Goal: Task Accomplishment & Management: Manage account settings

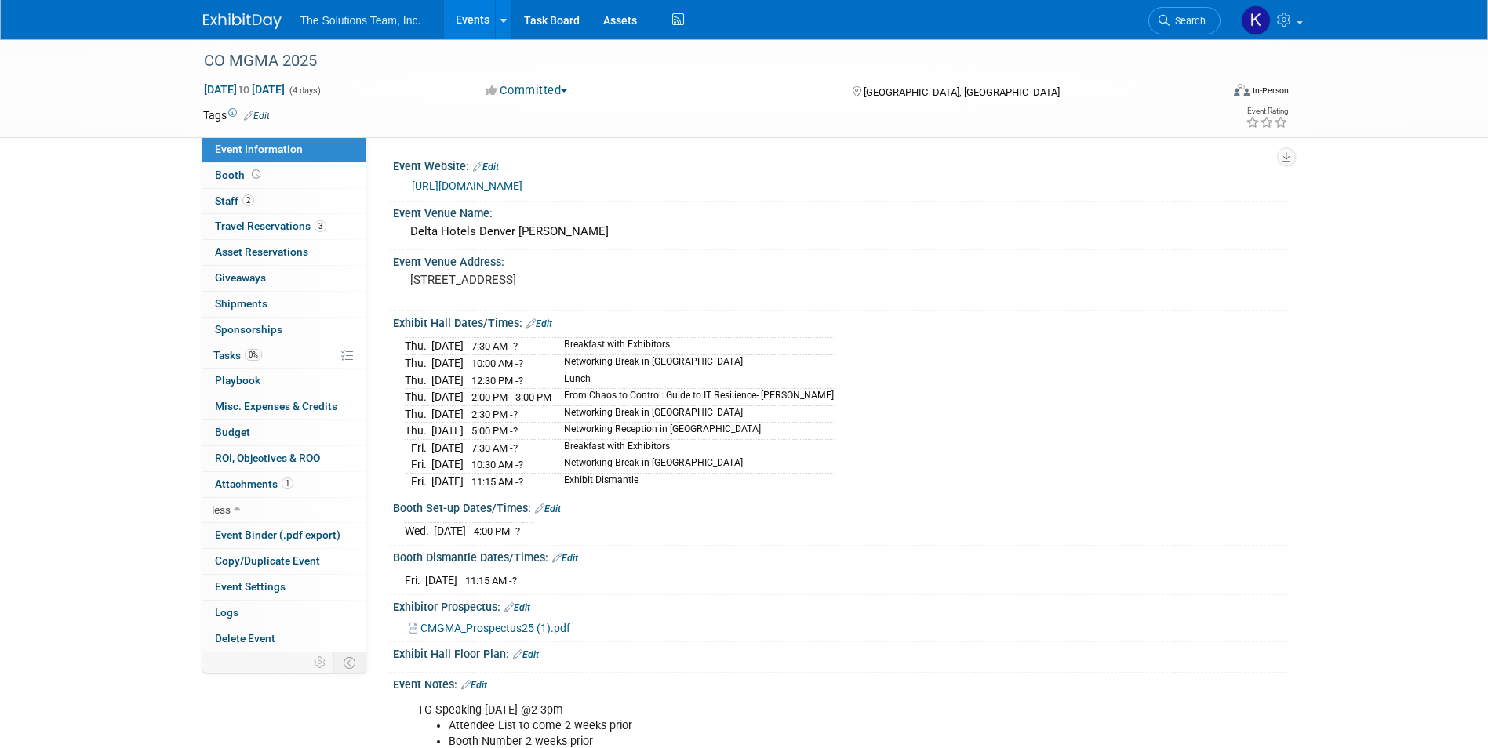
click at [217, 15] on img at bounding box center [242, 21] width 78 height 16
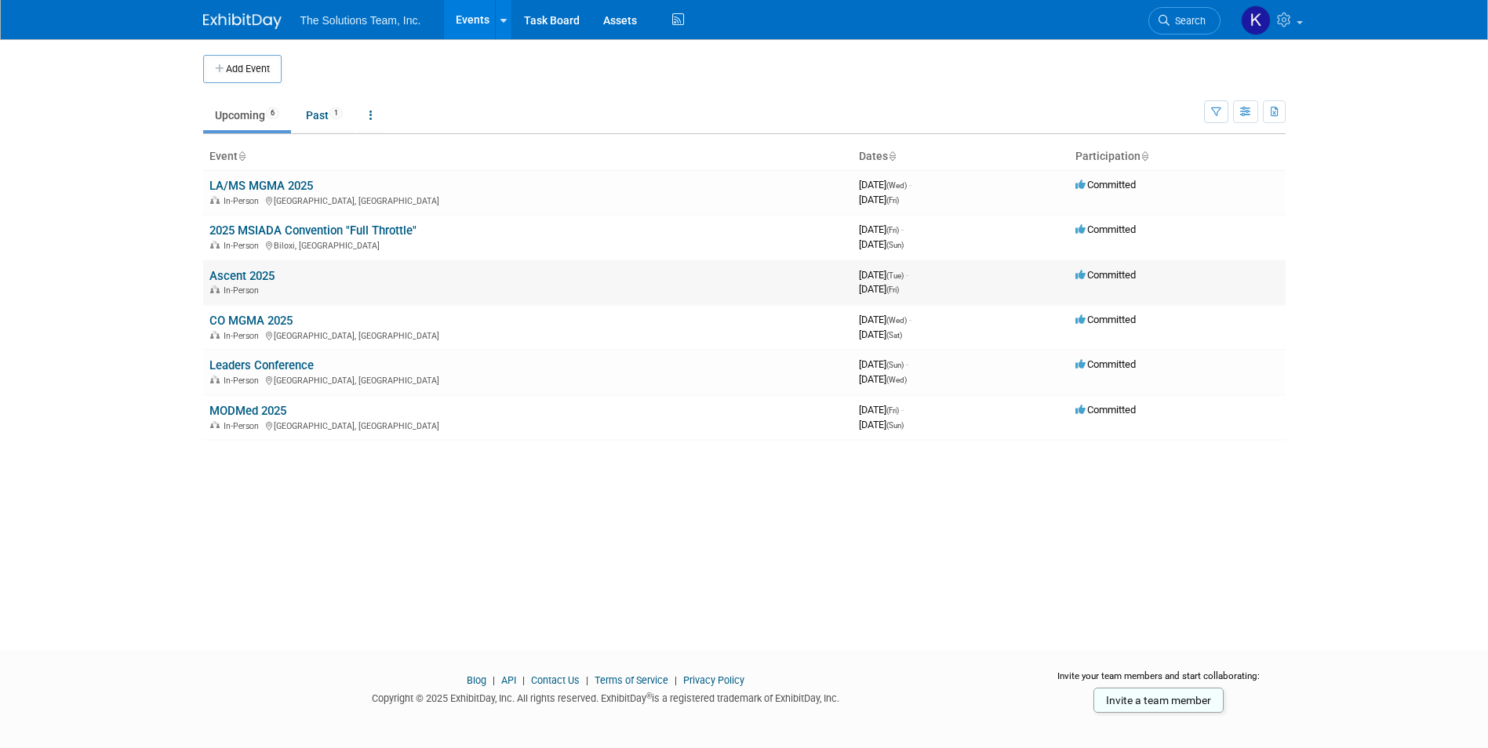
click at [254, 271] on link "Ascent 2025" at bounding box center [241, 276] width 65 height 14
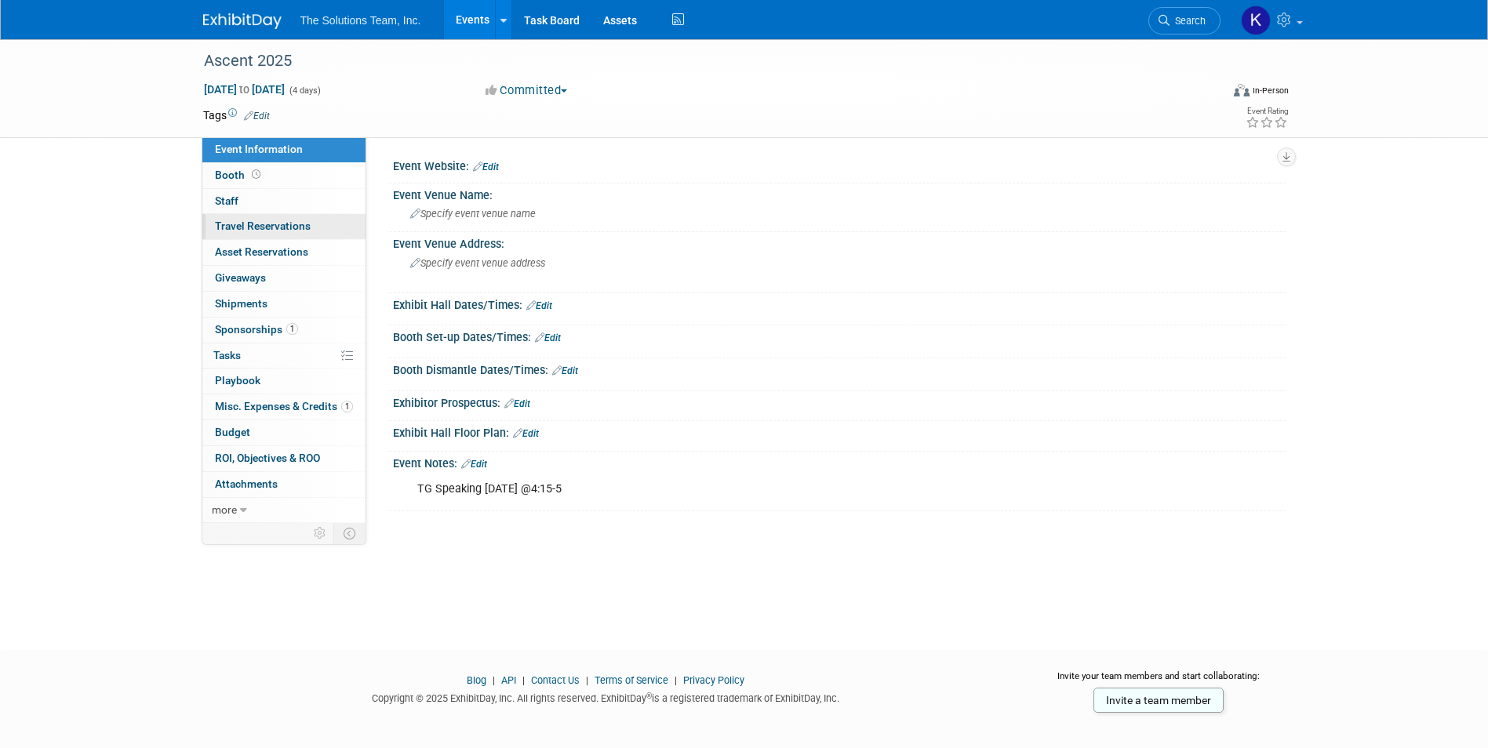
click at [282, 224] on span "Travel Reservations 0" at bounding box center [263, 226] width 96 height 13
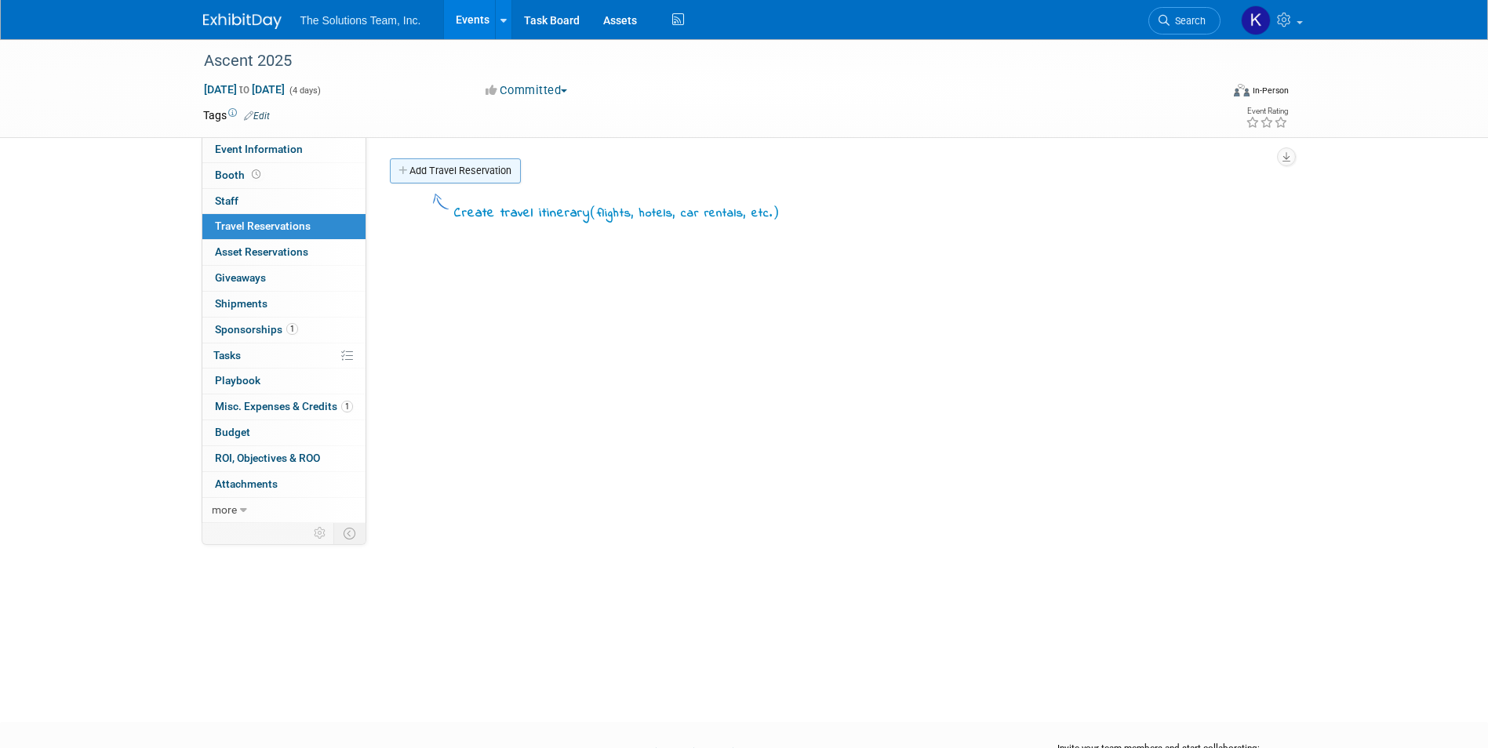
click at [447, 170] on link "Add Travel Reservation" at bounding box center [455, 170] width 131 height 25
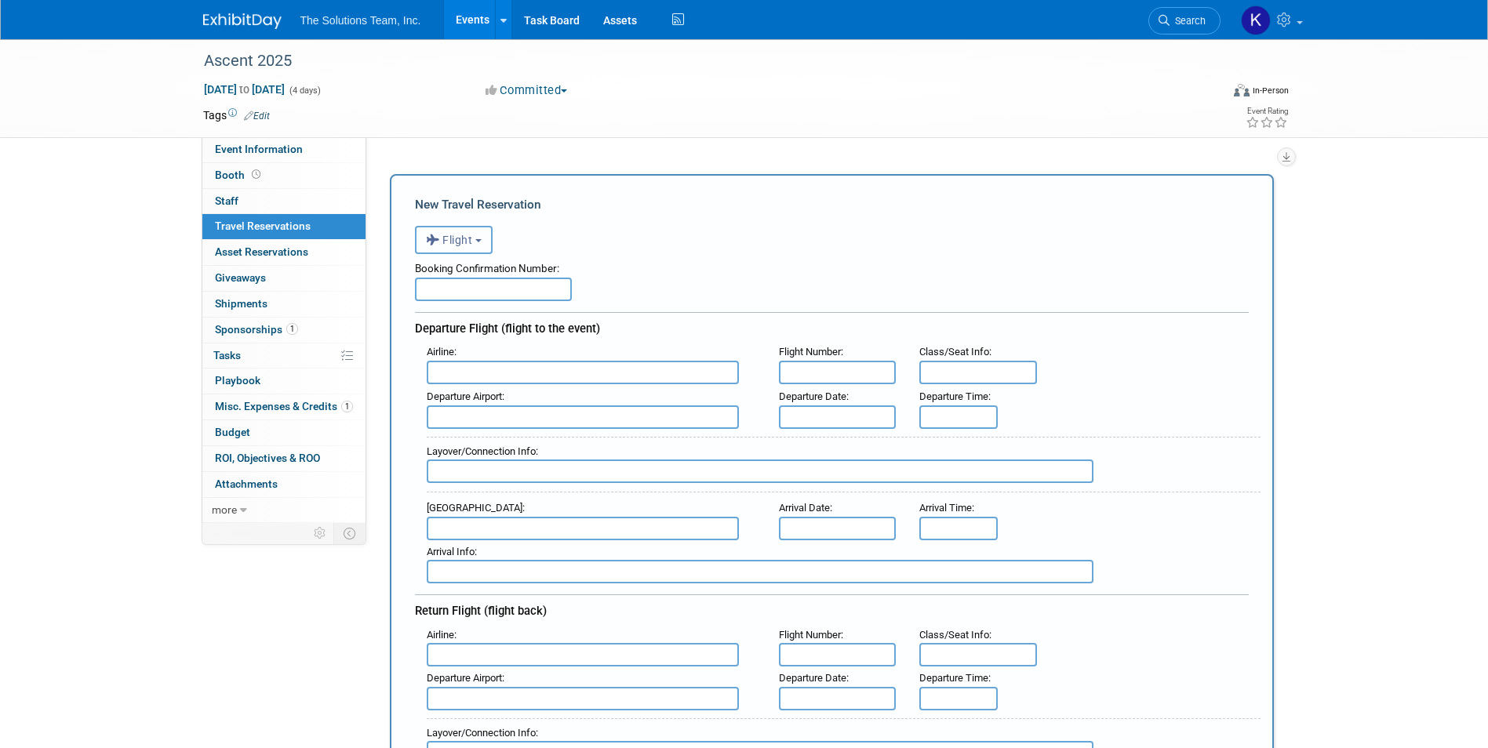
click at [447, 235] on span "Flight" at bounding box center [449, 240] width 47 height 13
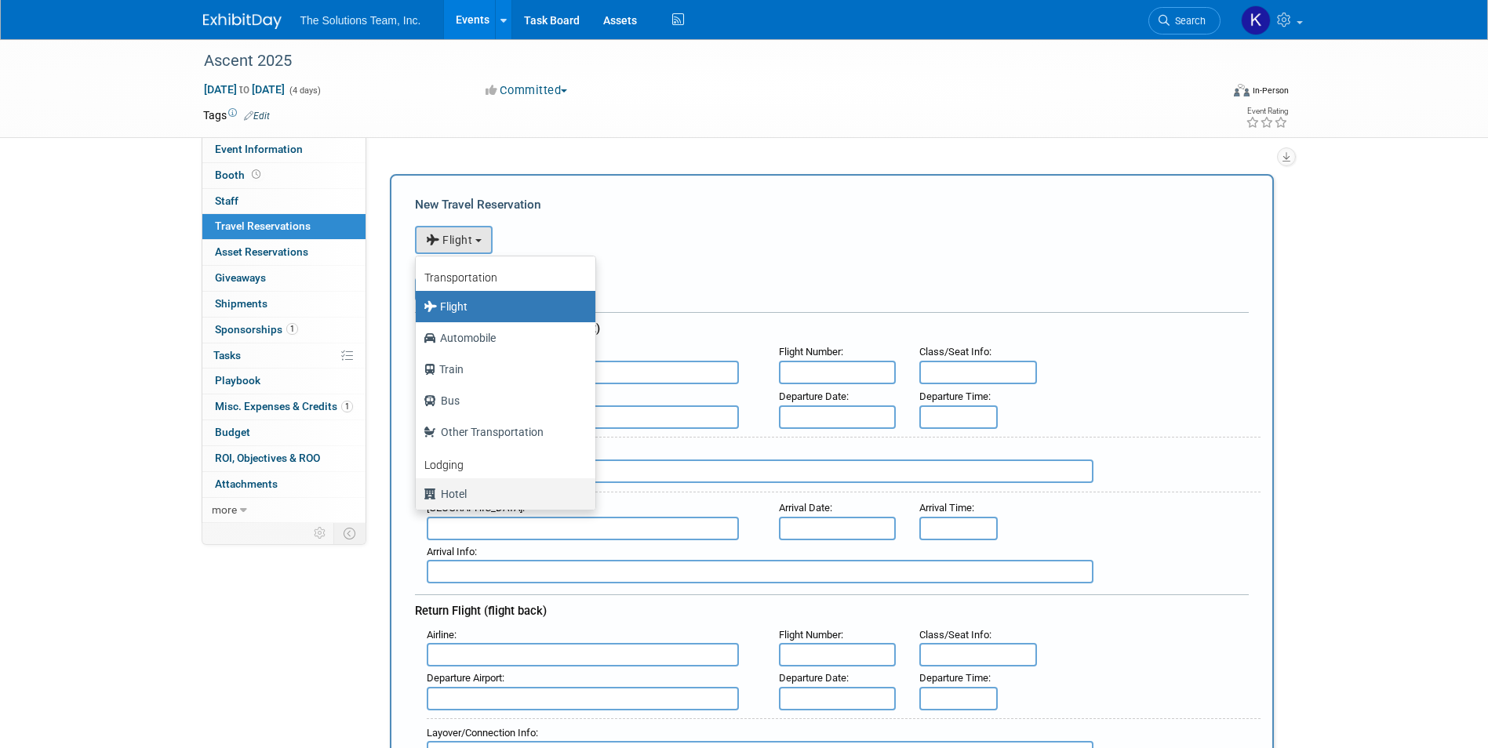
click at [458, 498] on label "Hotel" at bounding box center [502, 494] width 156 height 25
click at [418, 497] on input "Hotel" at bounding box center [413, 492] width 10 height 10
select select "6"
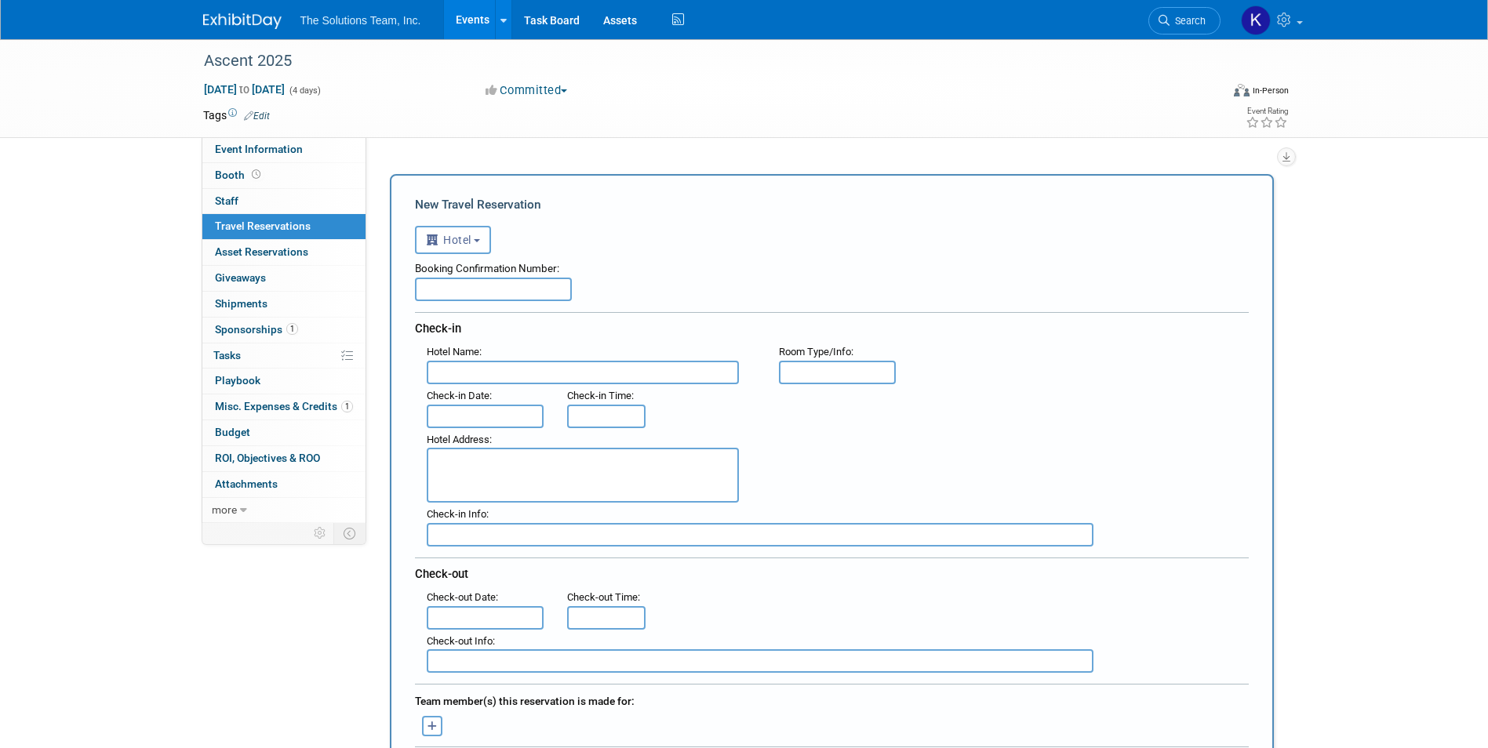
click at [434, 284] on input "text" at bounding box center [493, 290] width 157 height 24
type input "72285877"
click at [504, 373] on input "text" at bounding box center [583, 373] width 312 height 24
type input "Kansas City Marriott Downtown"
click at [871, 373] on input "text" at bounding box center [838, 373] width 118 height 24
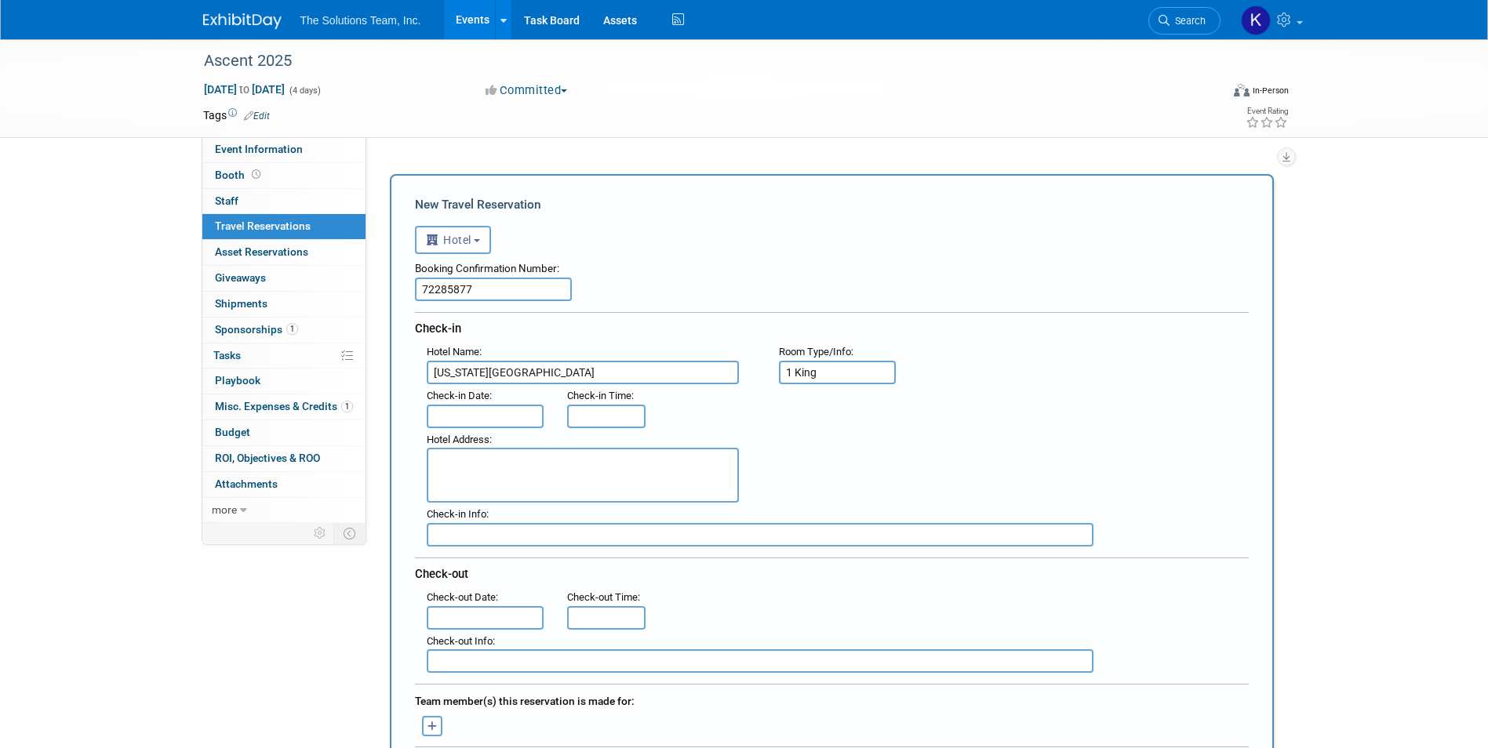
type input "1 King"
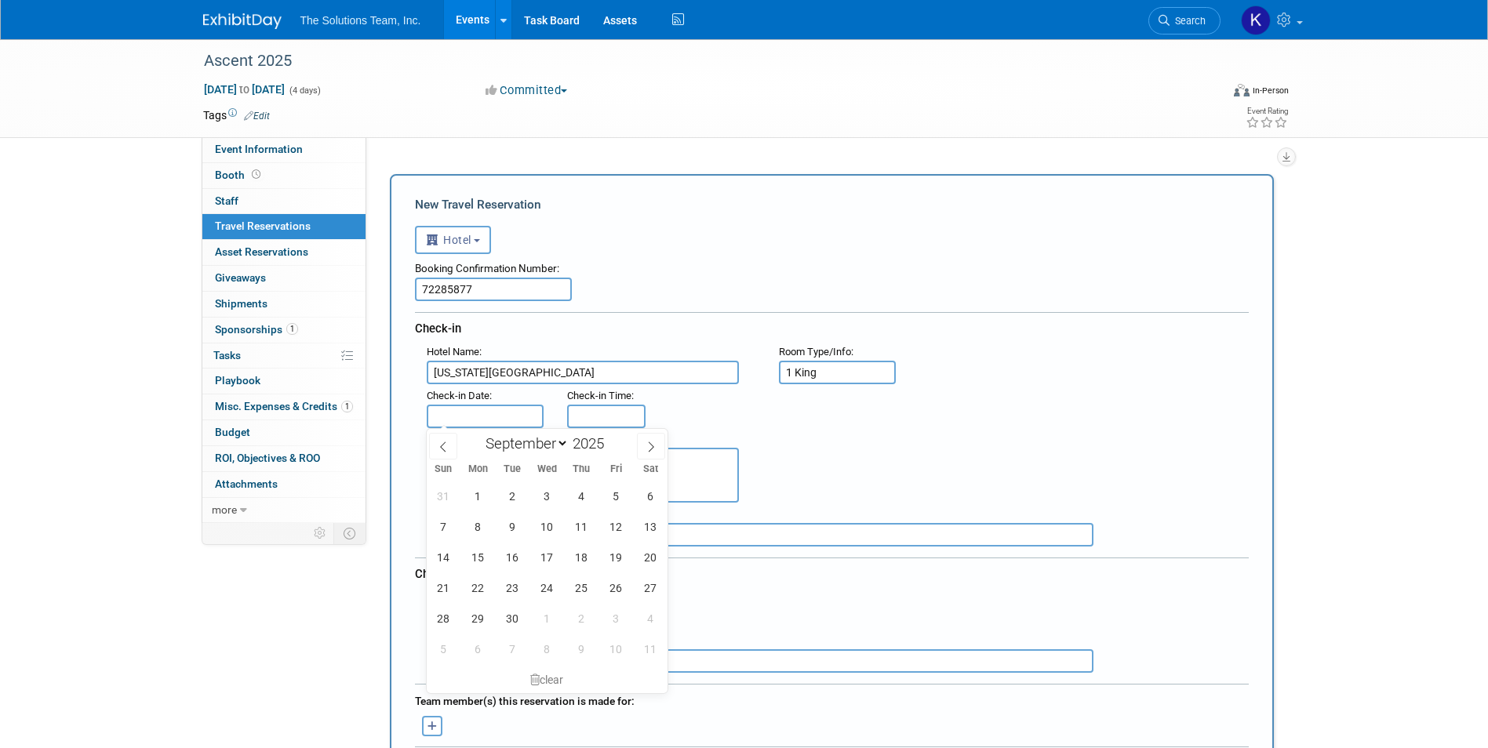
click at [469, 407] on input "text" at bounding box center [486, 417] width 118 height 24
click at [507, 523] on span "9" at bounding box center [512, 526] width 31 height 31
type input "[DATE]"
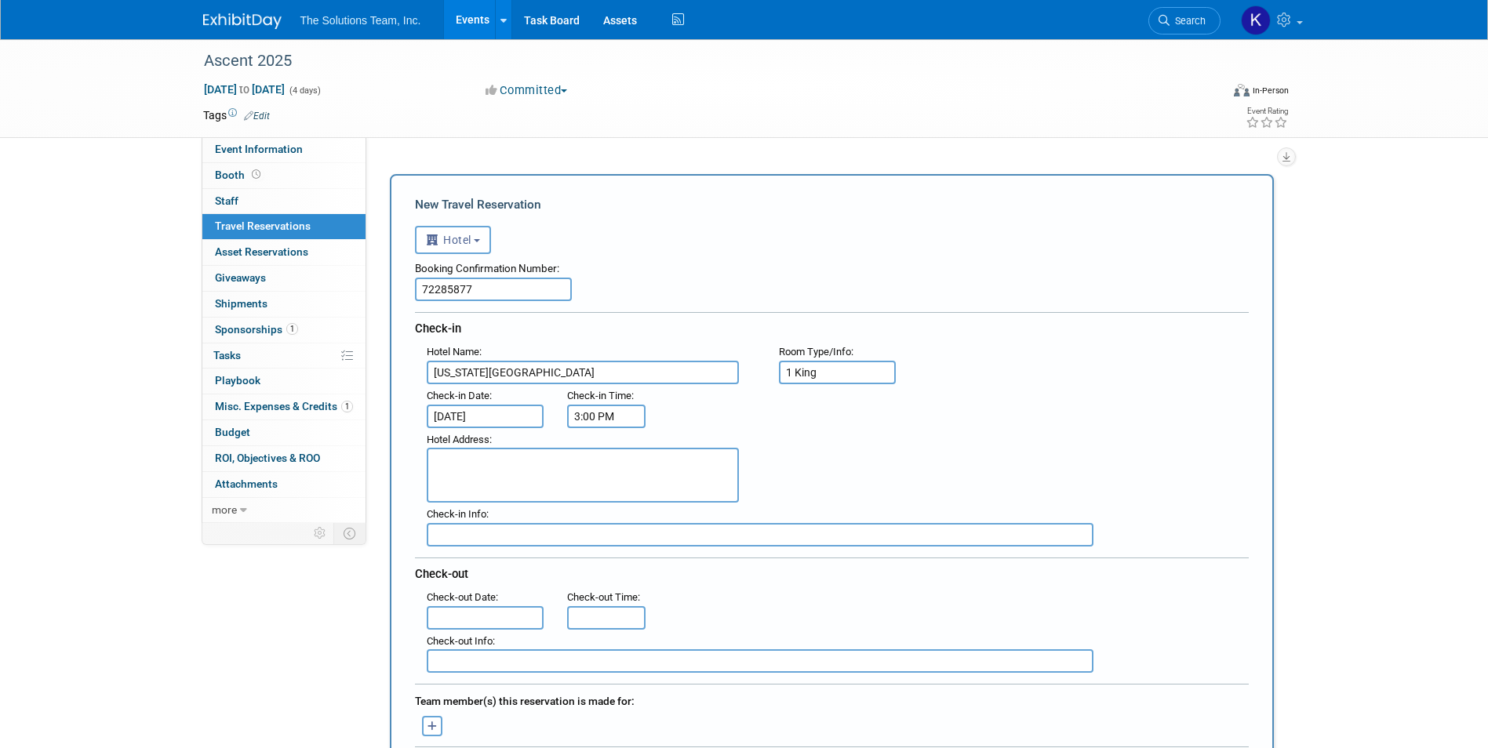
click at [595, 416] on input "3:00 PM" at bounding box center [606, 417] width 78 height 24
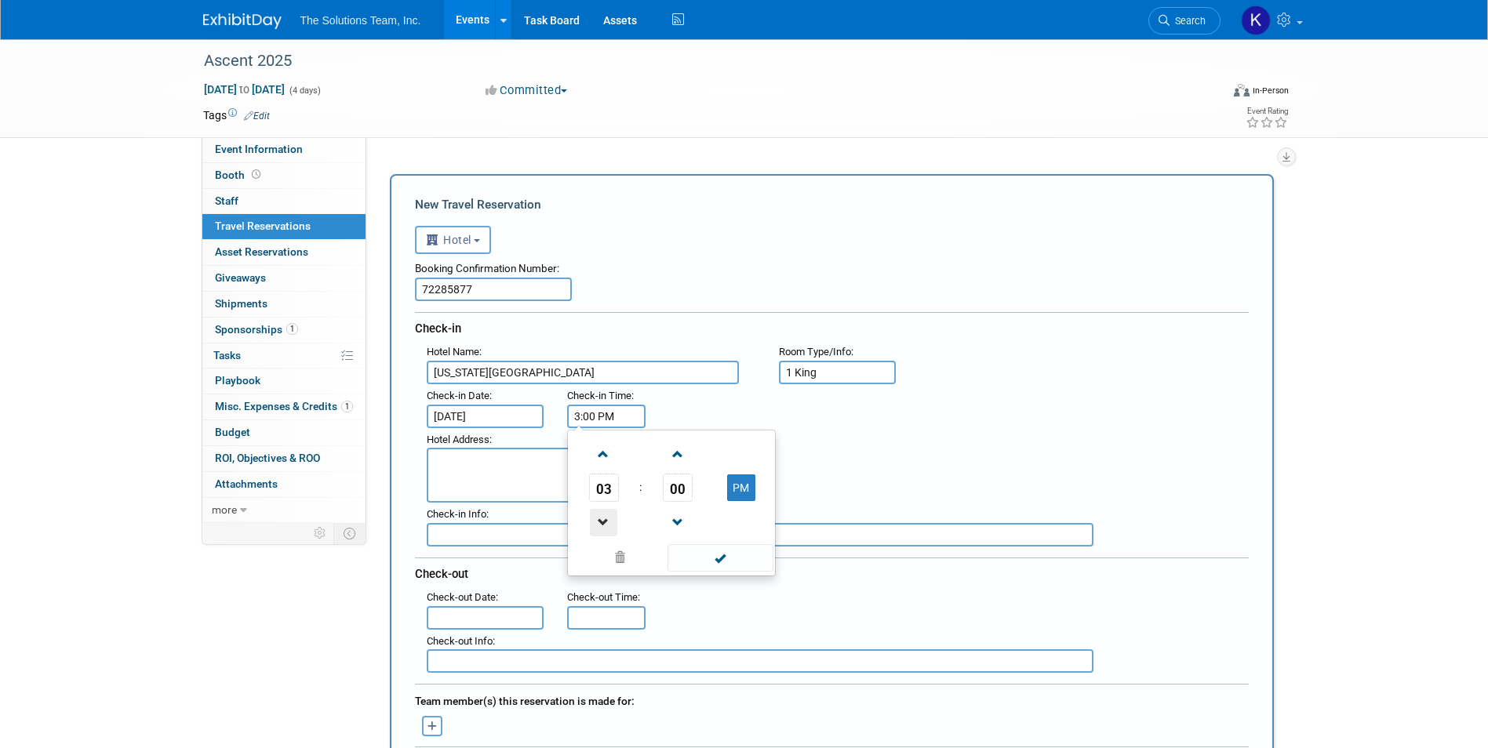
click at [598, 528] on span at bounding box center [603, 522] width 27 height 27
click at [591, 449] on span at bounding box center [603, 454] width 27 height 27
type input "4:00 PM"
click at [715, 563] on span at bounding box center [720, 557] width 106 height 27
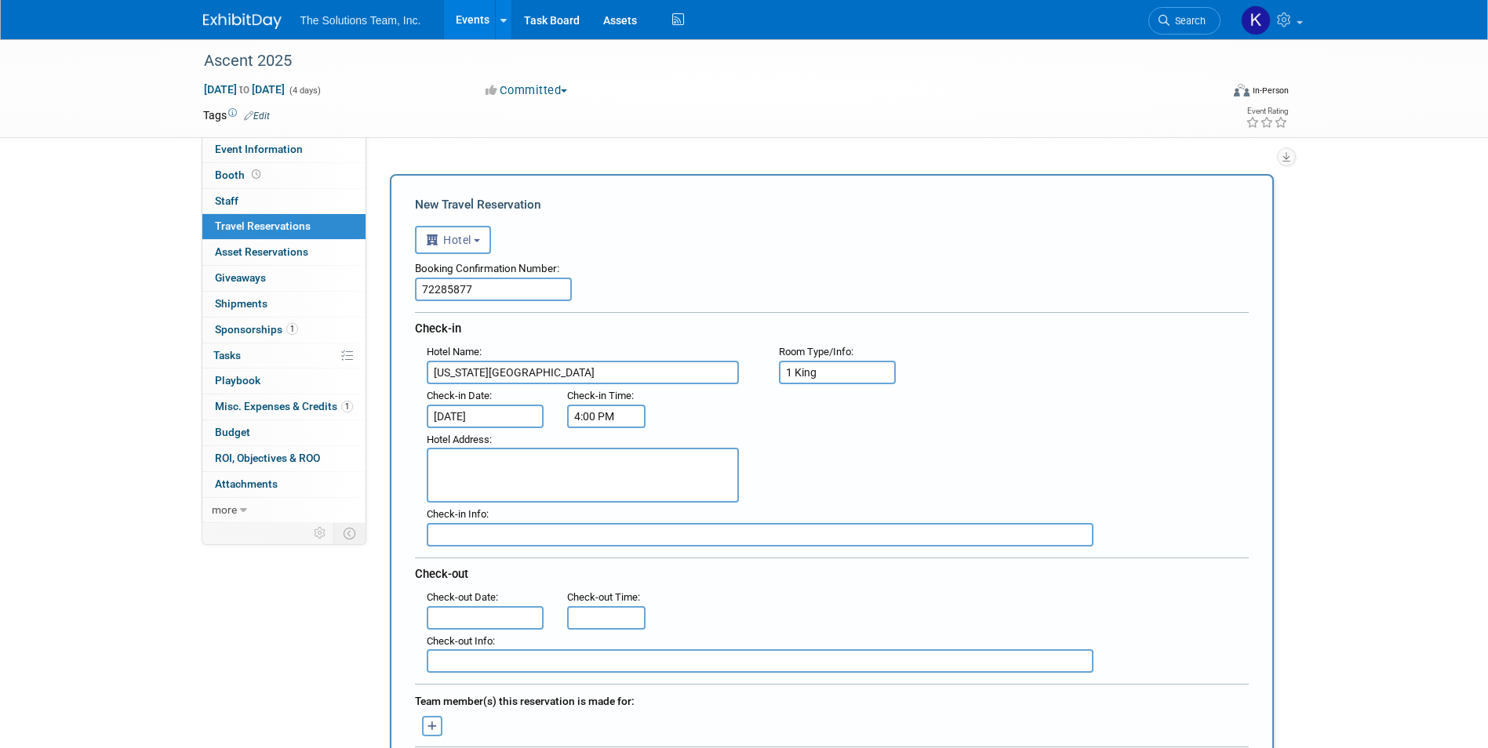
click at [481, 448] on textarea at bounding box center [583, 475] width 312 height 55
type textarea "200 West 12th Street Kansas City Missouri, 64105"
click at [532, 530] on input "text" at bounding box center [760, 535] width 667 height 24
click at [444, 619] on input "text" at bounding box center [486, 618] width 118 height 24
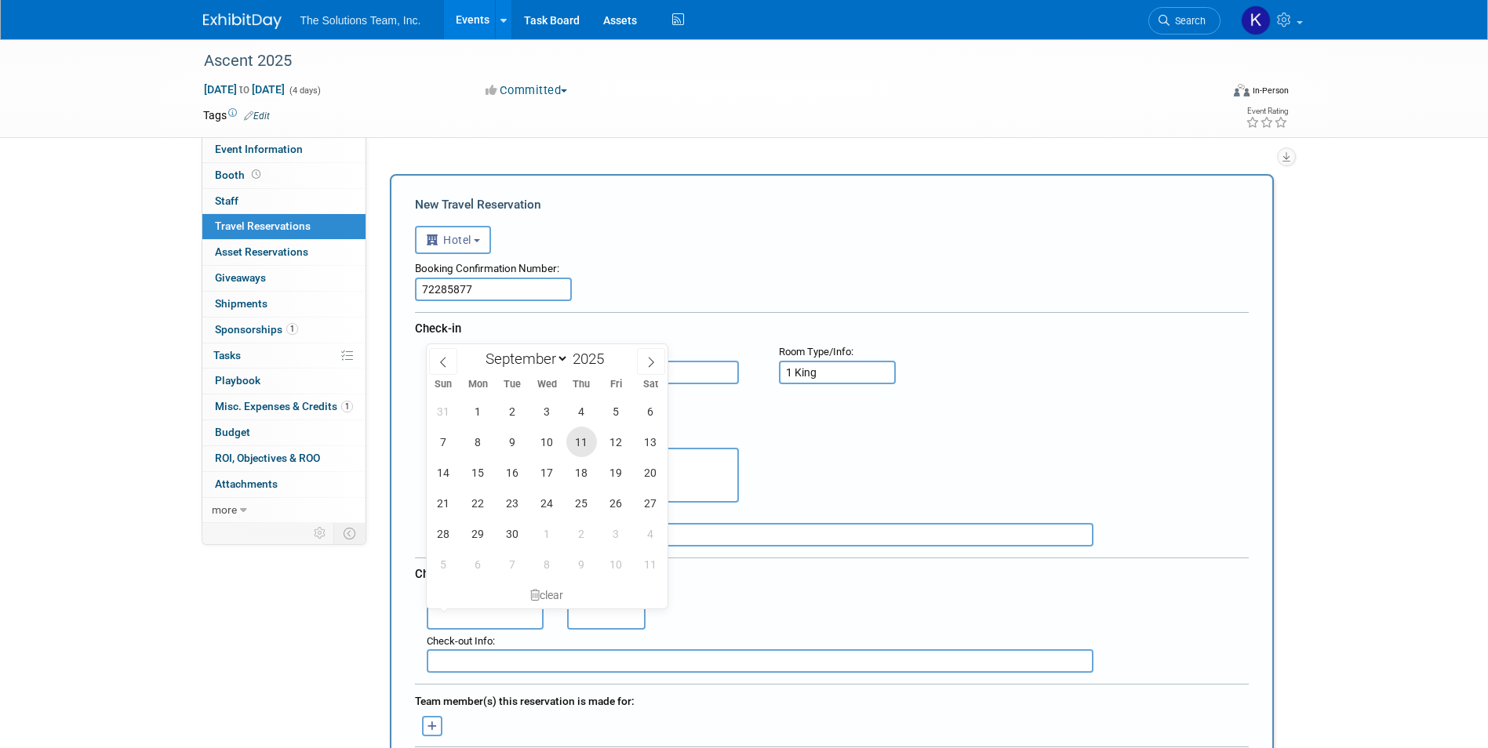
click at [586, 439] on span "11" at bounding box center [581, 442] width 31 height 31
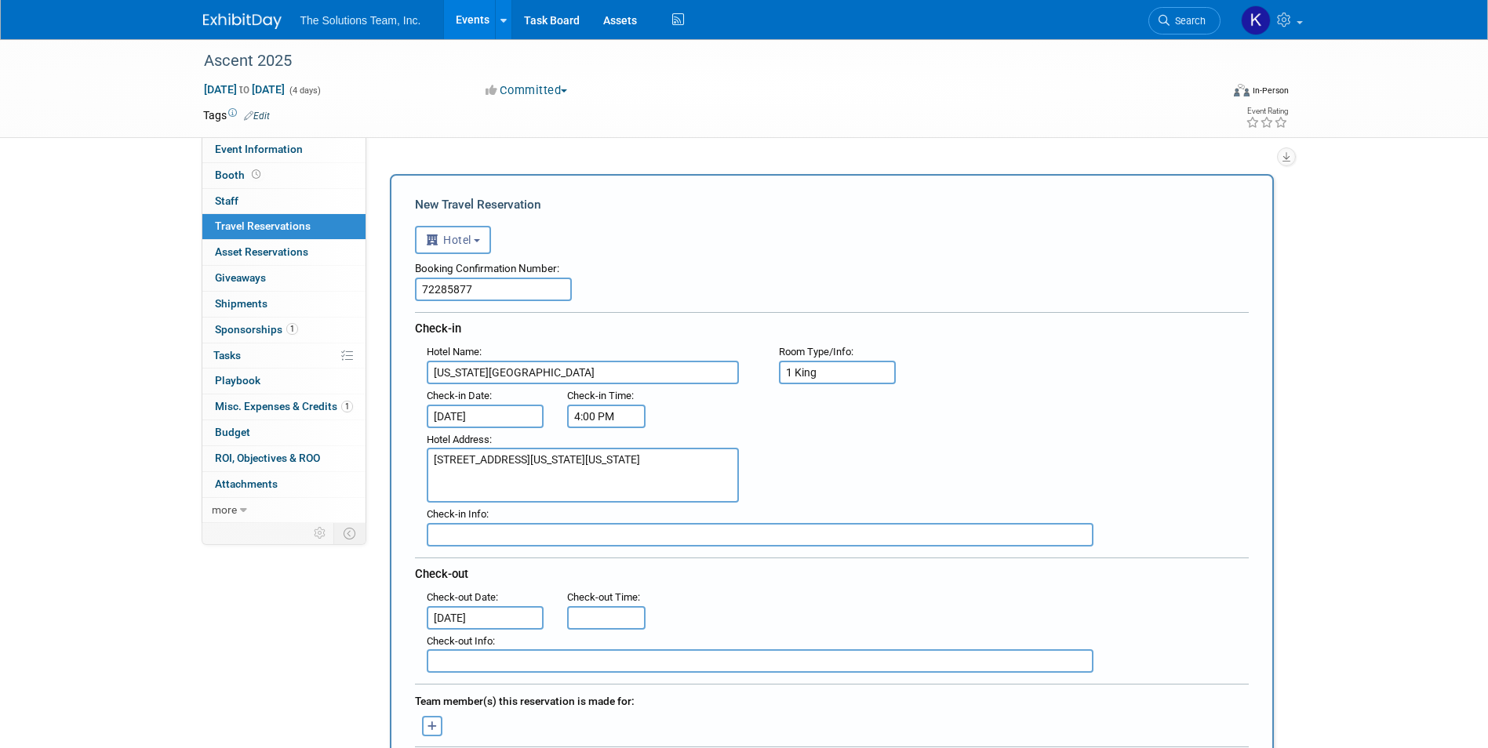
click at [506, 620] on input "[DATE]" at bounding box center [486, 618] width 118 height 24
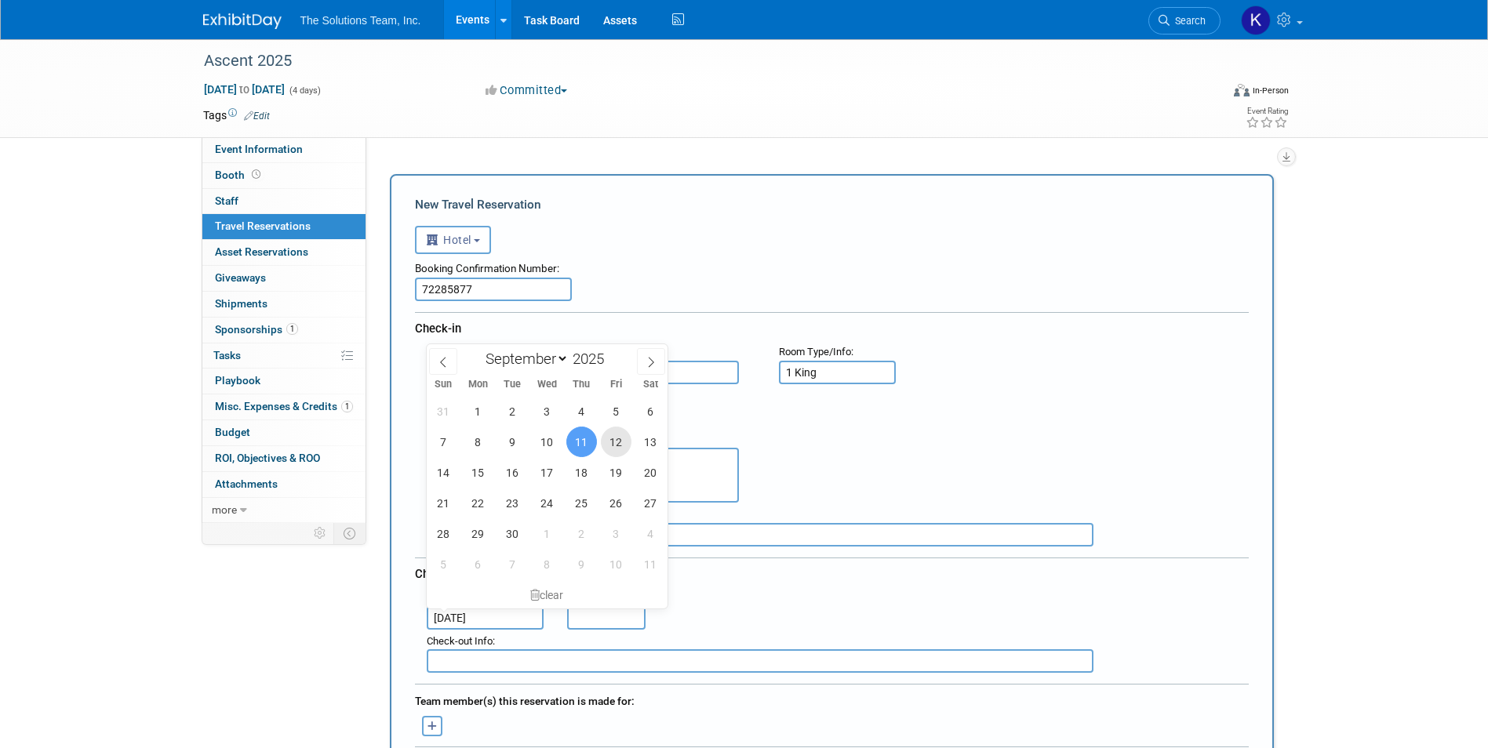
click at [612, 450] on span "12" at bounding box center [616, 442] width 31 height 31
type input "[DATE]"
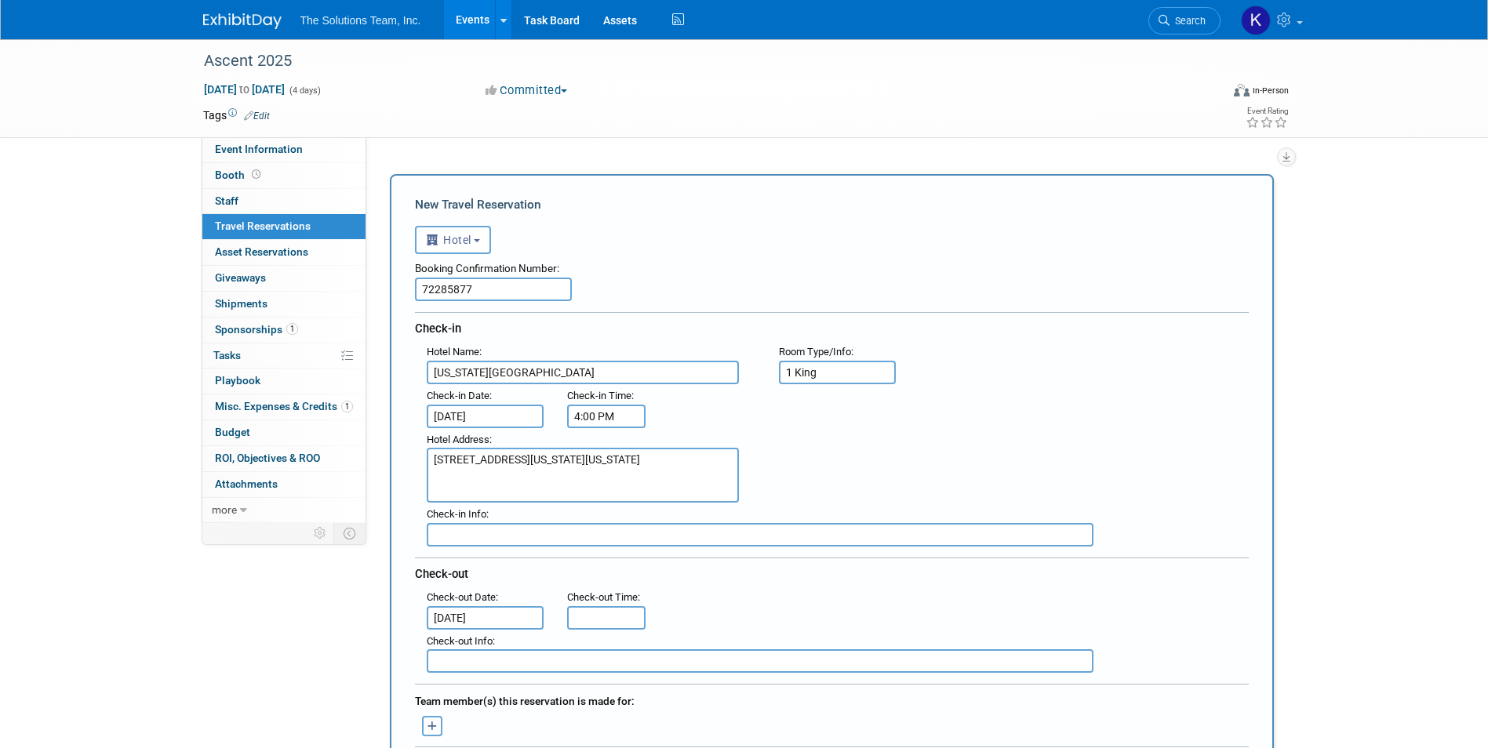
type input "11:00 AM"
click at [591, 617] on input "11:00 AM" at bounding box center [606, 618] width 78 height 24
click at [751, 590] on span at bounding box center [720, 586] width 106 height 27
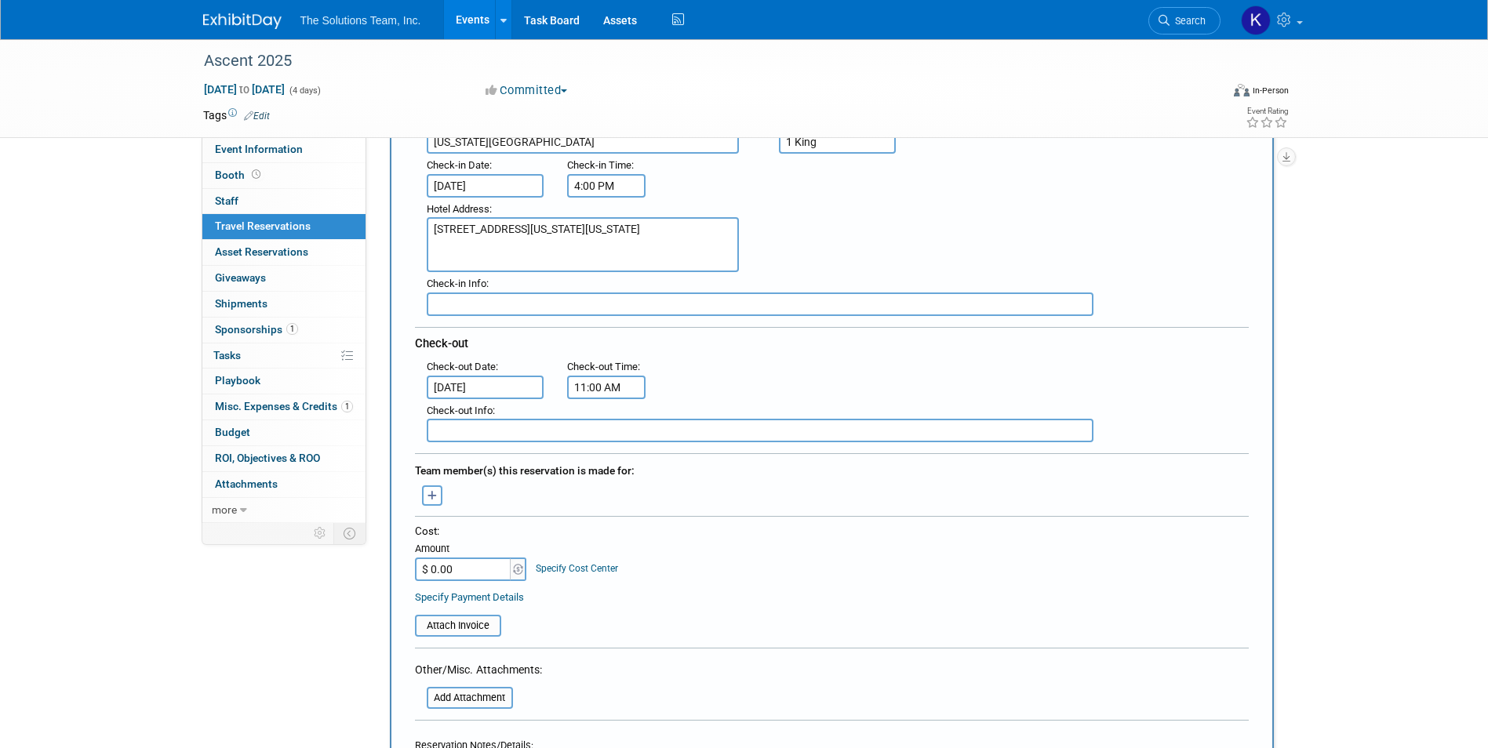
scroll to position [235, 0]
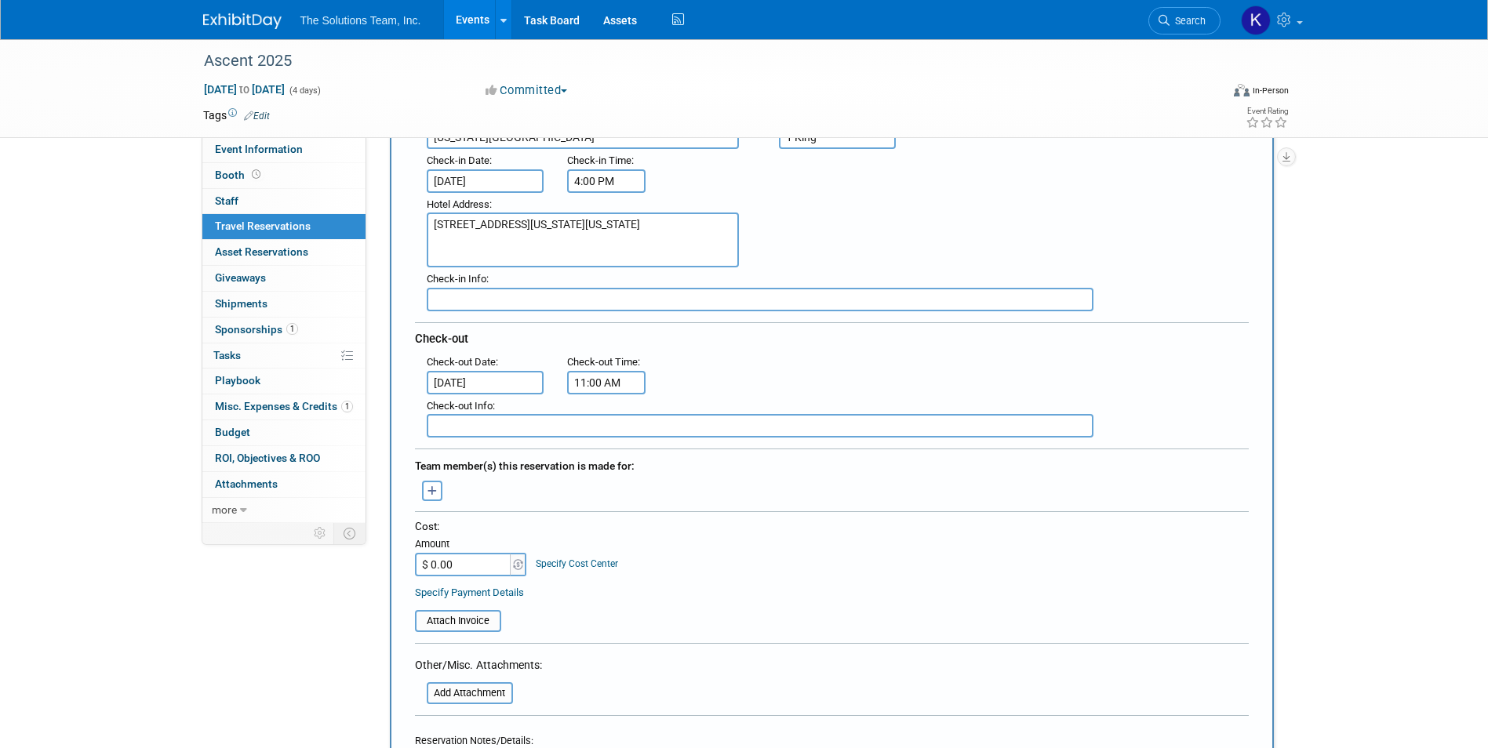
click at [469, 570] on input "$ 0.00" at bounding box center [464, 565] width 98 height 24
type input "$ 1,041.40"
click at [930, 605] on table "Attach Invoice" at bounding box center [832, 614] width 834 height 36
click at [422, 491] on button "button" at bounding box center [432, 491] width 20 height 20
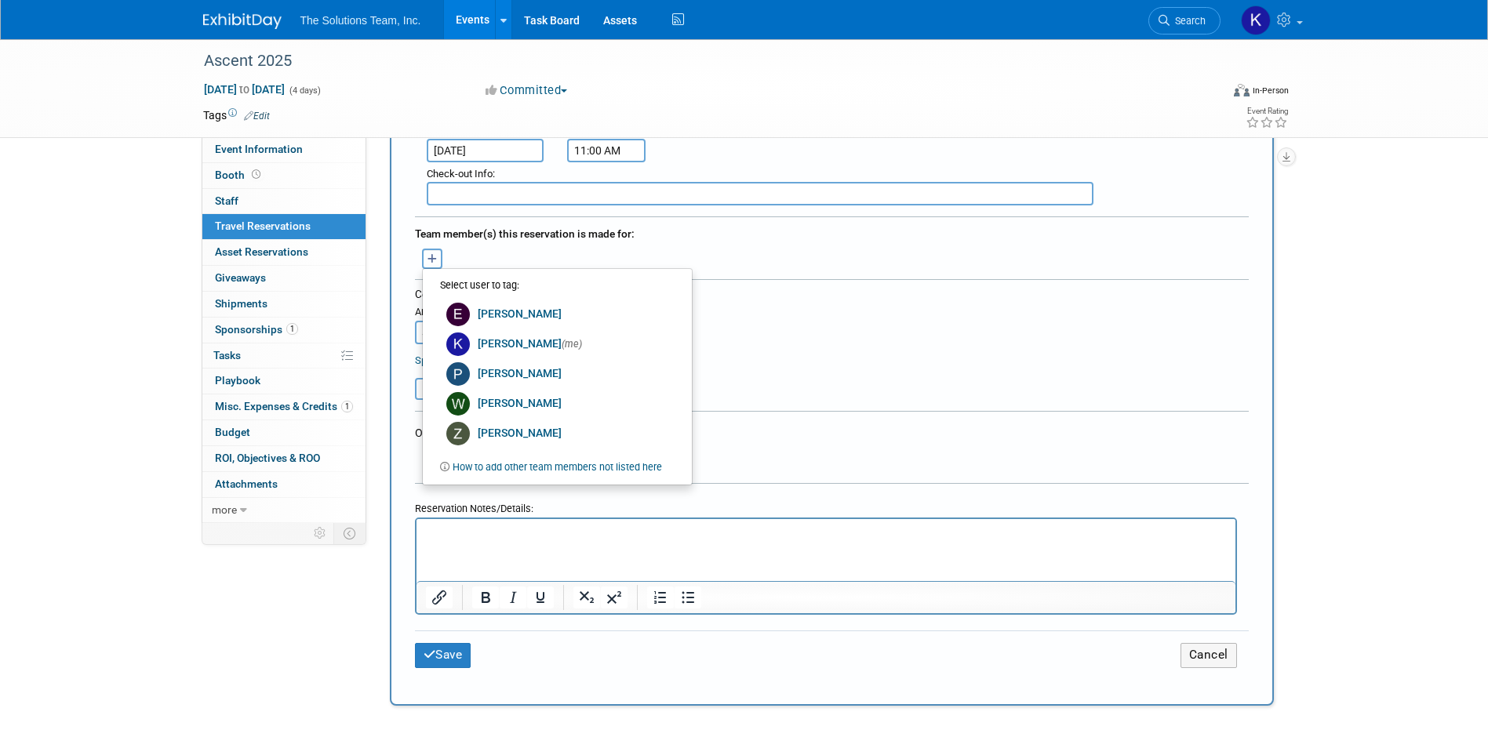
scroll to position [314, 0]
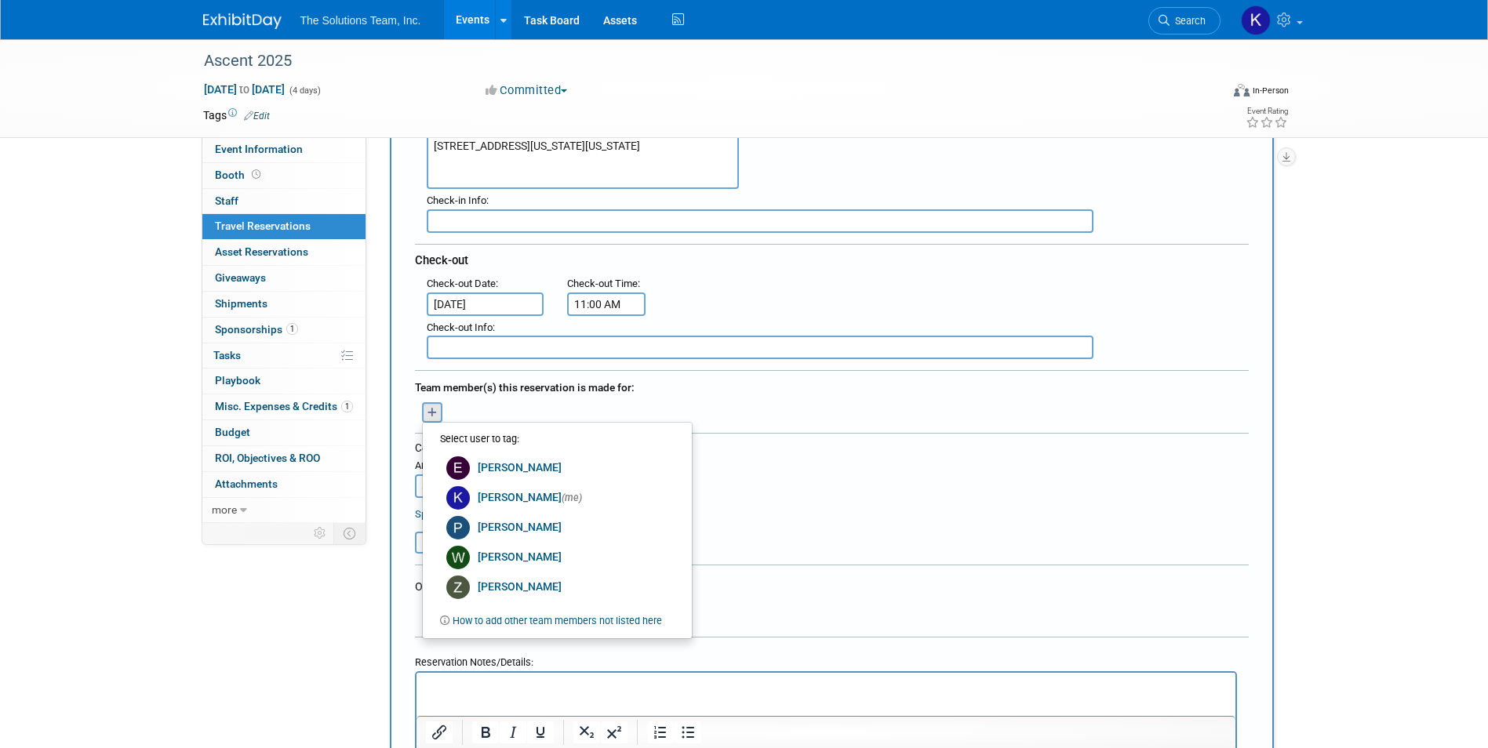
click at [881, 456] on div "Cost: Amount $ 1,041.40 Specify Cost Center Cost Center -- Not Specified --" at bounding box center [832, 469] width 834 height 57
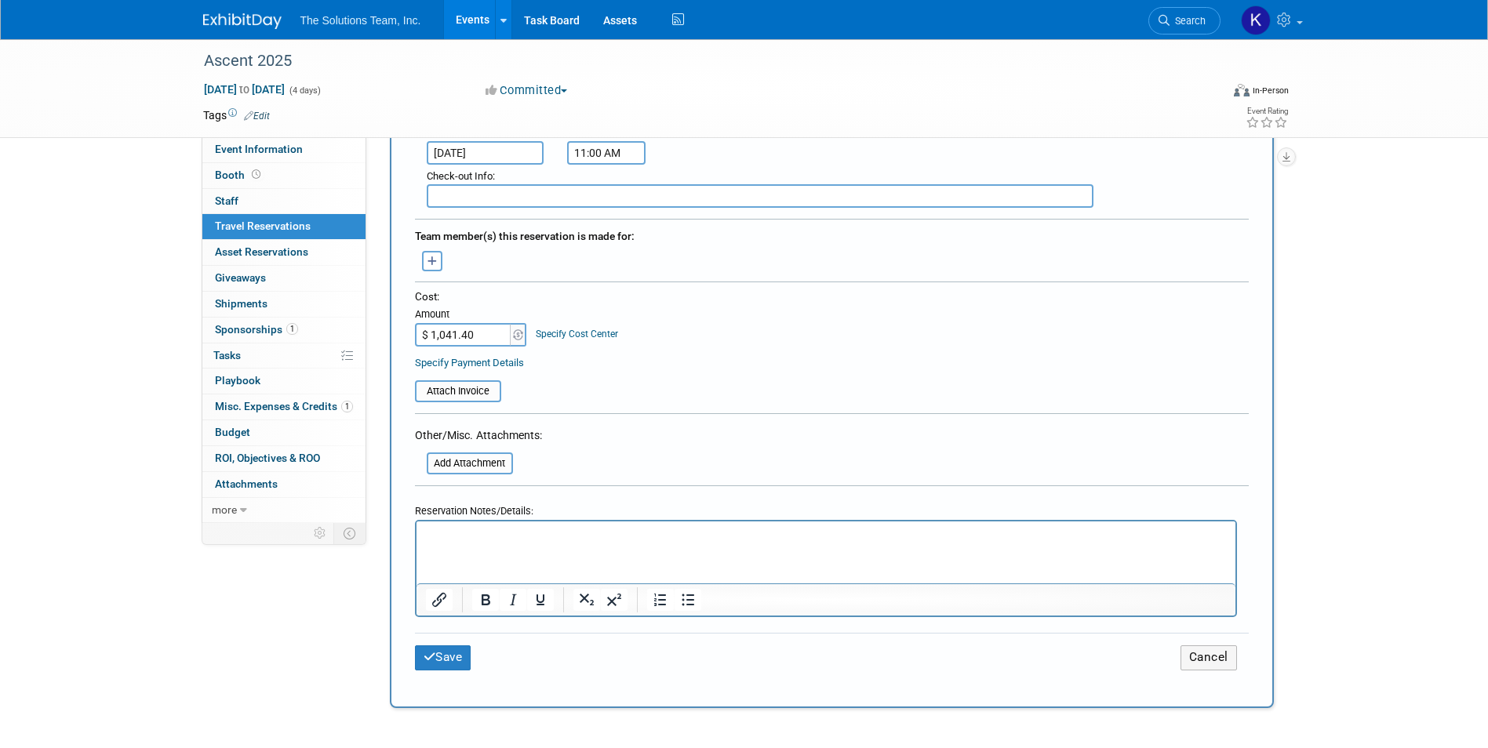
scroll to position [471, 0]
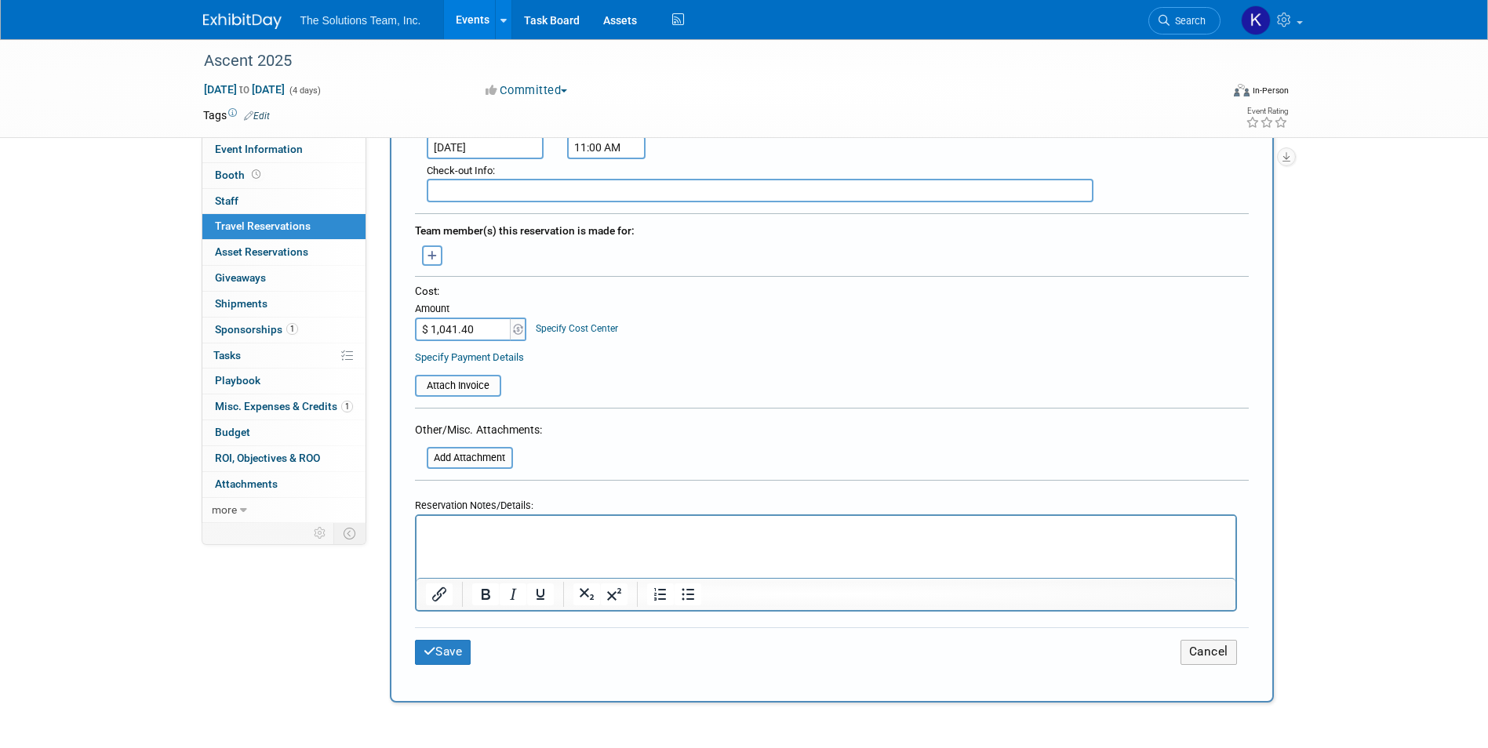
click at [498, 539] on html at bounding box center [825, 527] width 819 height 23
click at [443, 652] on button "Save" at bounding box center [443, 652] width 56 height 24
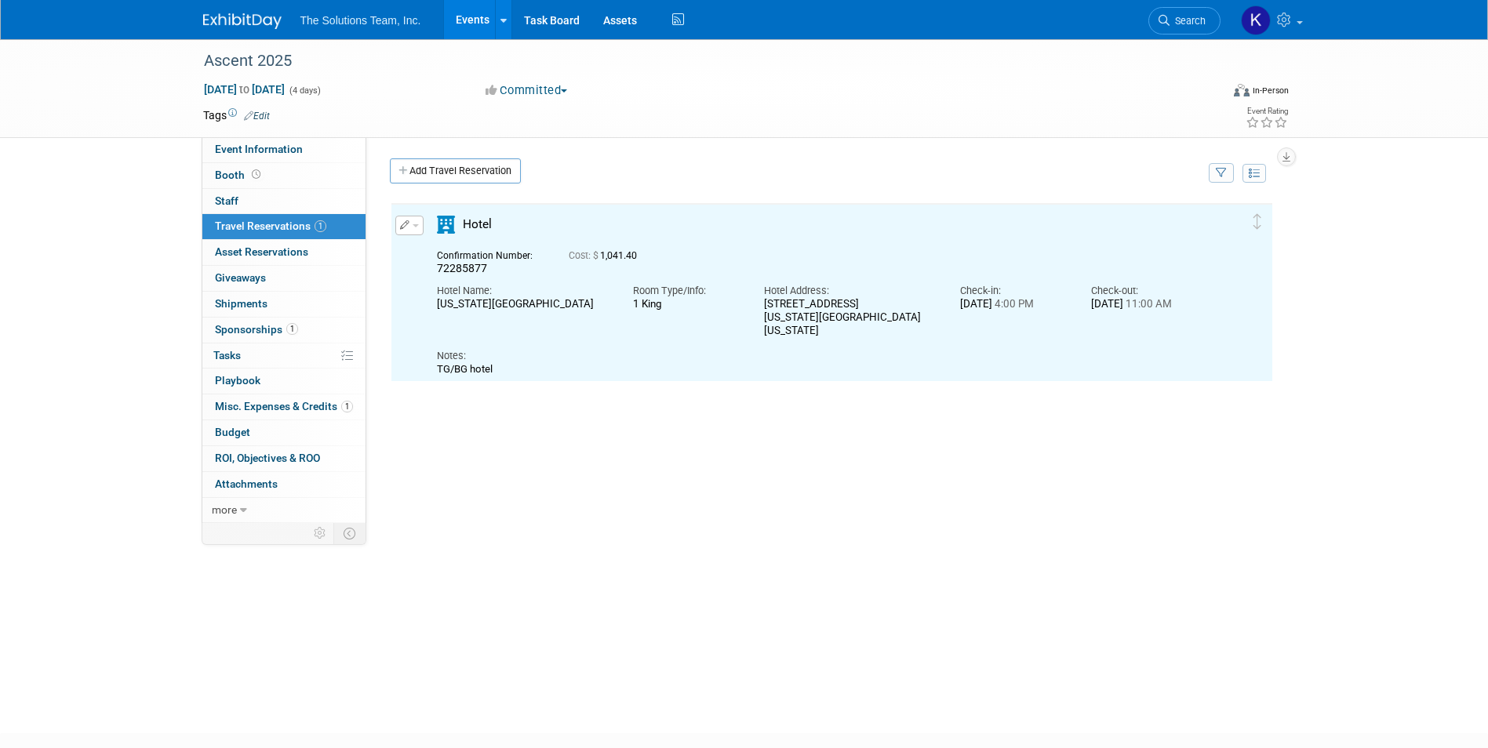
scroll to position [0, 0]
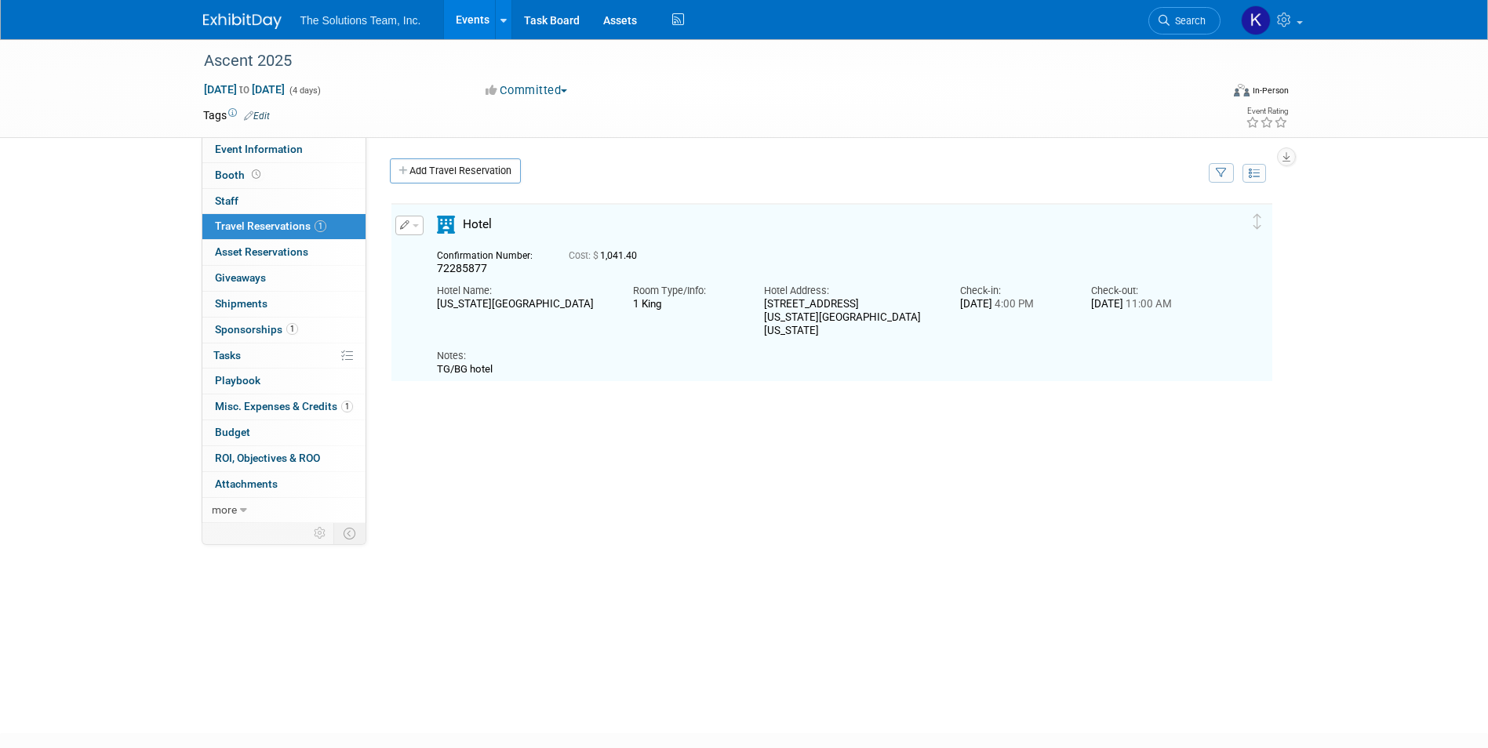
click at [238, 19] on img at bounding box center [242, 21] width 78 height 16
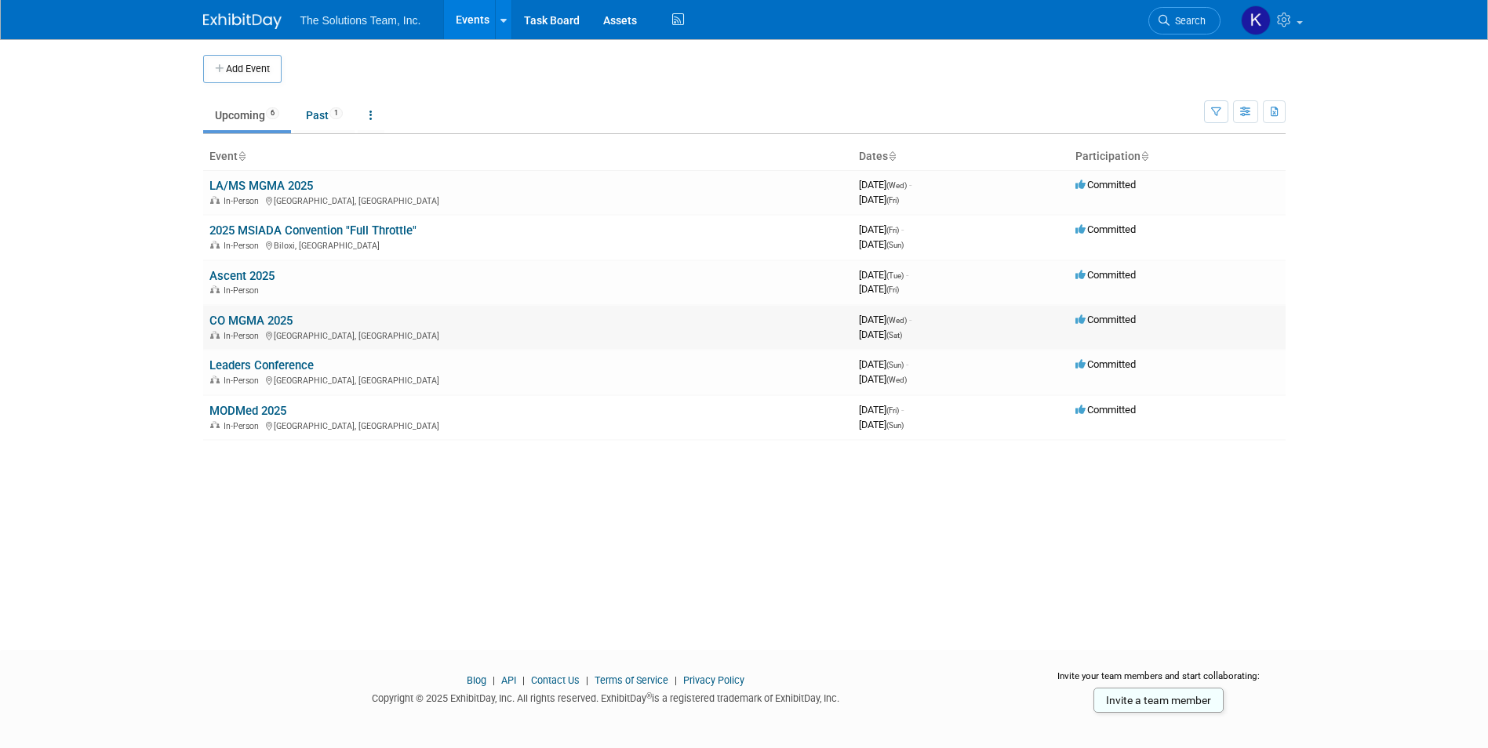
click at [248, 311] on td "CO MGMA 2025 In-Person Denver, CO" at bounding box center [527, 327] width 649 height 45
click at [246, 318] on link "CO MGMA 2025" at bounding box center [250, 321] width 83 height 14
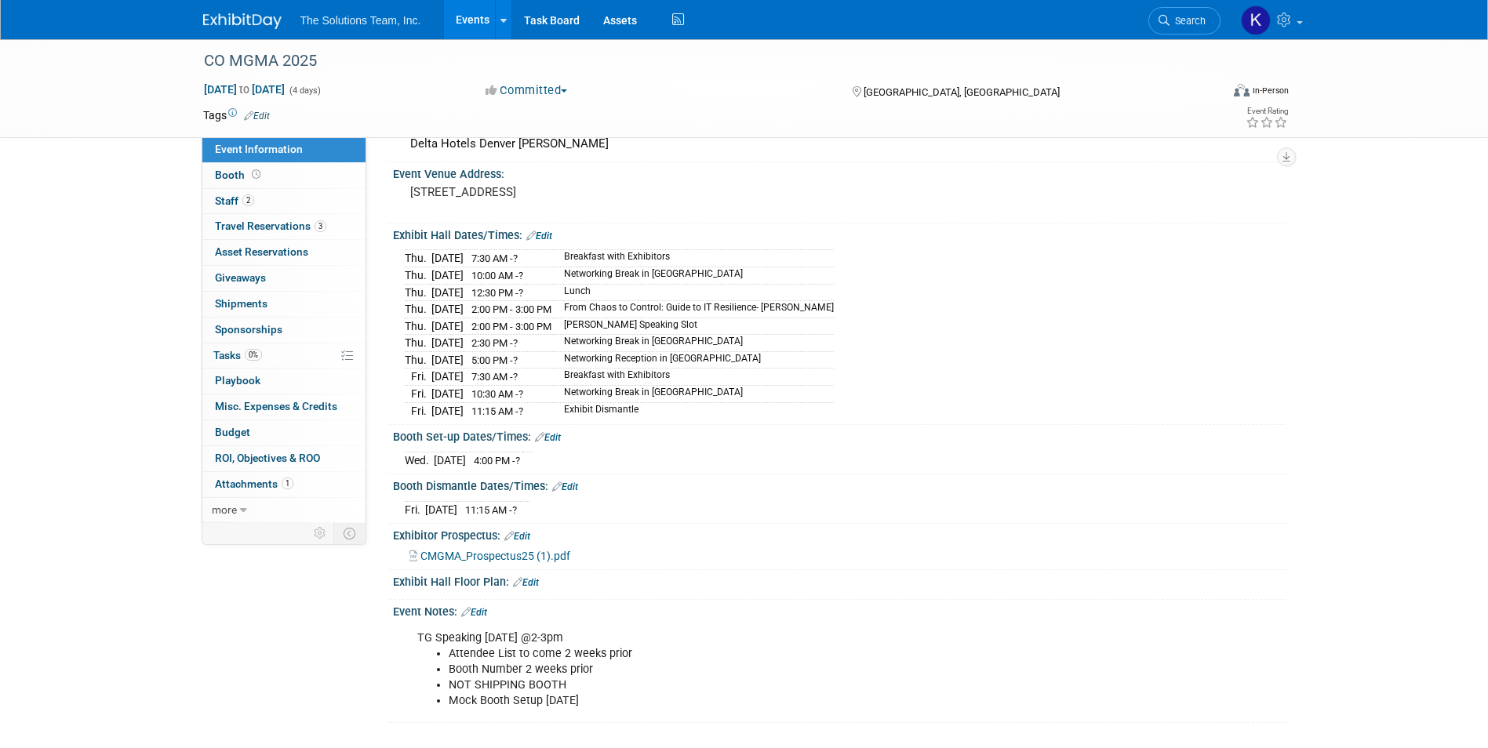
scroll to position [227, 0]
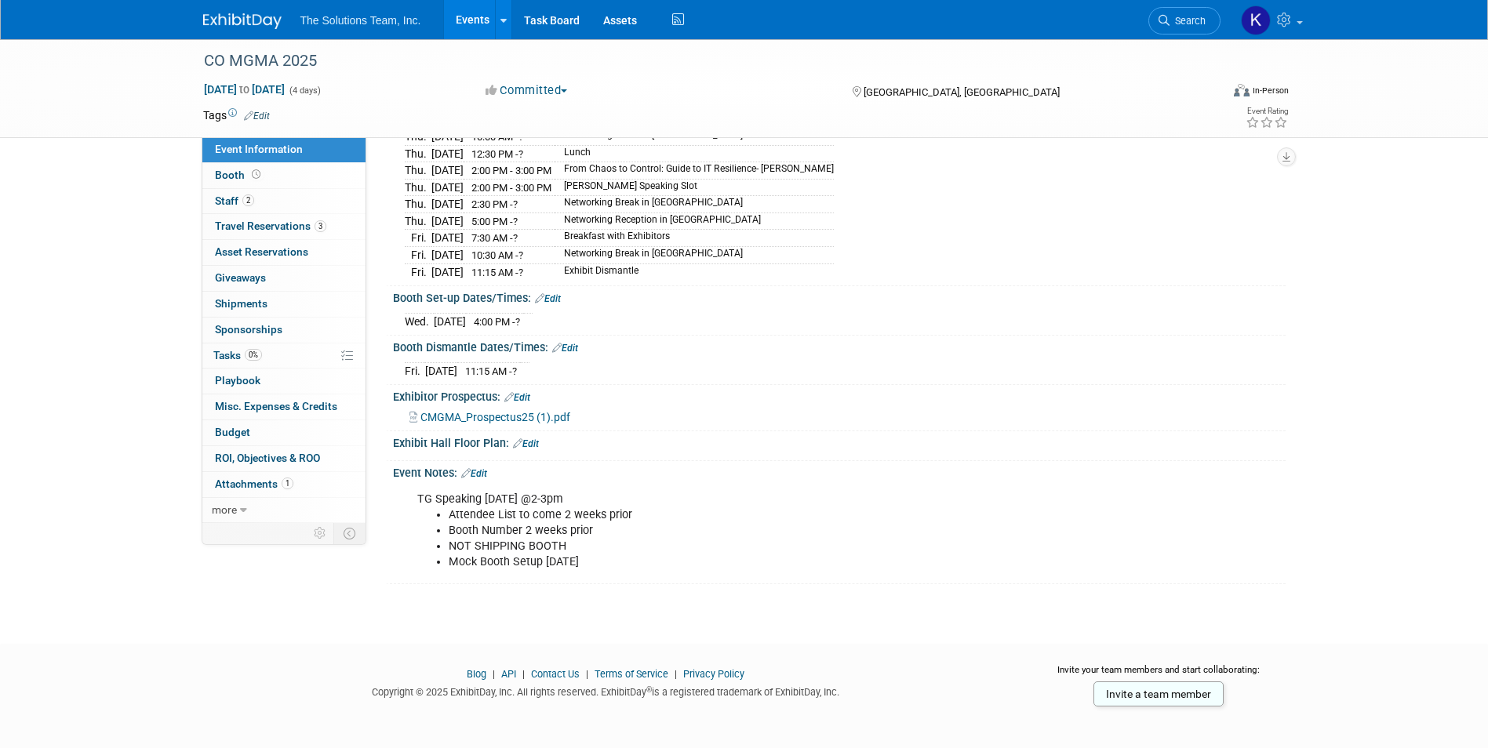
click at [486, 468] on link "Edit" at bounding box center [474, 473] width 26 height 11
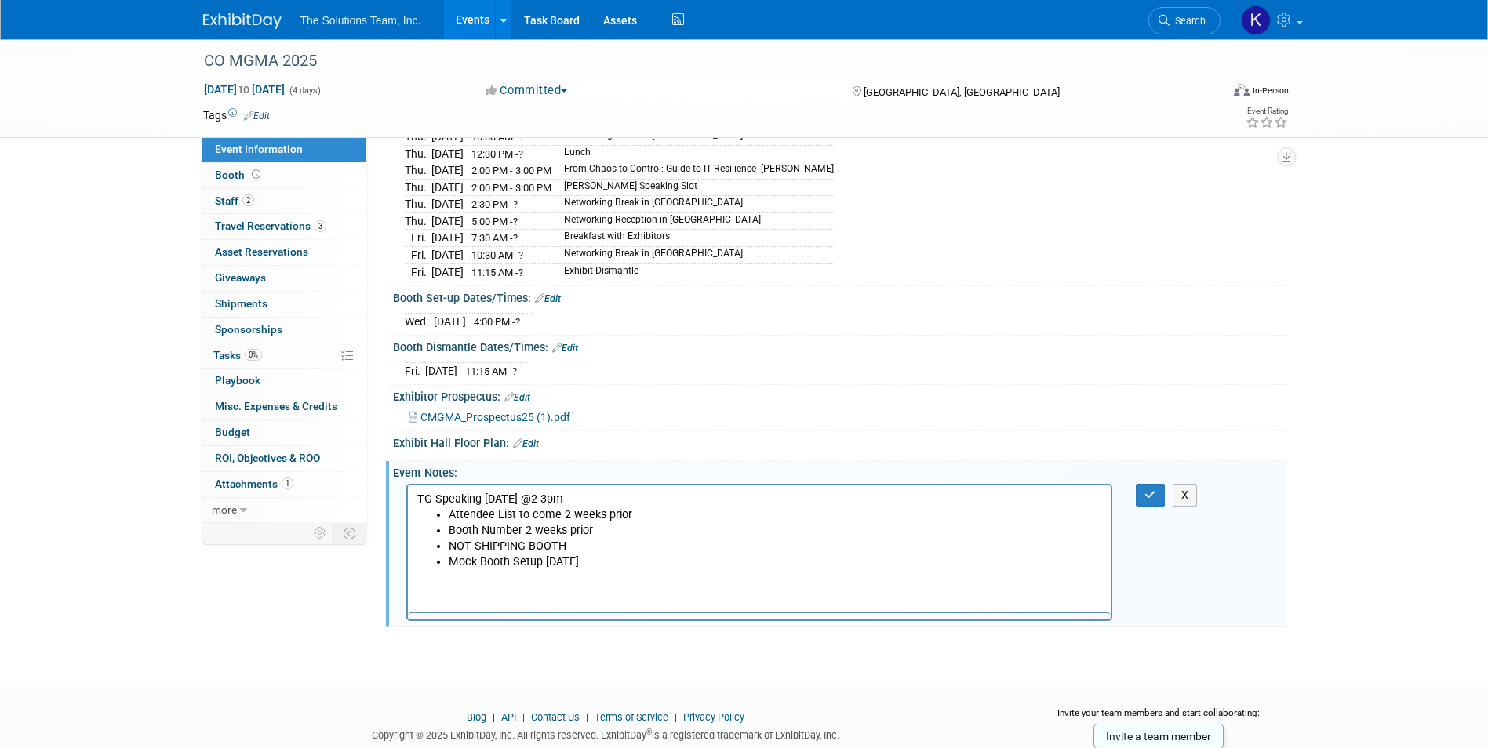
scroll to position [0, 0]
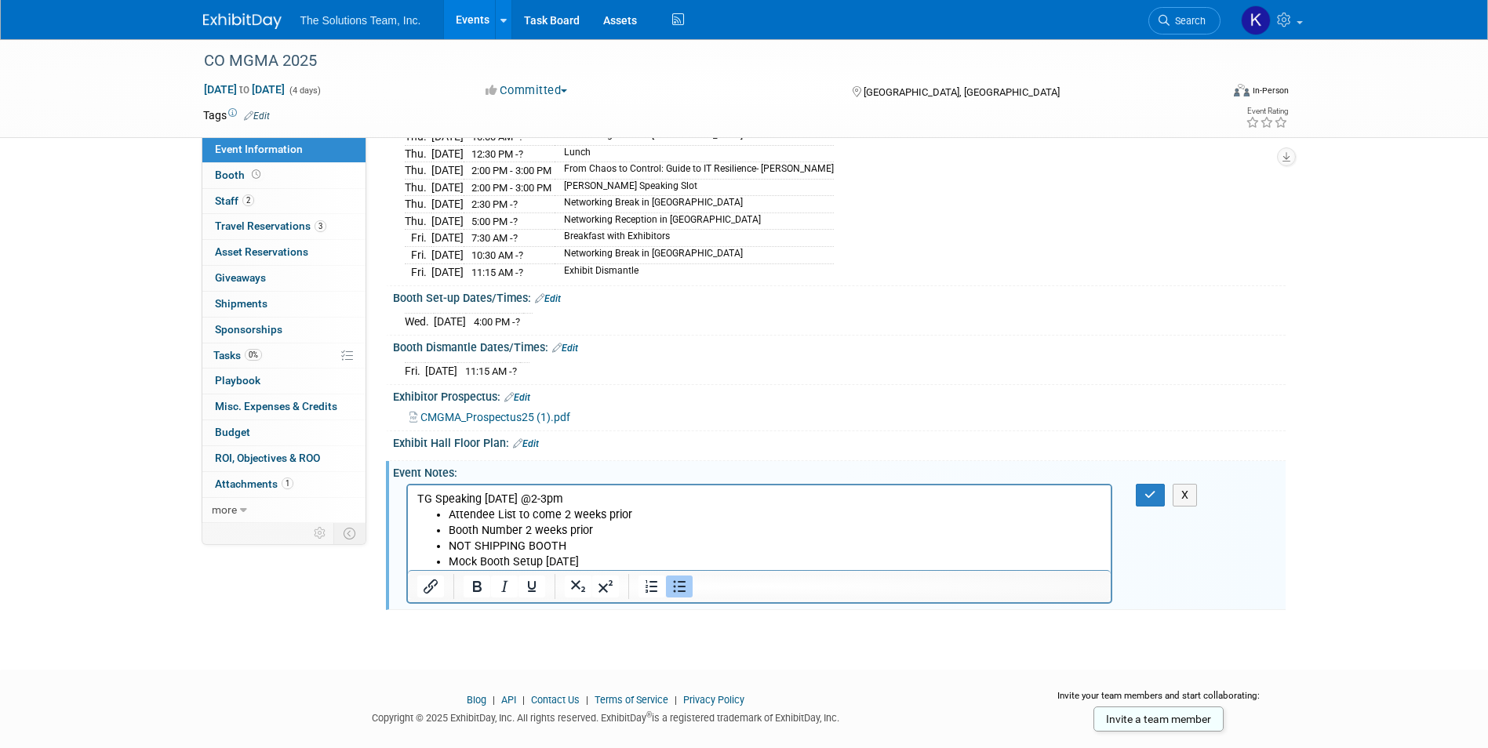
click at [647, 558] on li "Mock Booth Setup September 8th" at bounding box center [775, 562] width 654 height 16
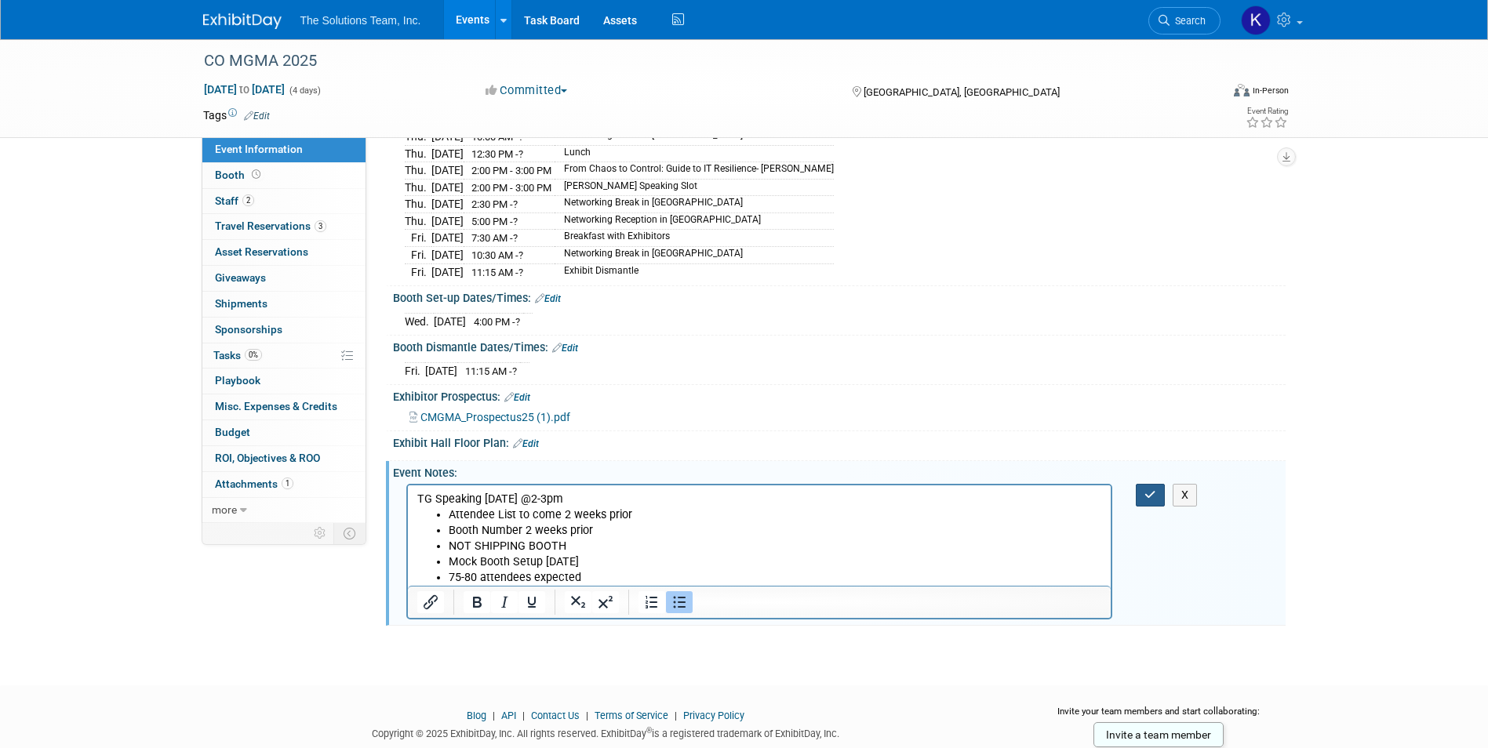
click at [1155, 489] on icon "button" at bounding box center [1150, 494] width 12 height 11
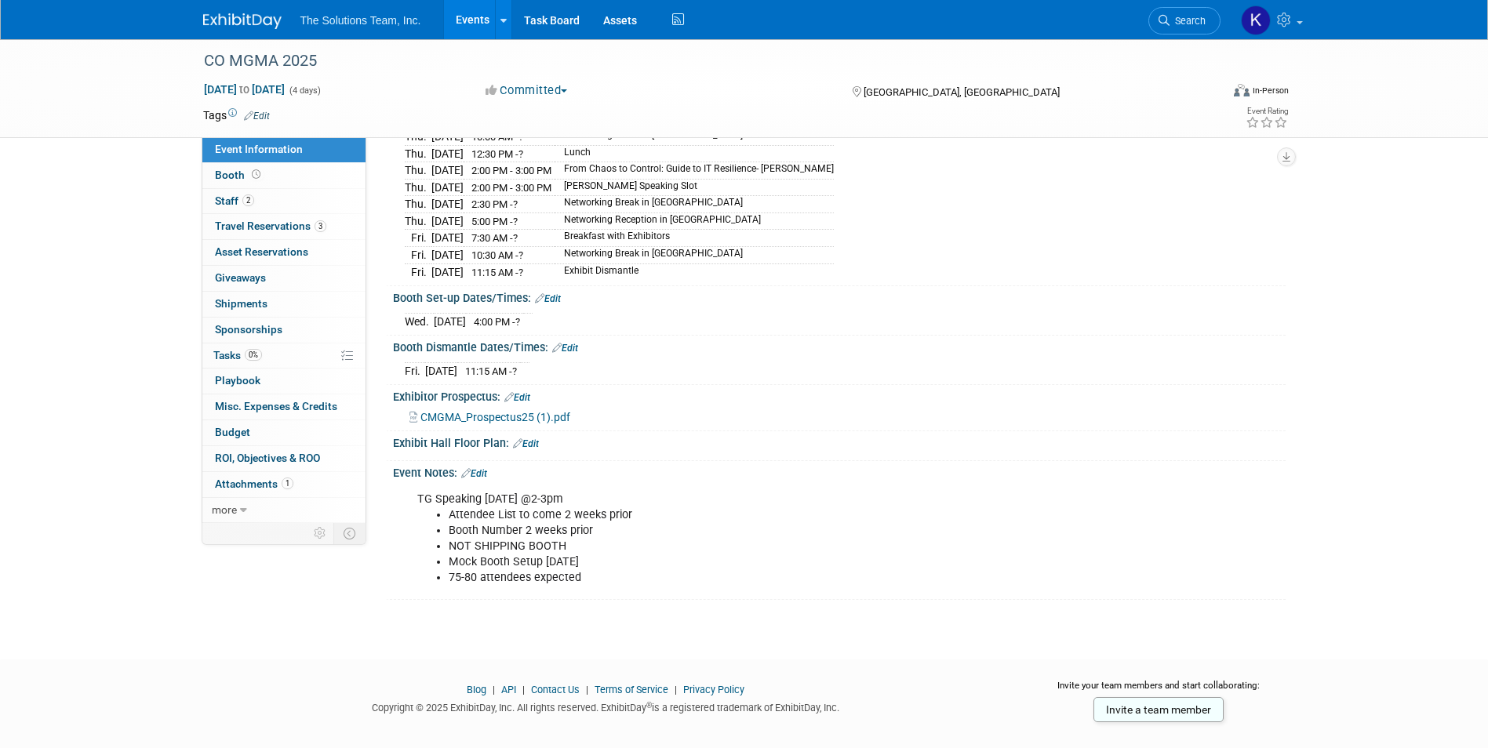
click at [240, 13] on link at bounding box center [251, 13] width 97 height 13
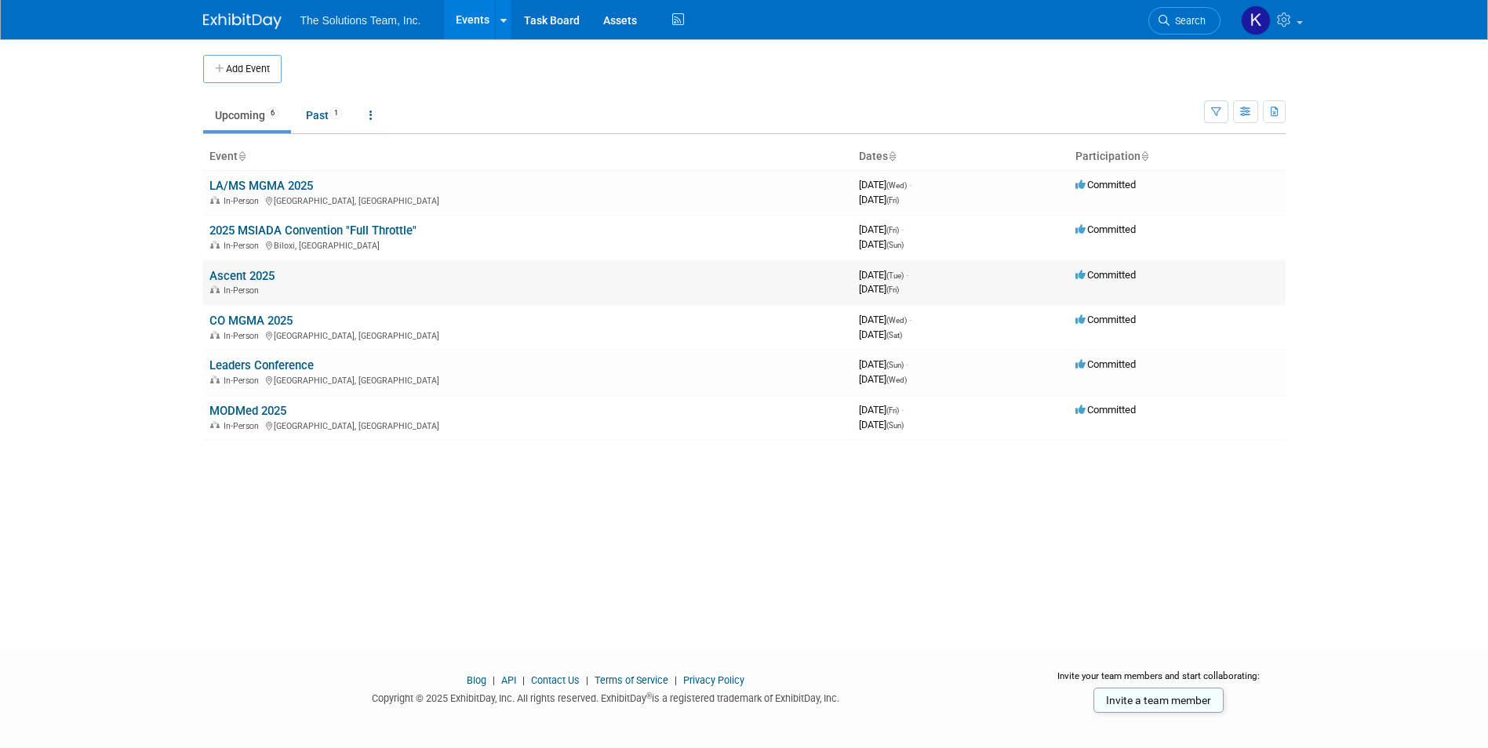
click at [243, 271] on link "Ascent 2025" at bounding box center [241, 276] width 65 height 14
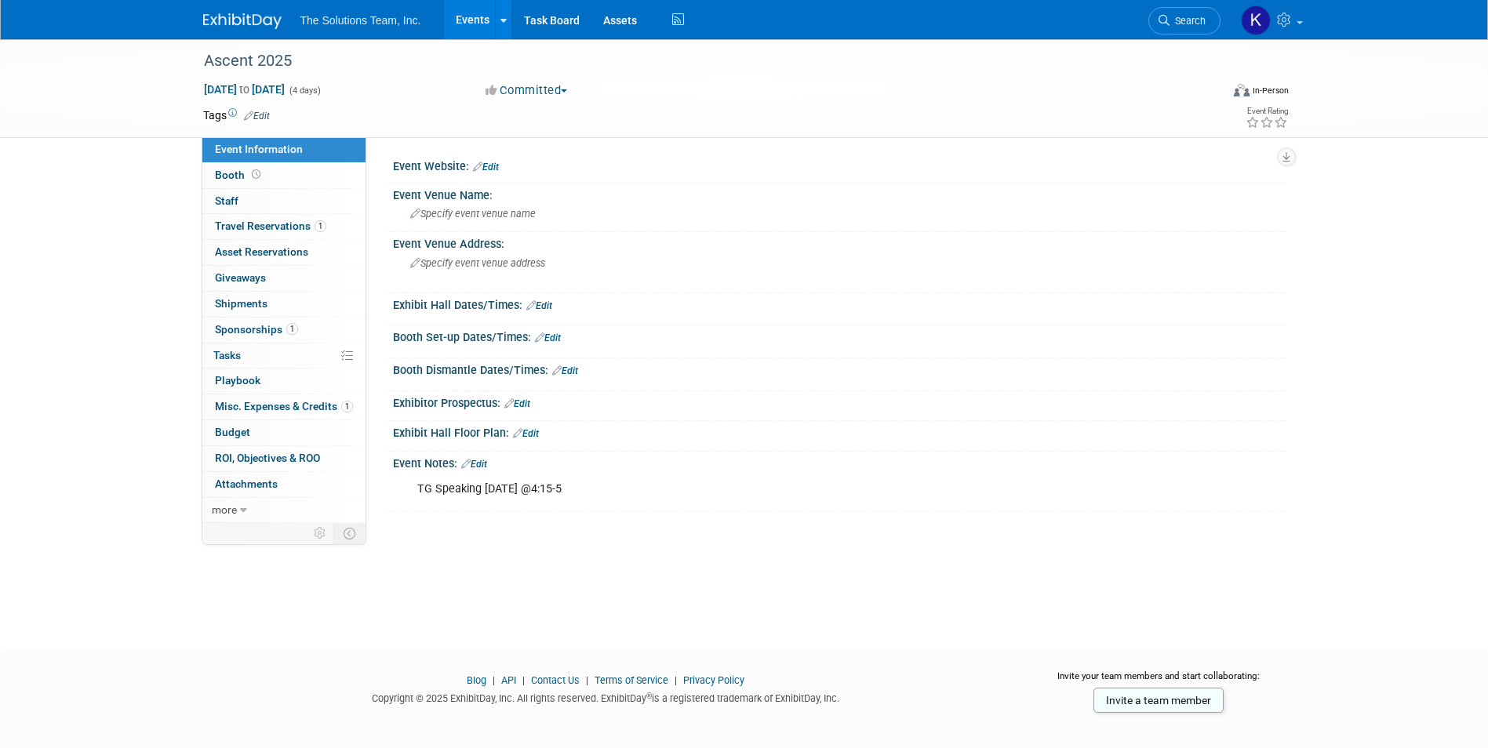
click at [523, 401] on link "Edit" at bounding box center [517, 403] width 26 height 11
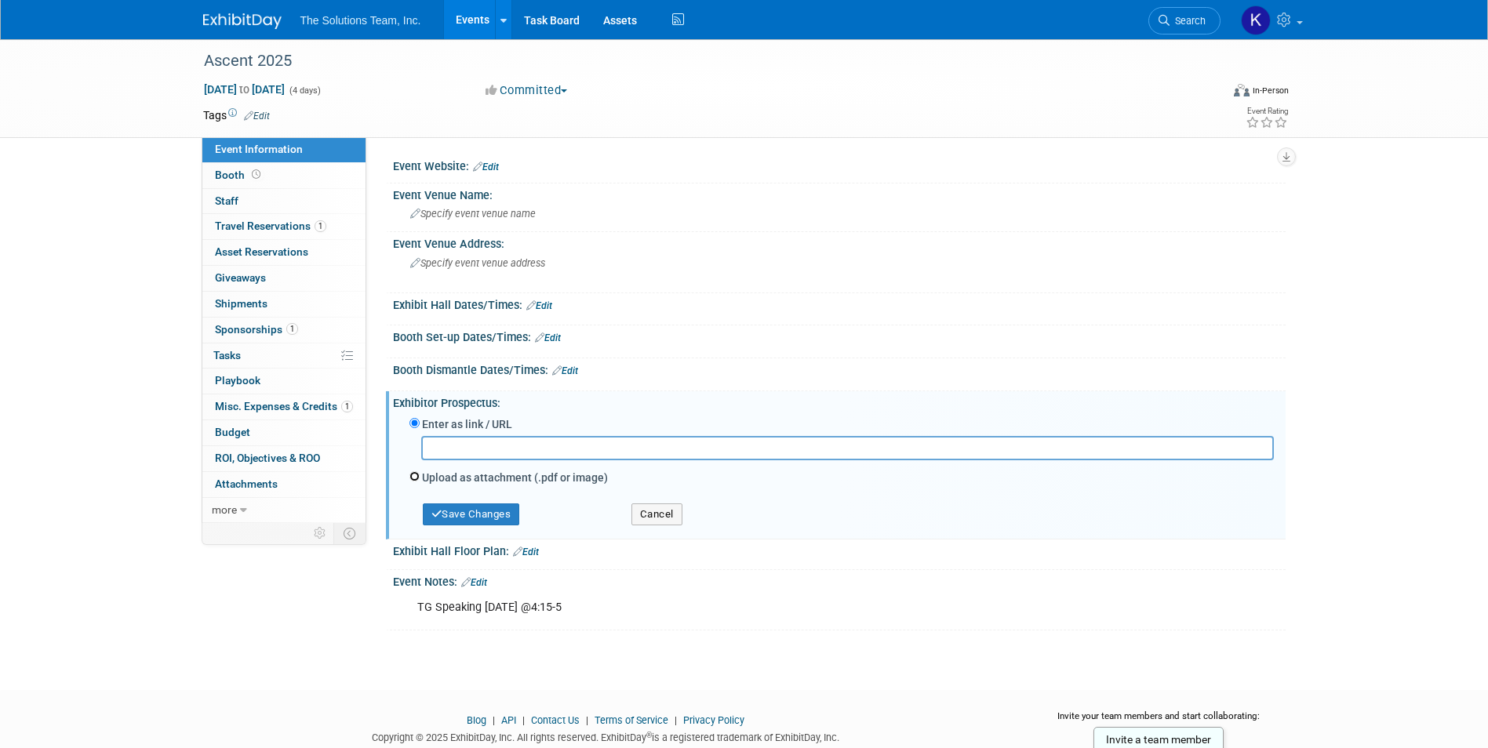
click at [414, 476] on input "Upload as attachment (.pdf or image)" at bounding box center [414, 476] width 10 height 10
radio input "true"
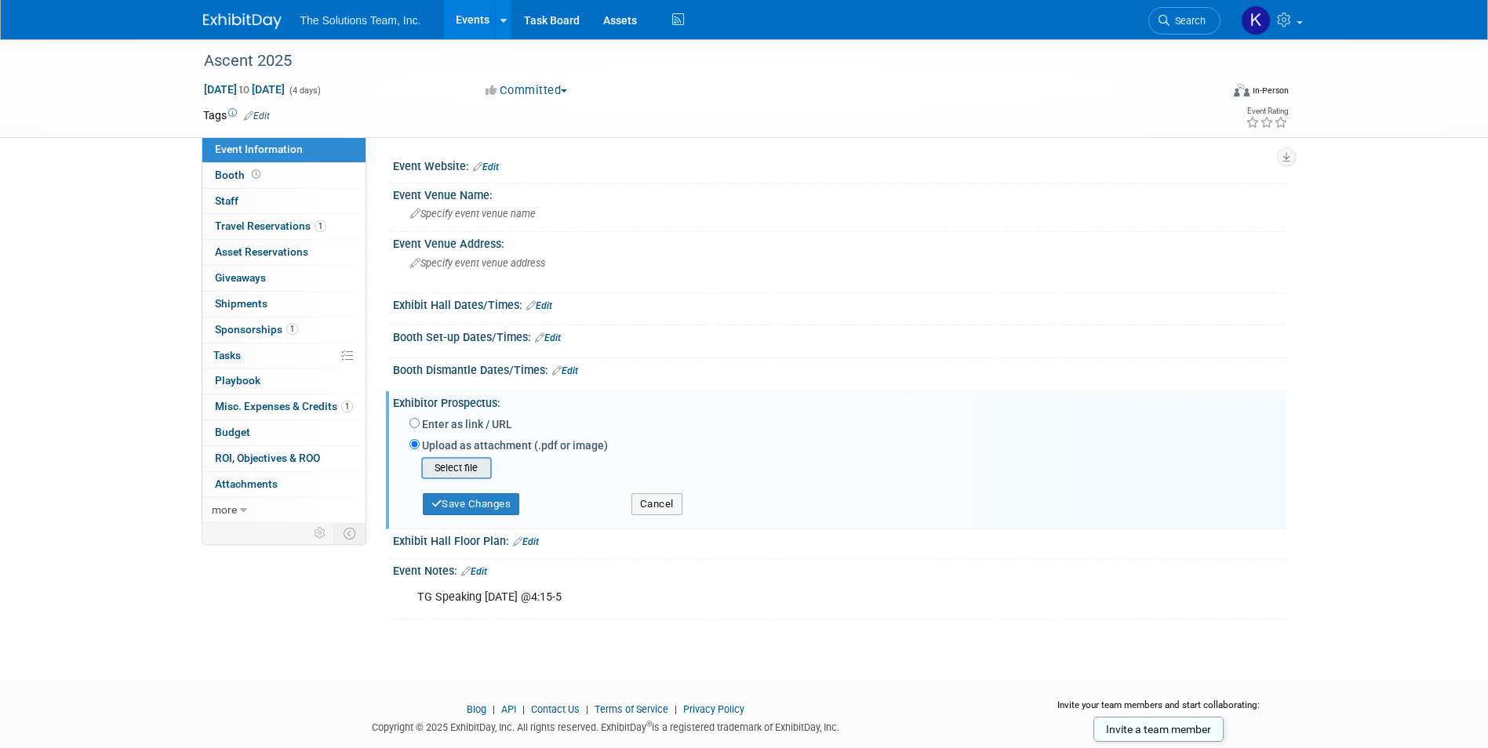
click at [463, 468] on input "file" at bounding box center [397, 468] width 187 height 19
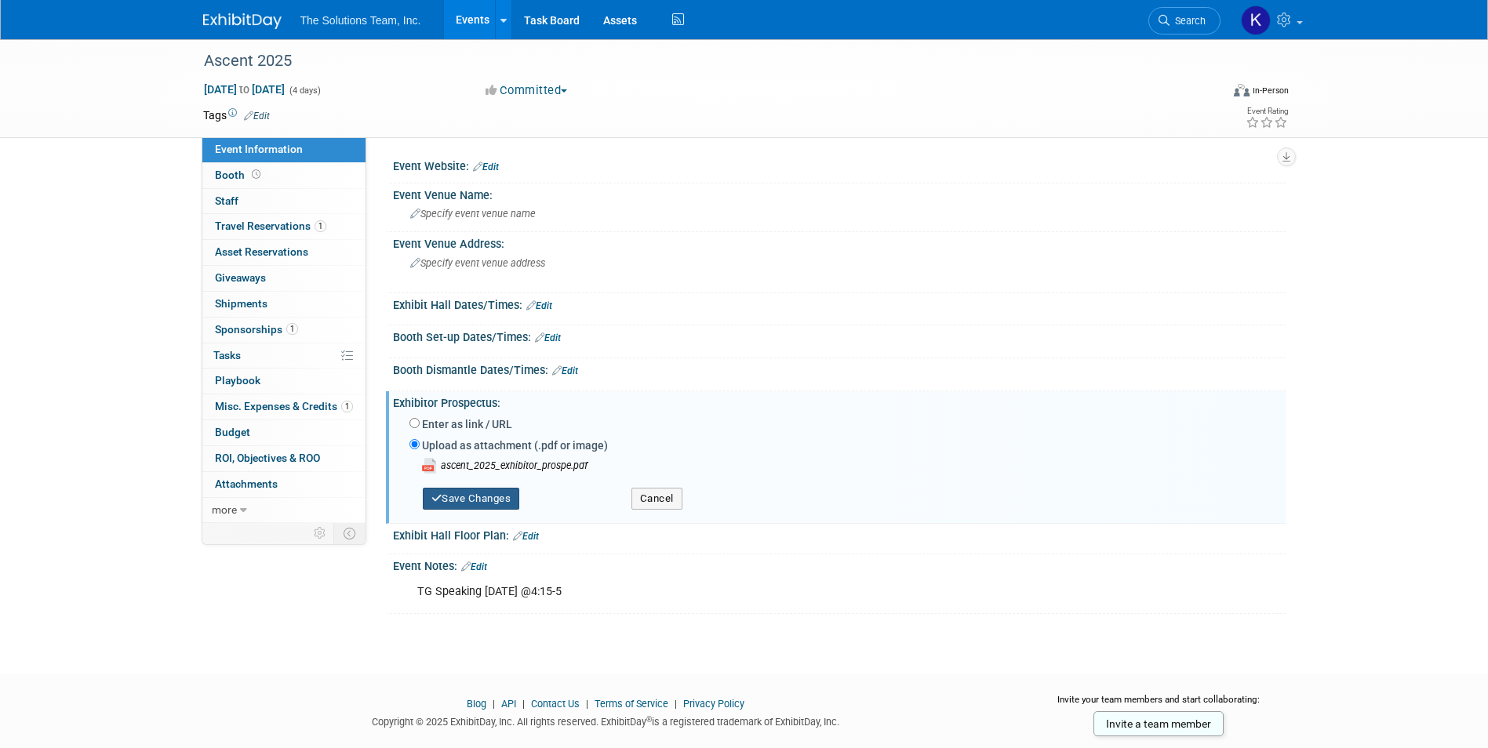
click at [466, 496] on button "Save Changes" at bounding box center [471, 499] width 97 height 22
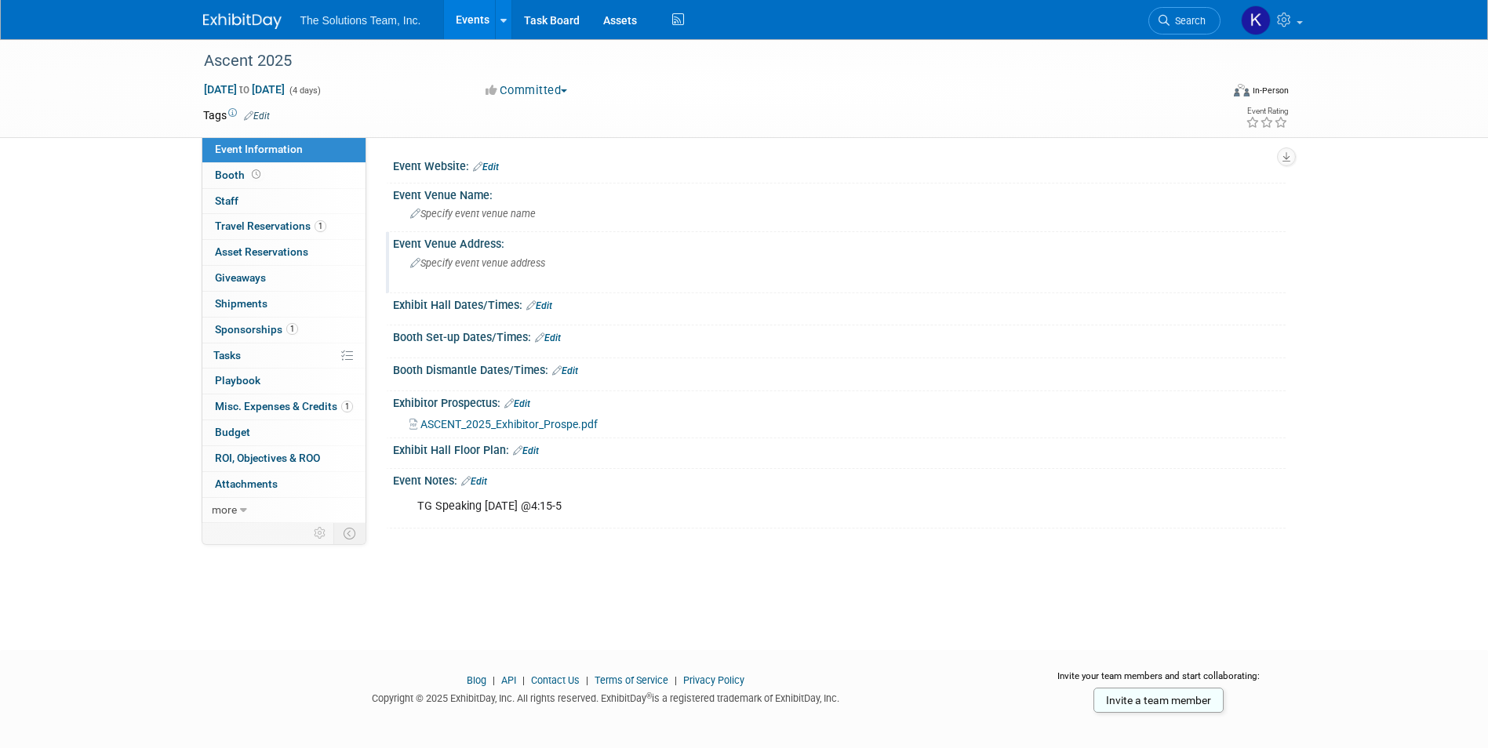
click at [474, 267] on span "Specify event venue address" at bounding box center [477, 263] width 135 height 12
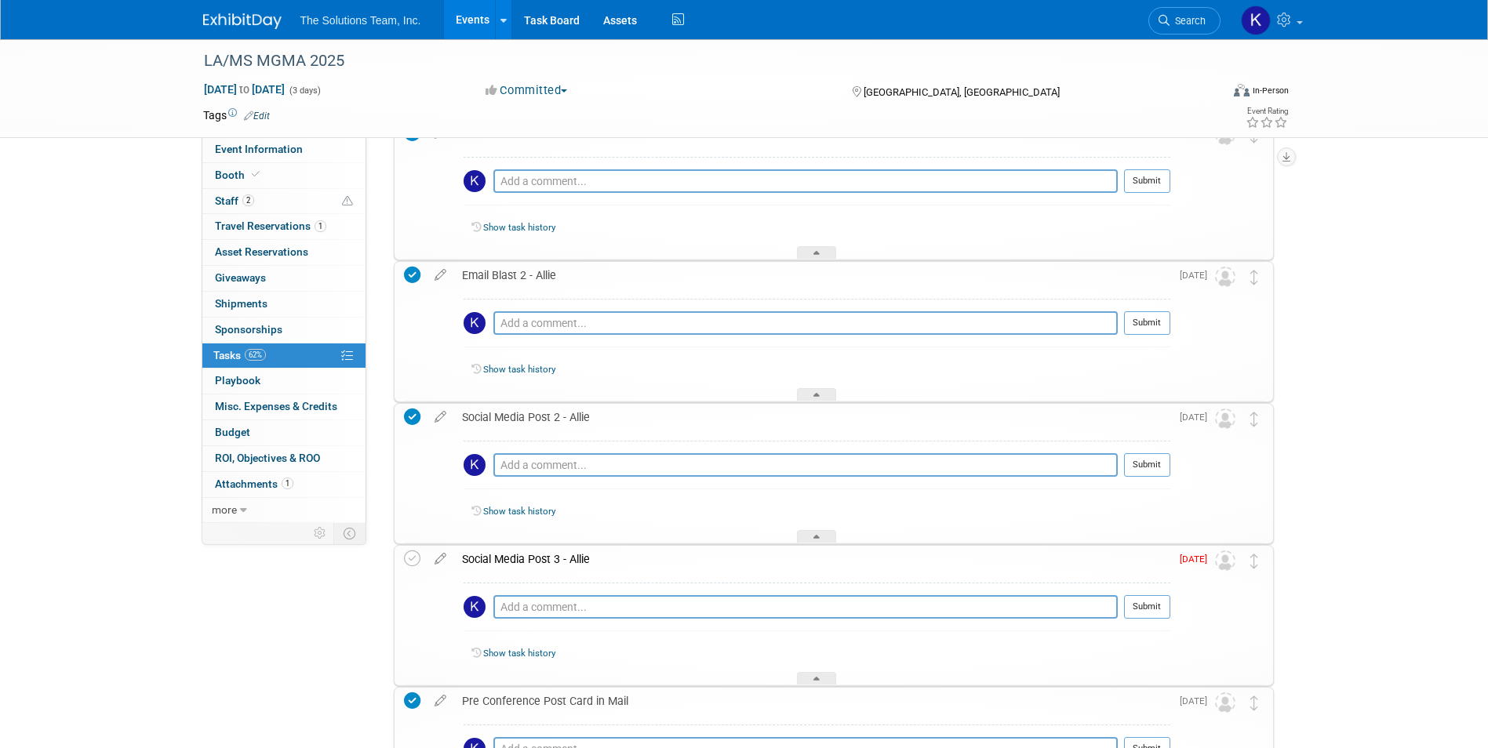
scroll to position [471, 0]
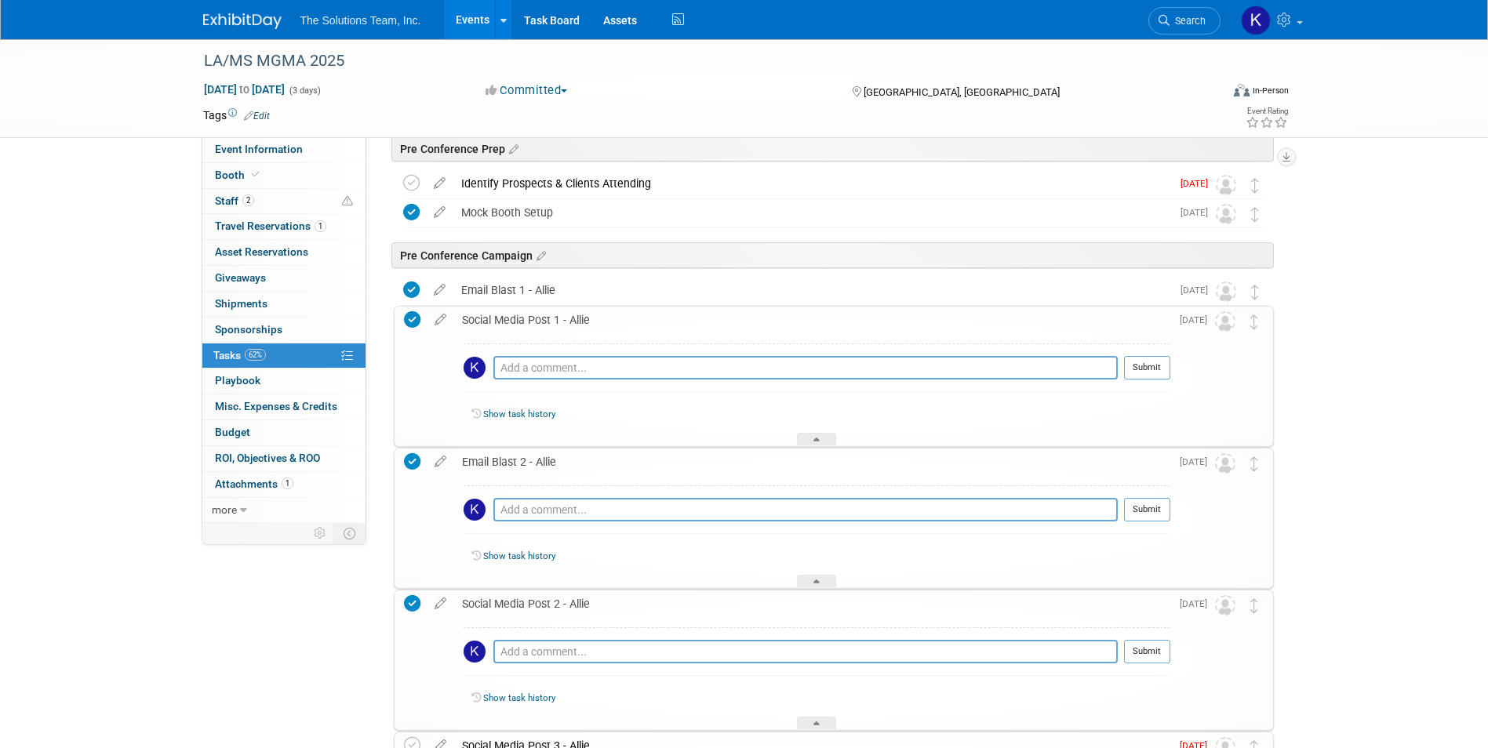
click at [259, 20] on img at bounding box center [242, 21] width 78 height 16
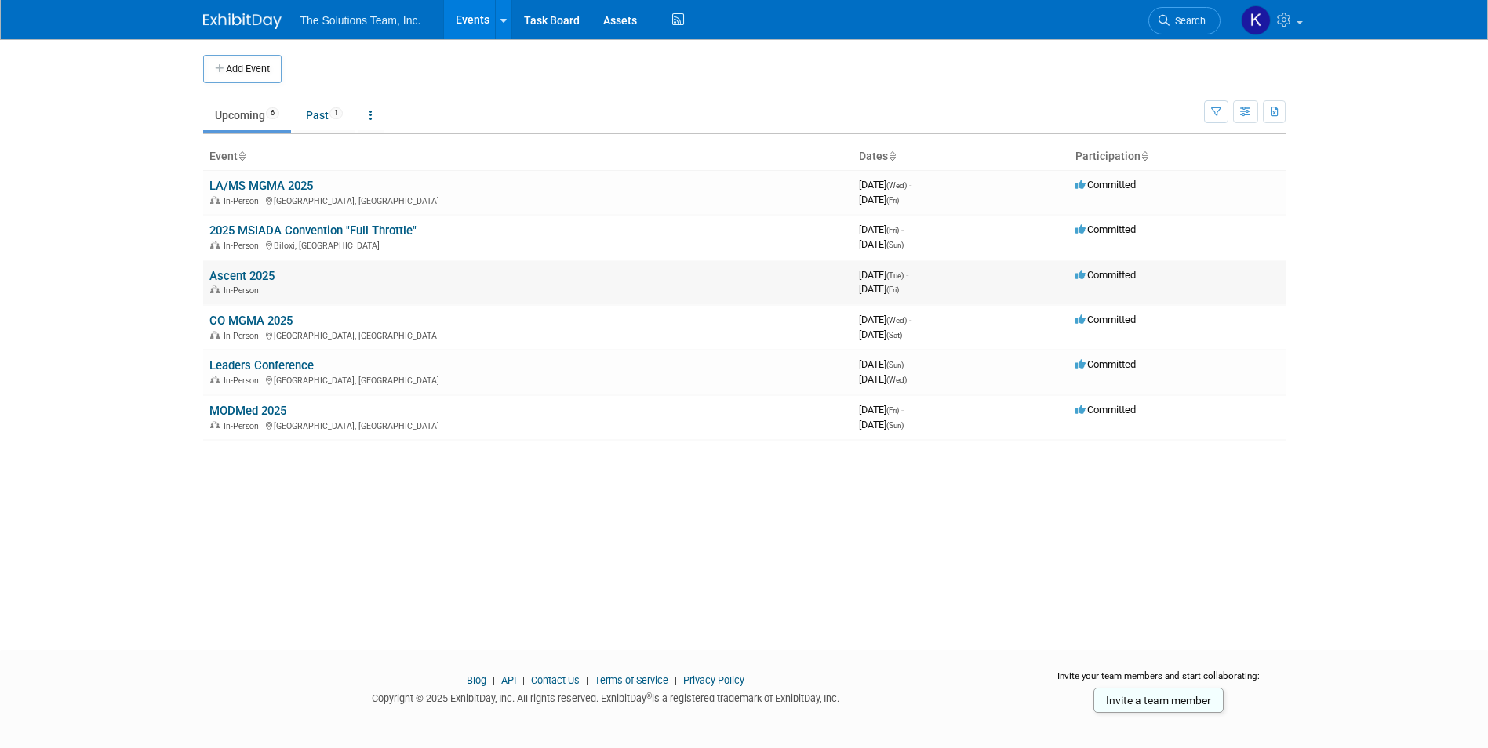
click at [231, 272] on link "Ascent 2025" at bounding box center [241, 276] width 65 height 14
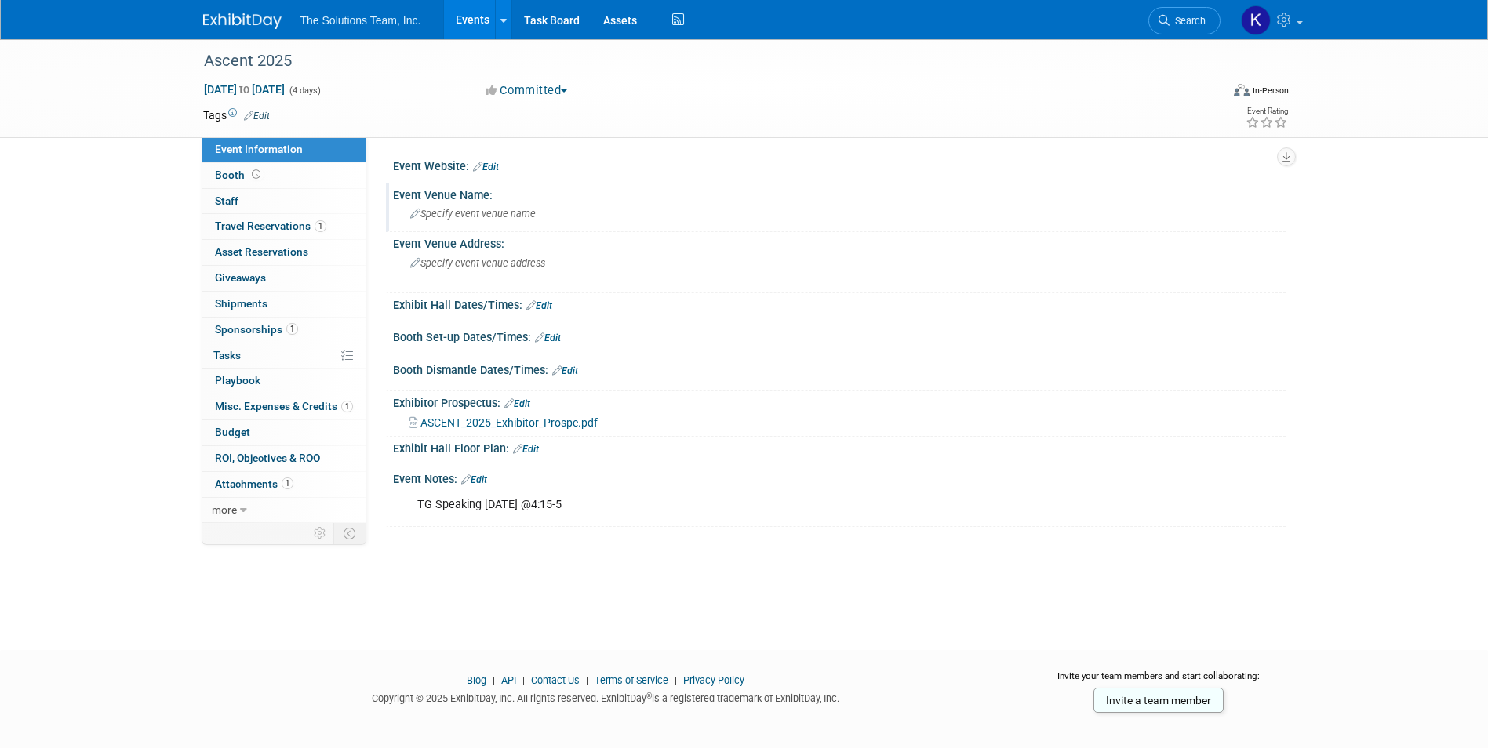
click at [455, 211] on span "Specify event venue name" at bounding box center [472, 214] width 125 height 12
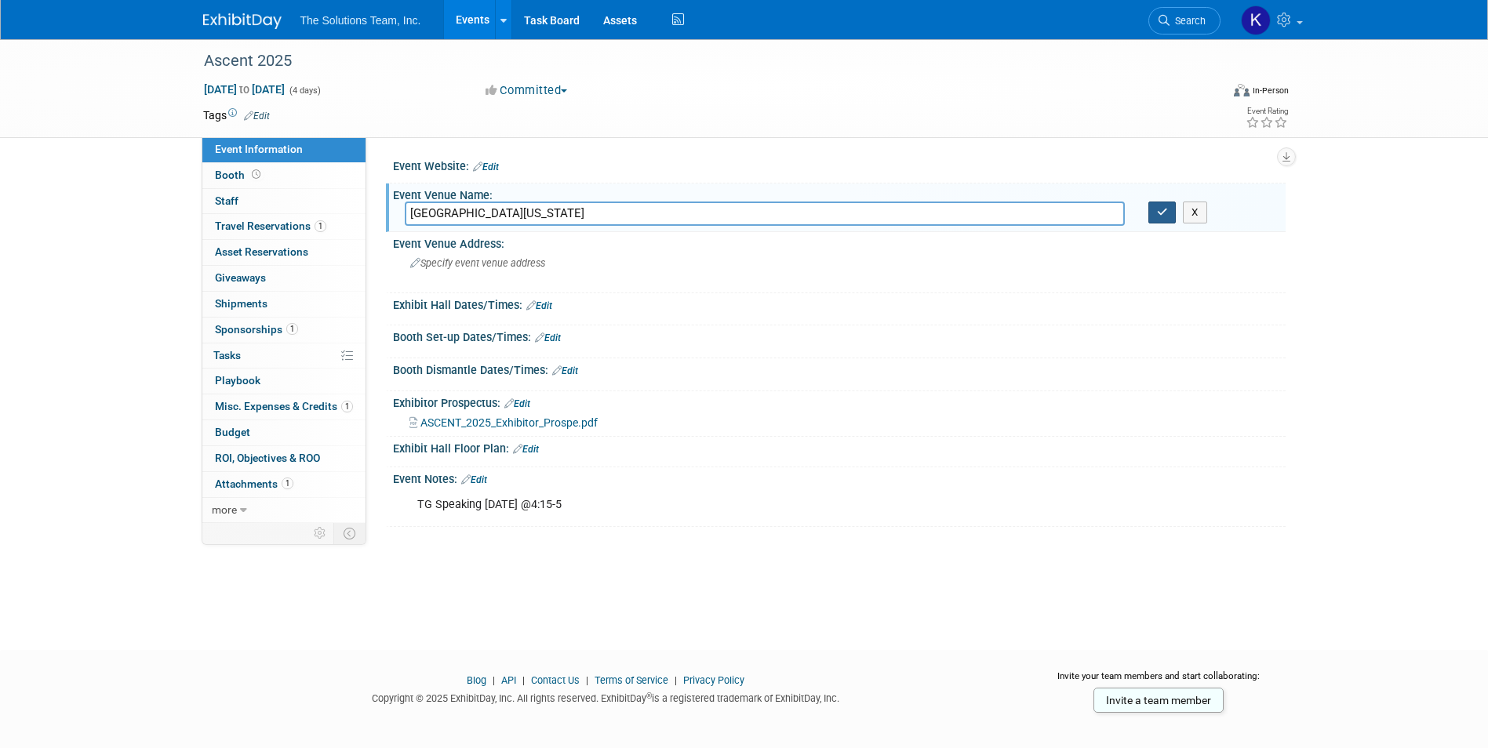
type input "[GEOGRAPHIC_DATA][US_STATE]"
click at [1158, 210] on icon "button" at bounding box center [1162, 212] width 11 height 10
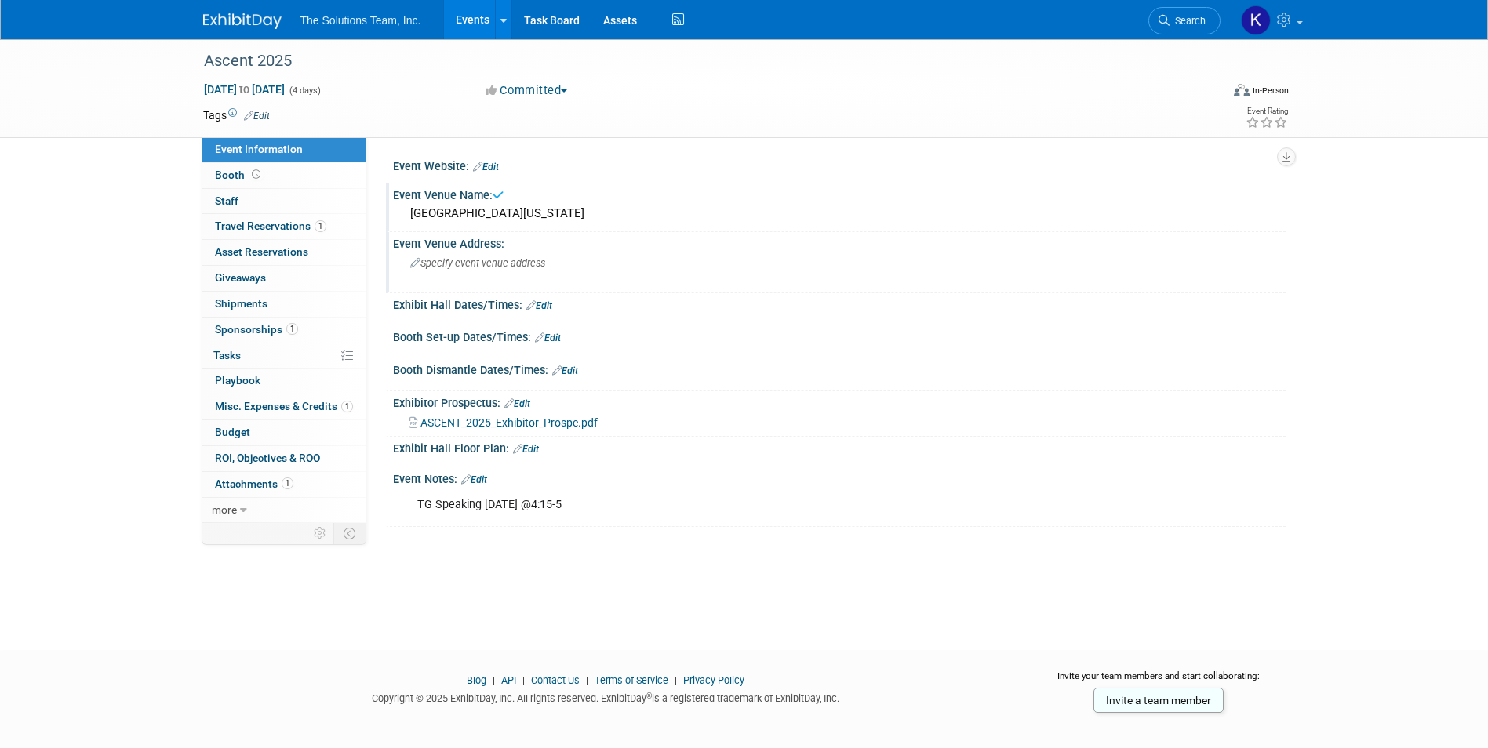
click at [425, 270] on div "Specify event venue address" at bounding box center [579, 269] width 348 height 36
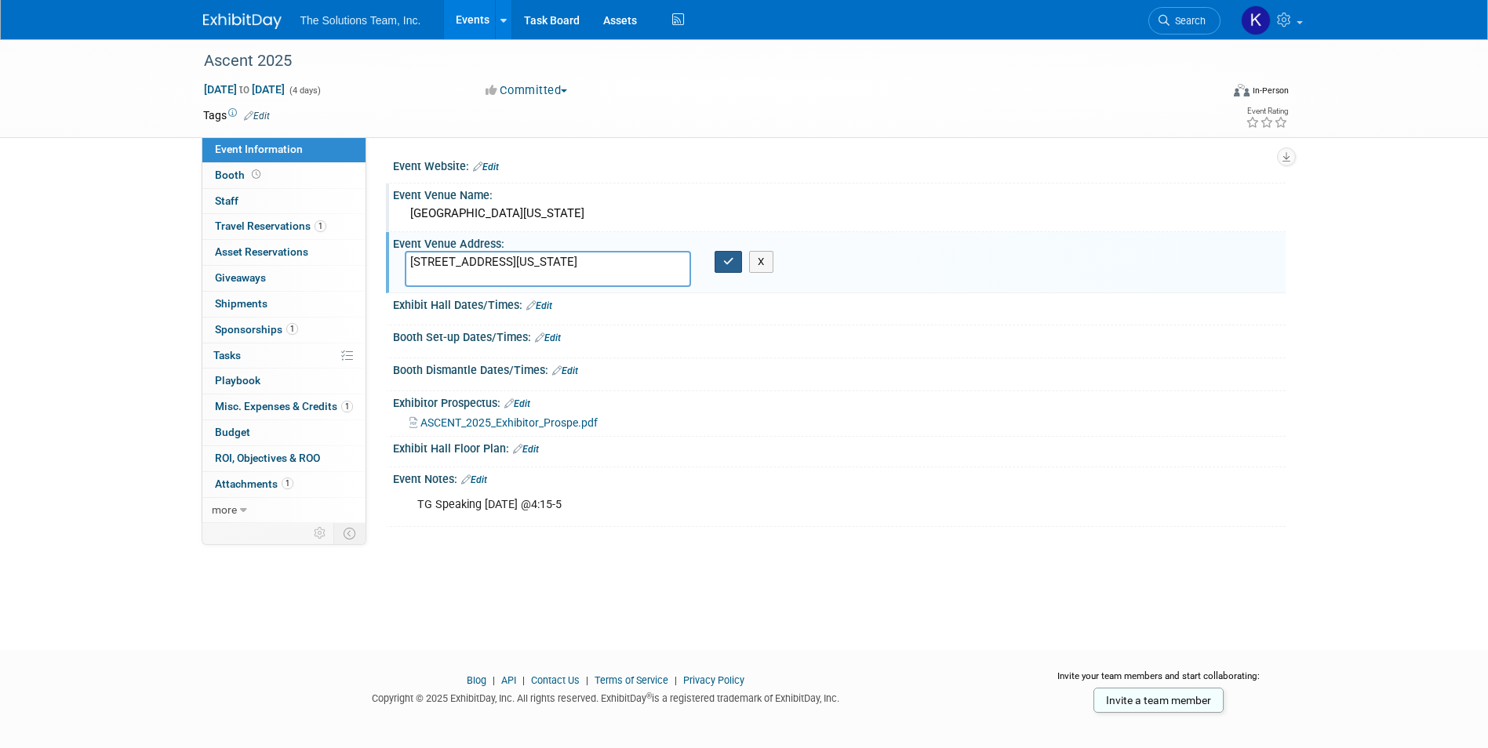
type textarea "[STREET_ADDRESS][US_STATE]"
click at [733, 260] on icon "button" at bounding box center [728, 261] width 11 height 10
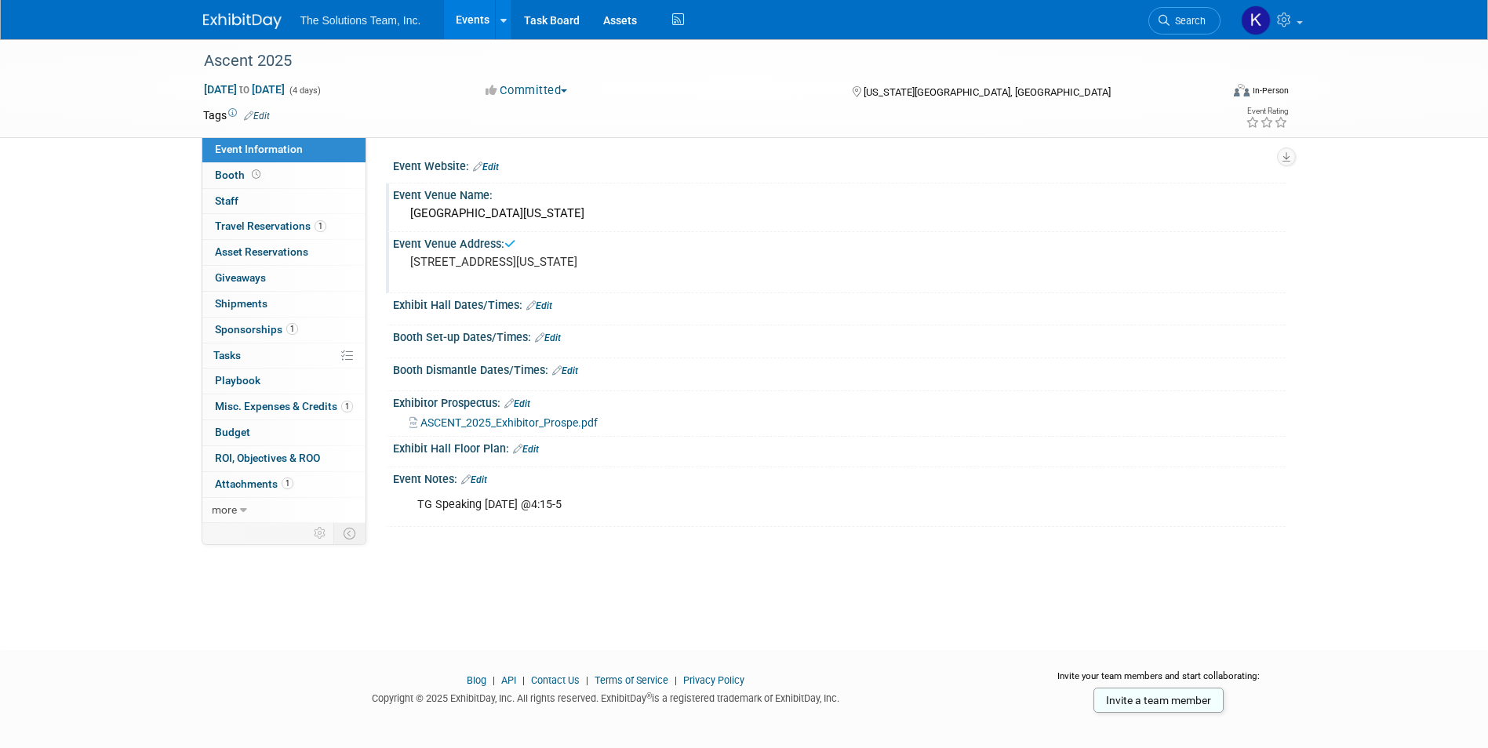
click at [548, 306] on link "Edit" at bounding box center [539, 305] width 26 height 11
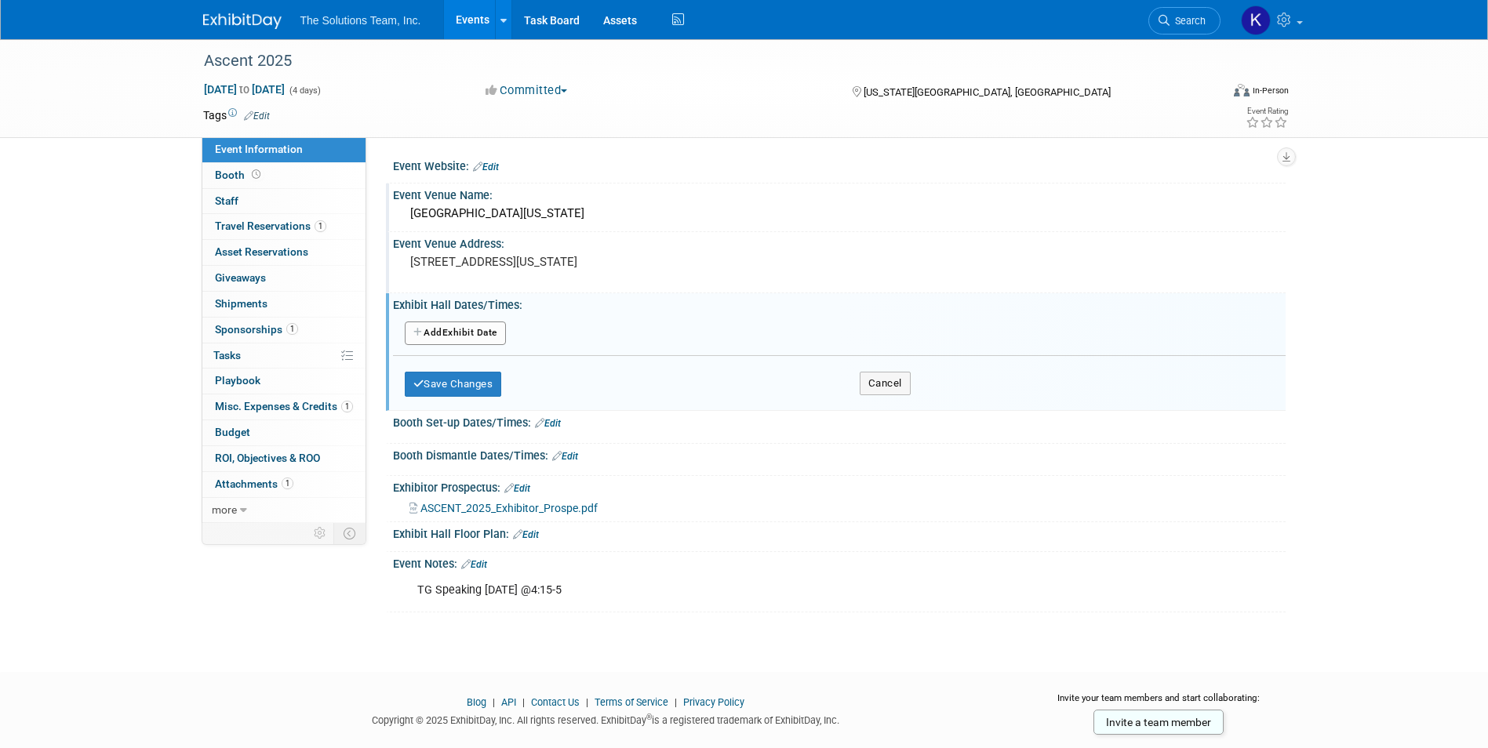
click at [551, 427] on link "Edit" at bounding box center [548, 423] width 26 height 11
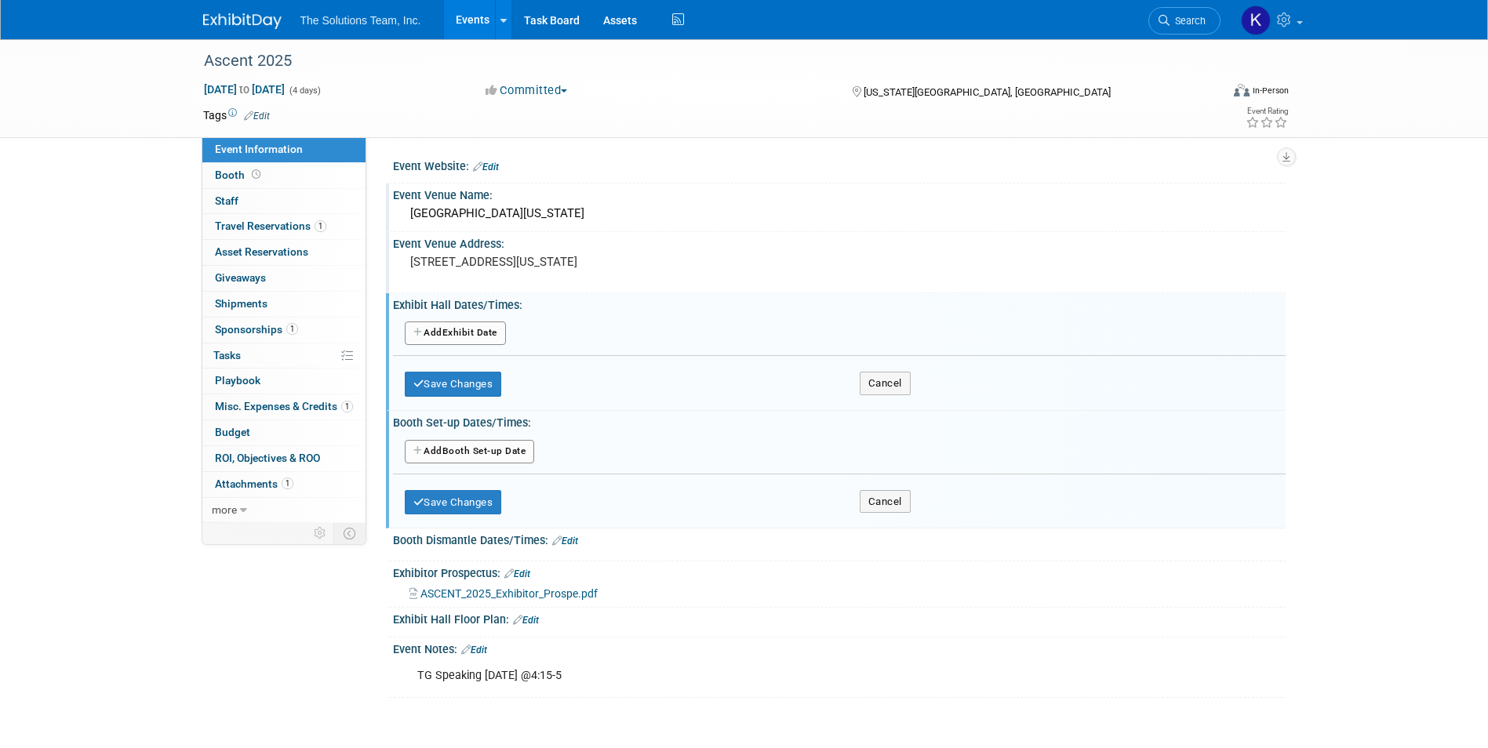
click at [466, 453] on button "Add Another Booth Set-up Date" at bounding box center [470, 452] width 130 height 24
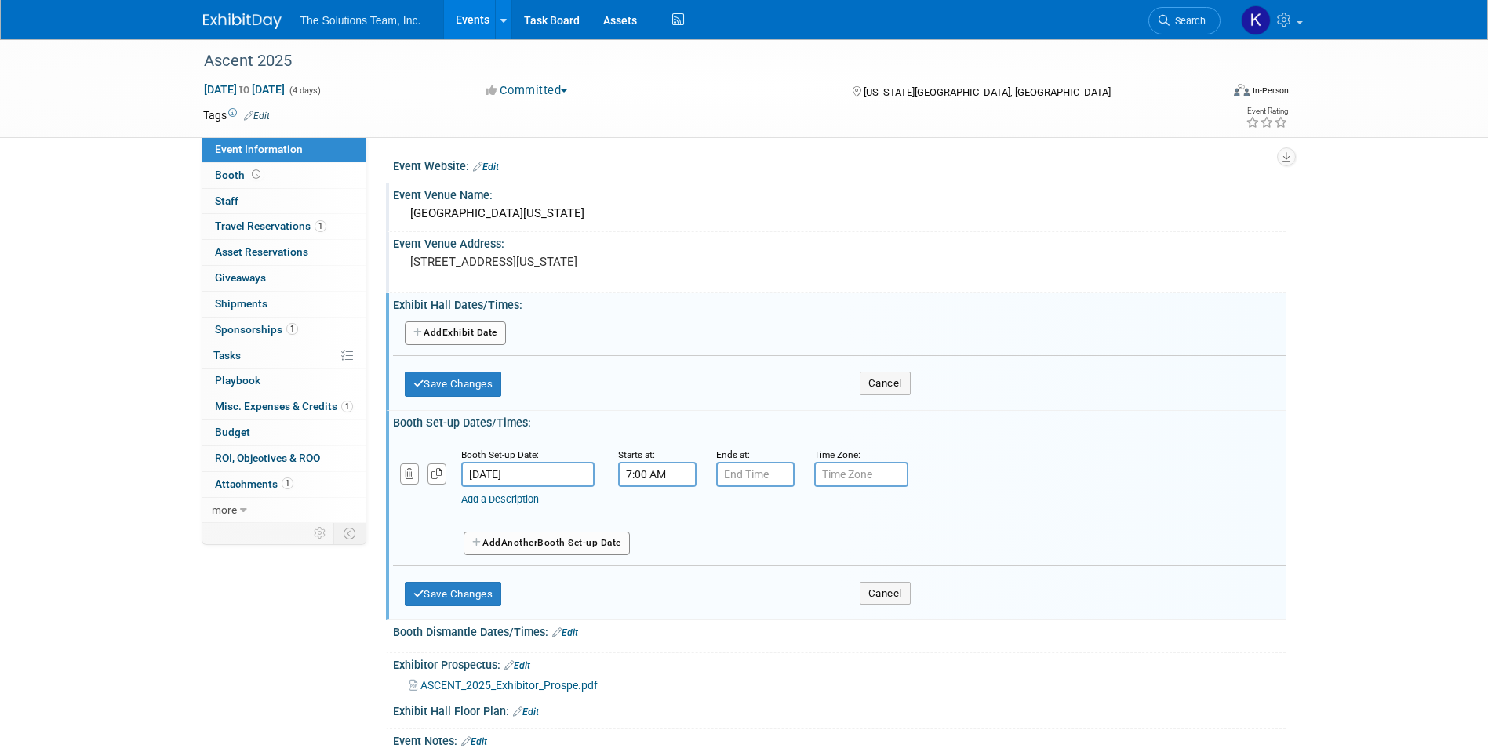
click at [681, 467] on input "7:00 AM" at bounding box center [657, 474] width 78 height 25
click at [653, 517] on span at bounding box center [654, 513] width 27 height 27
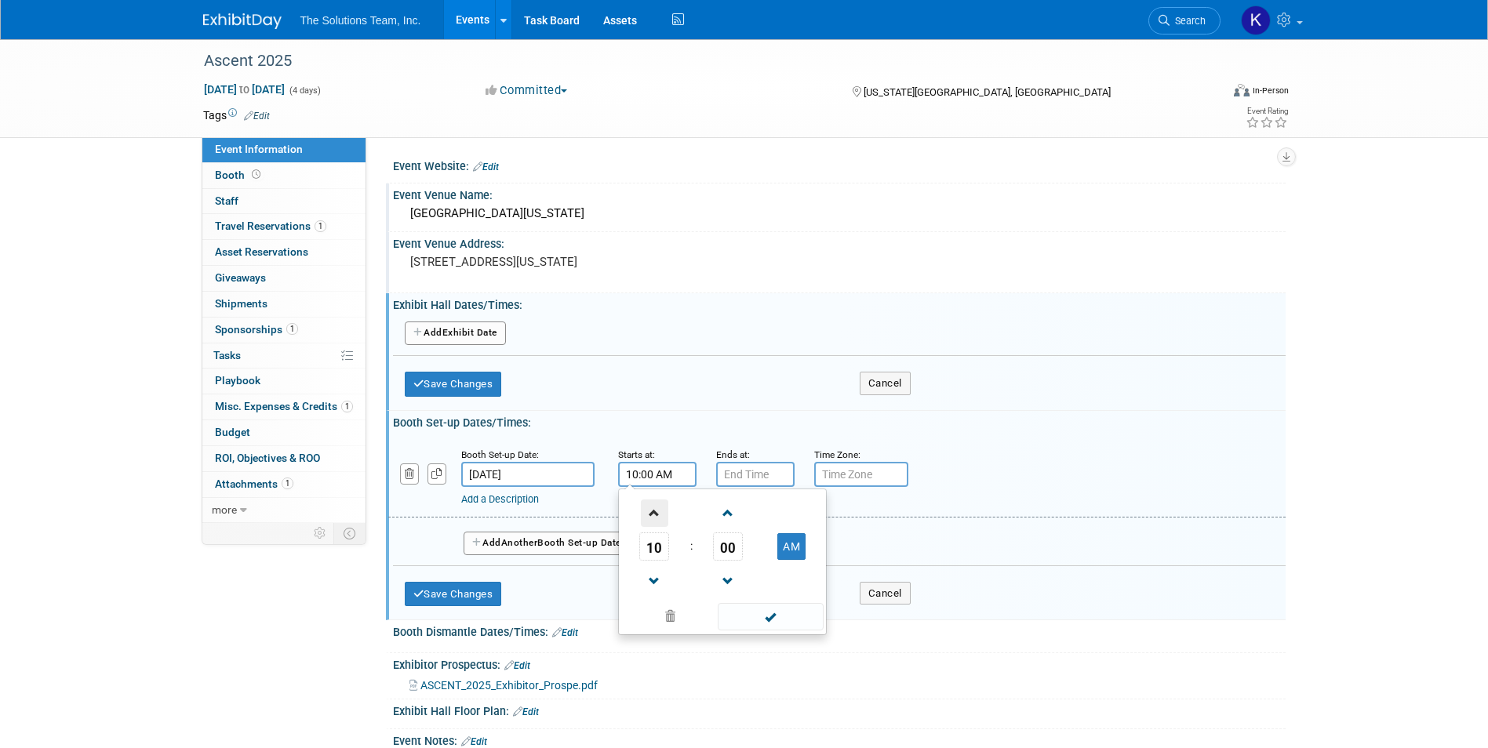
type input "11:00 AM"
click at [755, 610] on span at bounding box center [771, 616] width 106 height 27
click at [766, 480] on input "7:00 PM" at bounding box center [755, 474] width 78 height 25
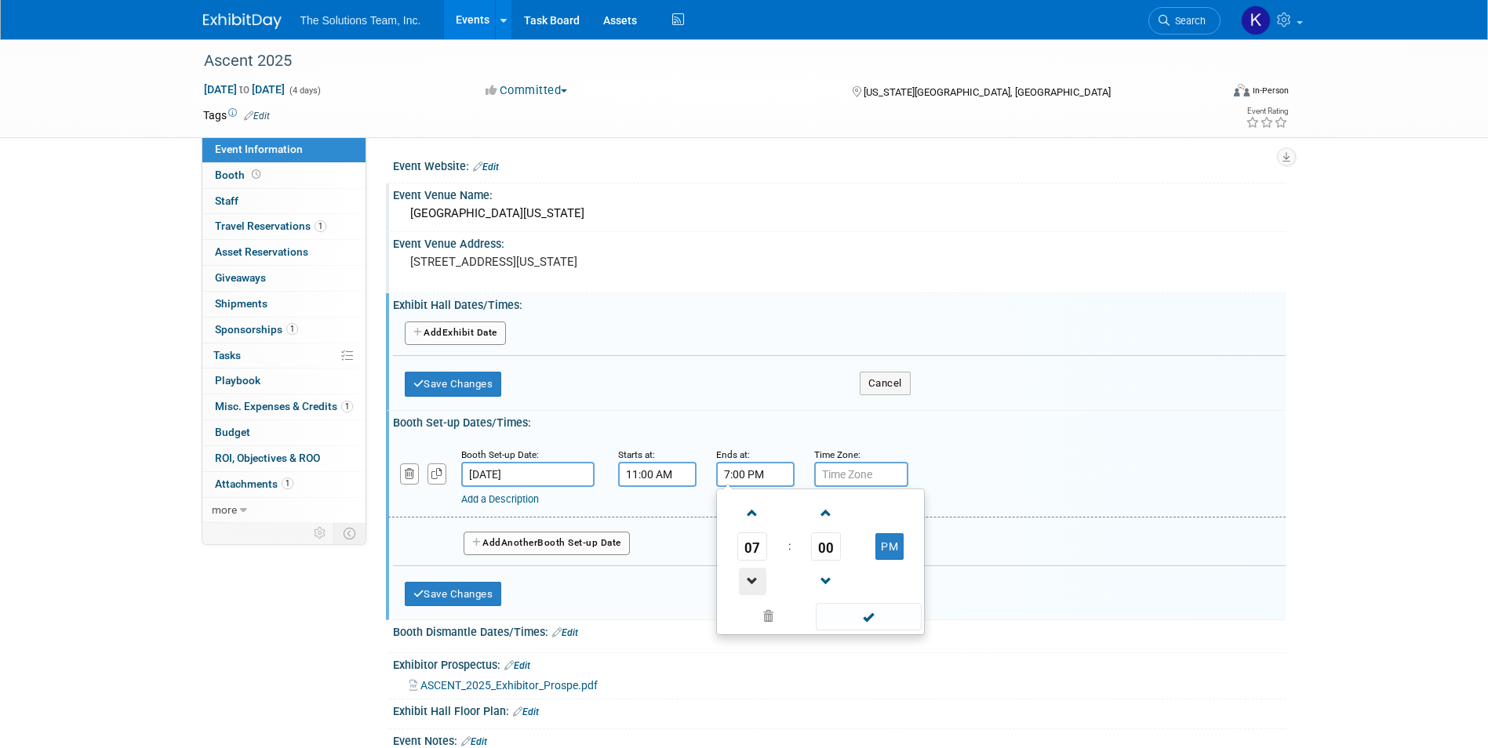
click at [756, 576] on span at bounding box center [752, 581] width 27 height 27
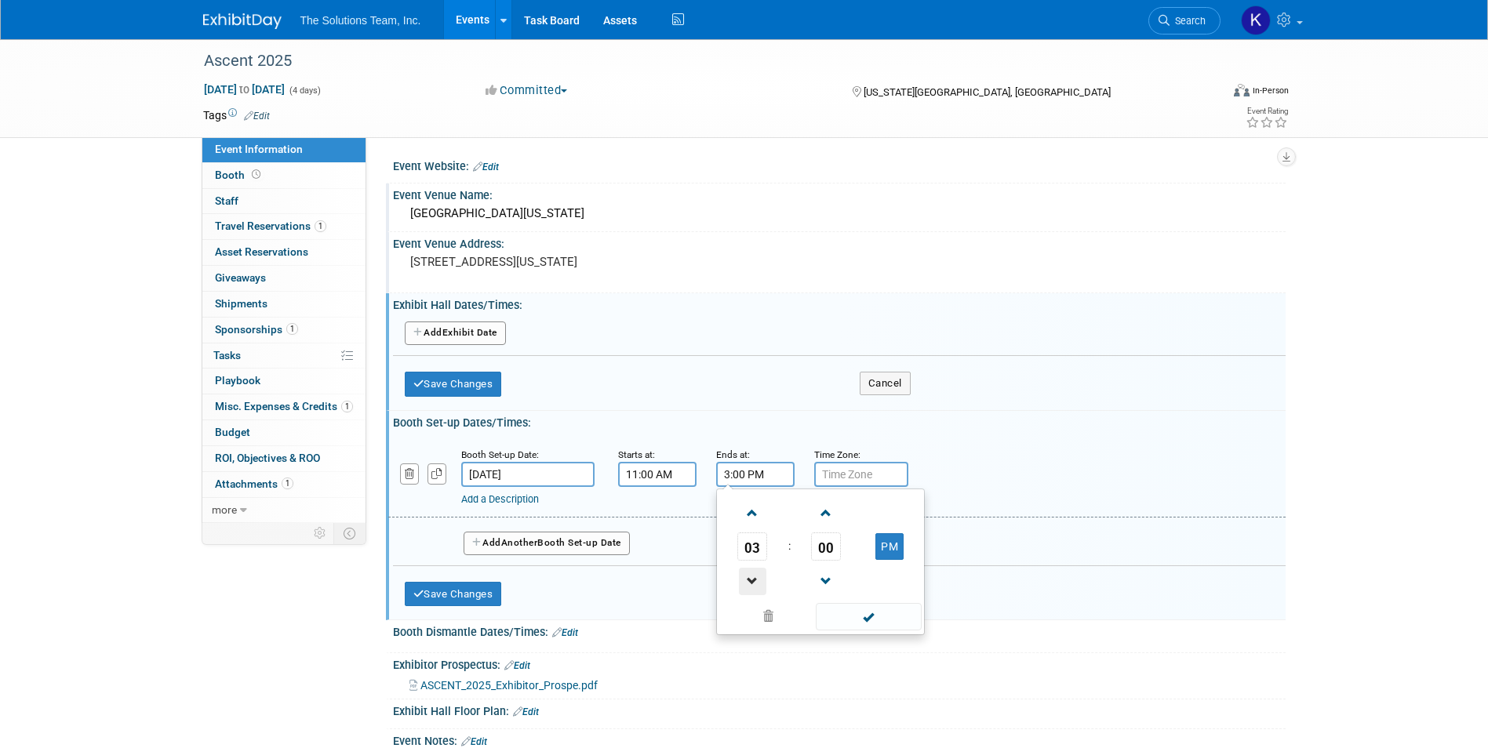
type input "2:00 PM"
click at [871, 624] on span at bounding box center [869, 616] width 106 height 27
click at [849, 471] on input "text" at bounding box center [861, 474] width 94 height 25
type input "CST"
click at [1102, 450] on div "Add a Description Description:" at bounding box center [836, 476] width 921 height 60
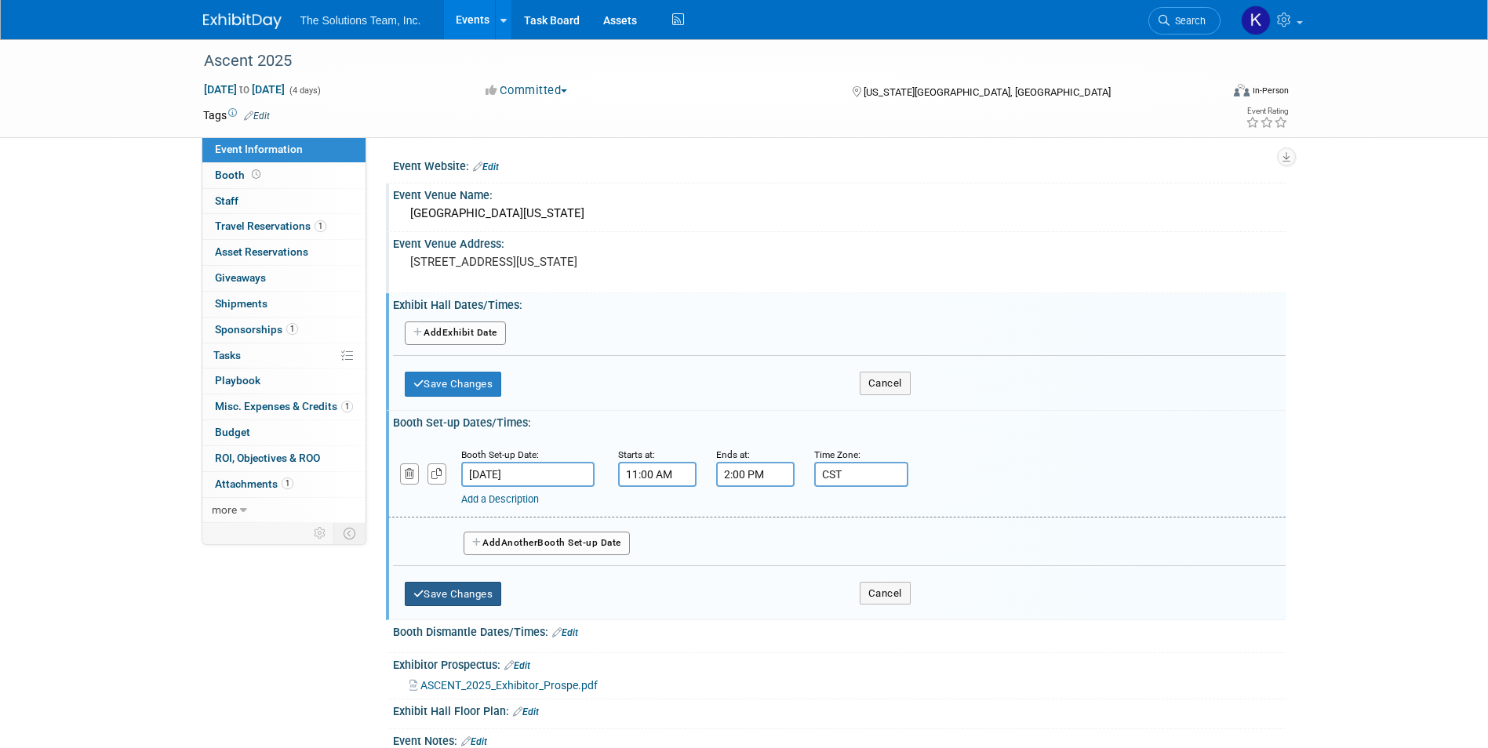
click at [458, 590] on button "Save Changes" at bounding box center [453, 594] width 97 height 25
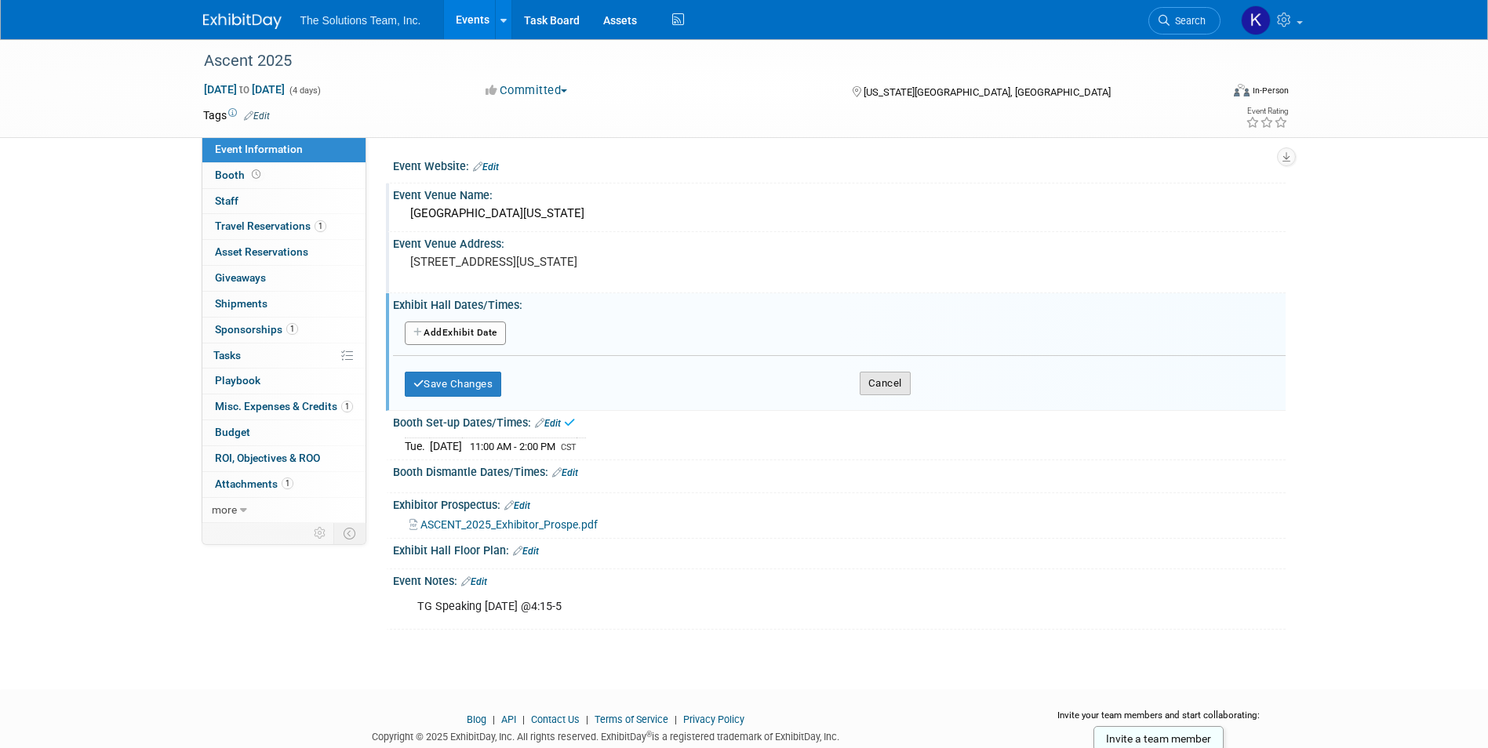
click at [888, 383] on button "Cancel" at bounding box center [885, 384] width 51 height 24
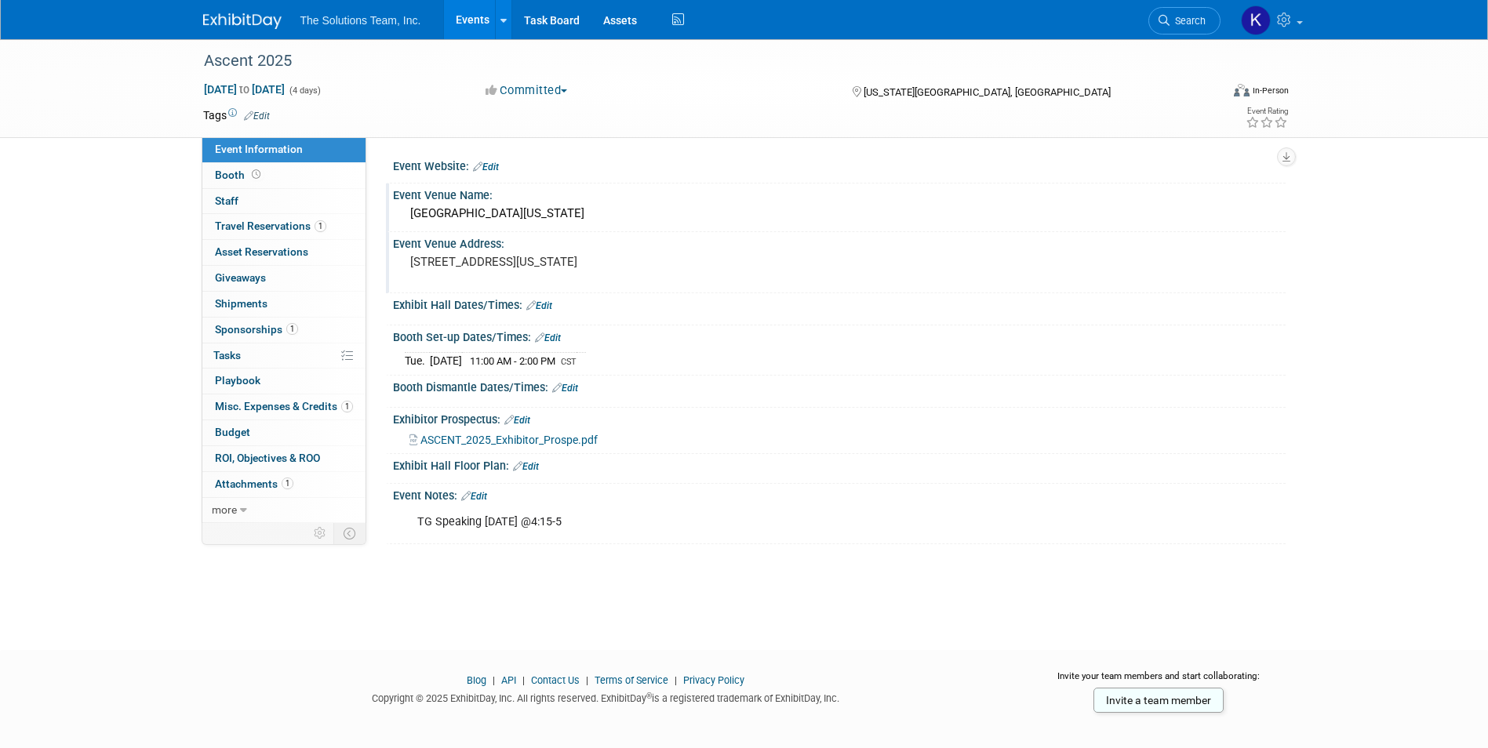
click at [570, 391] on link "Edit" at bounding box center [565, 388] width 26 height 11
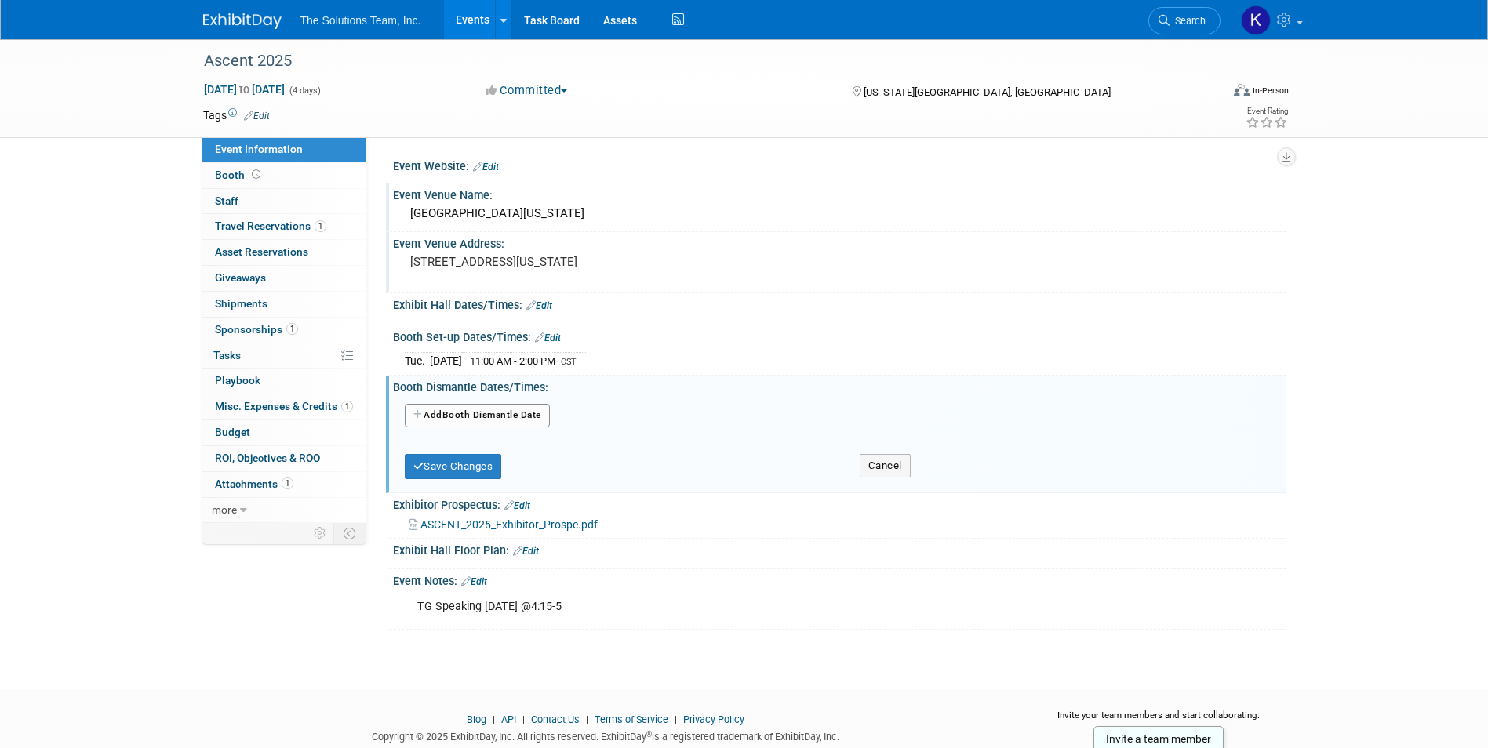
click at [507, 416] on button "Add Another Booth Dismantle Date" at bounding box center [477, 416] width 145 height 24
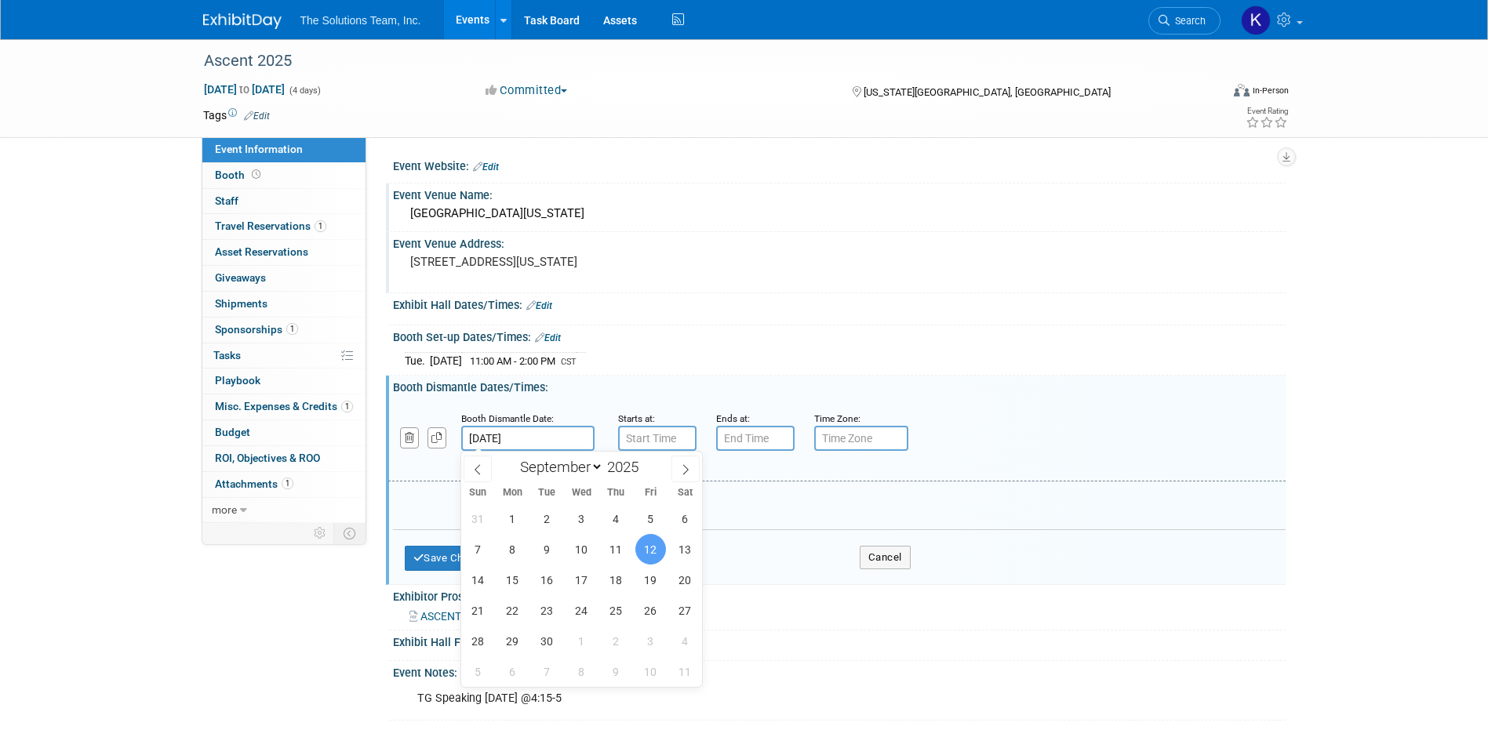
click at [552, 435] on input "[DATE]" at bounding box center [527, 438] width 133 height 25
click at [615, 548] on span "11" at bounding box center [616, 549] width 31 height 31
type input "[DATE]"
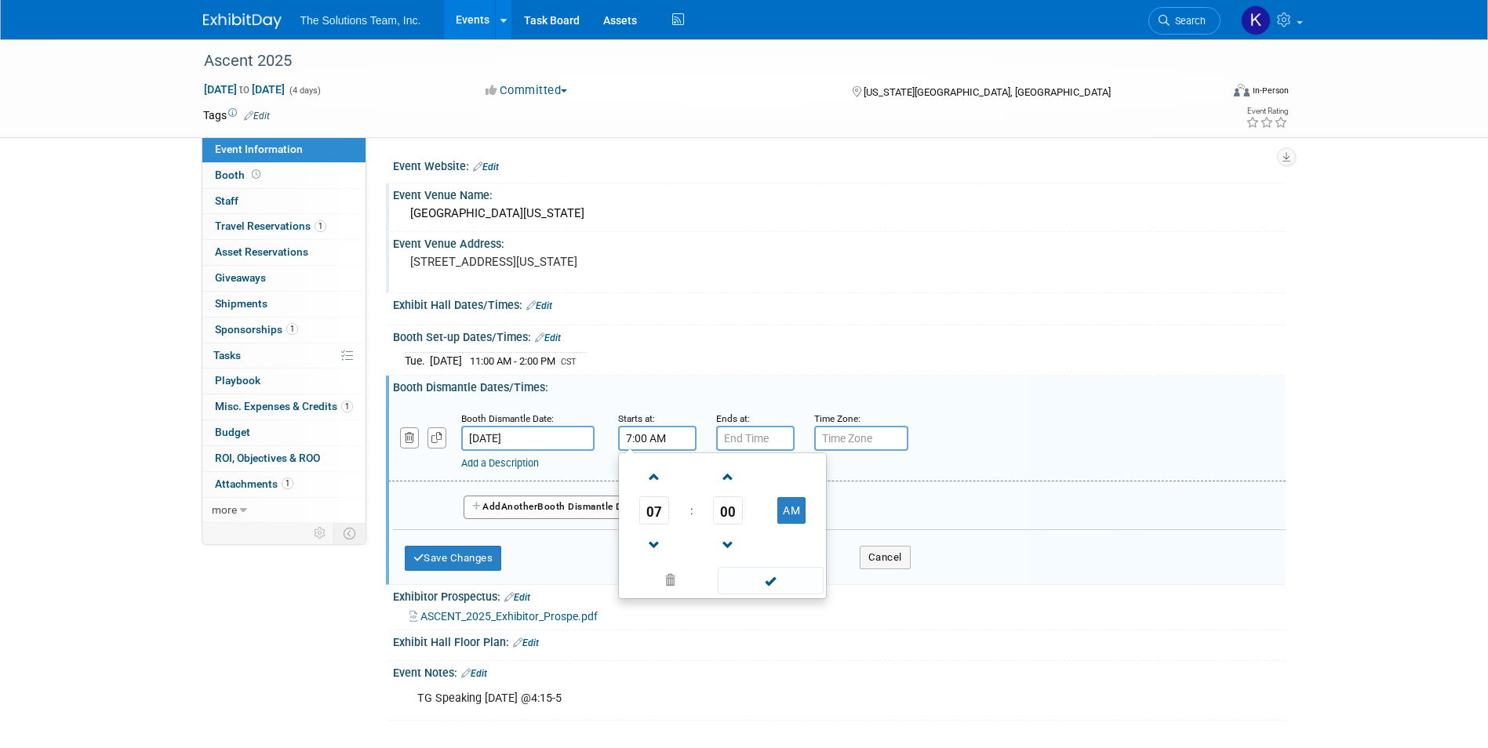
click at [646, 431] on input "7:00 AM" at bounding box center [657, 438] width 78 height 25
click at [653, 476] on span at bounding box center [654, 477] width 27 height 27
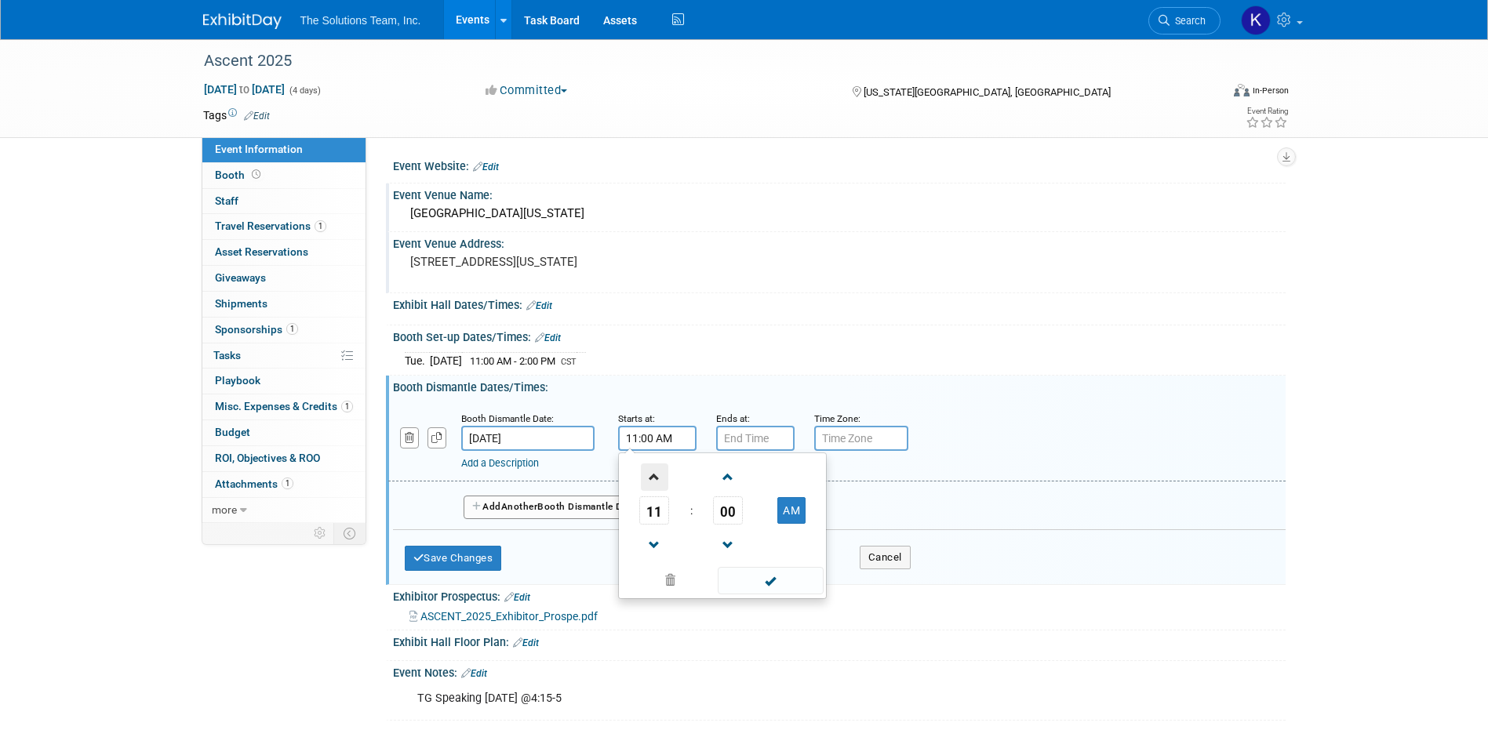
click at [653, 476] on span at bounding box center [654, 477] width 27 height 27
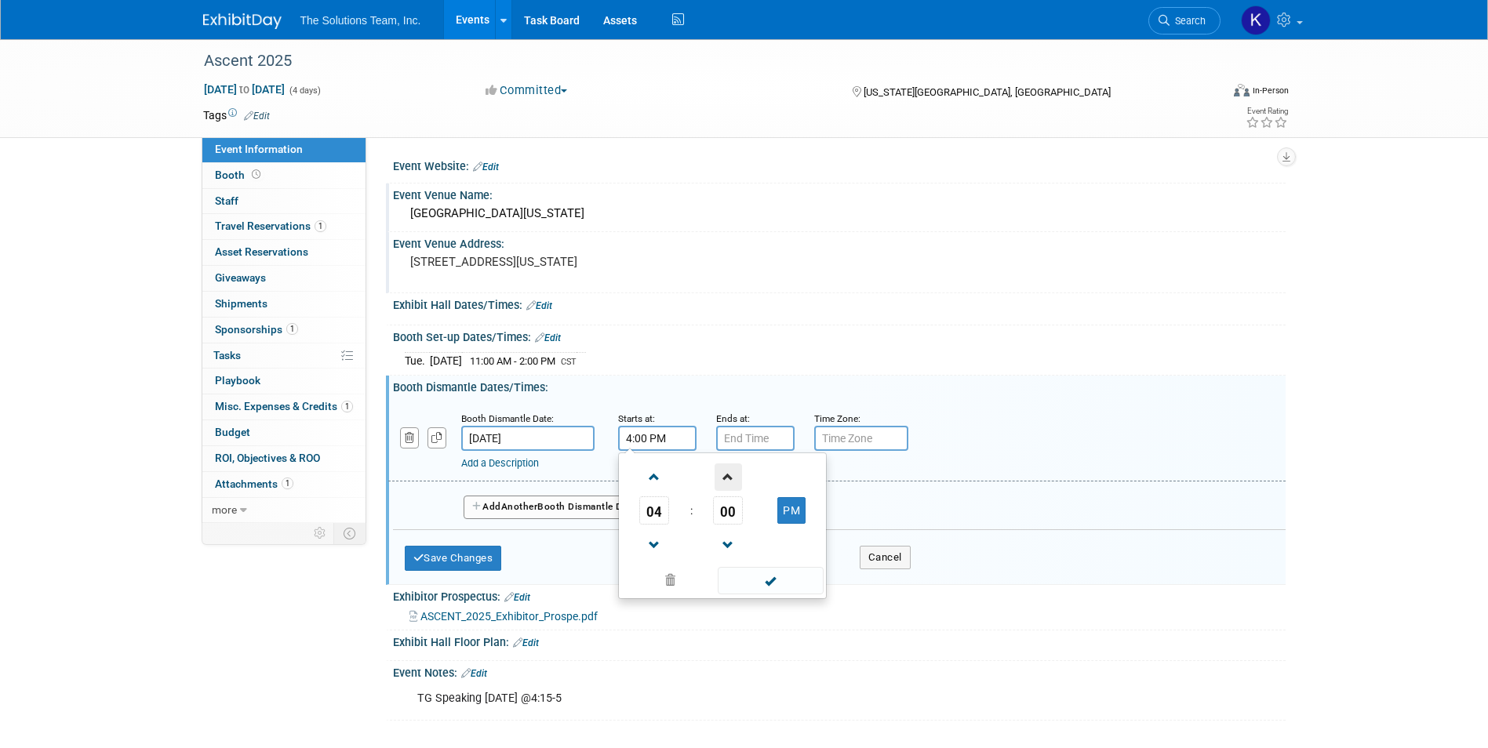
click at [734, 478] on span at bounding box center [728, 477] width 27 height 27
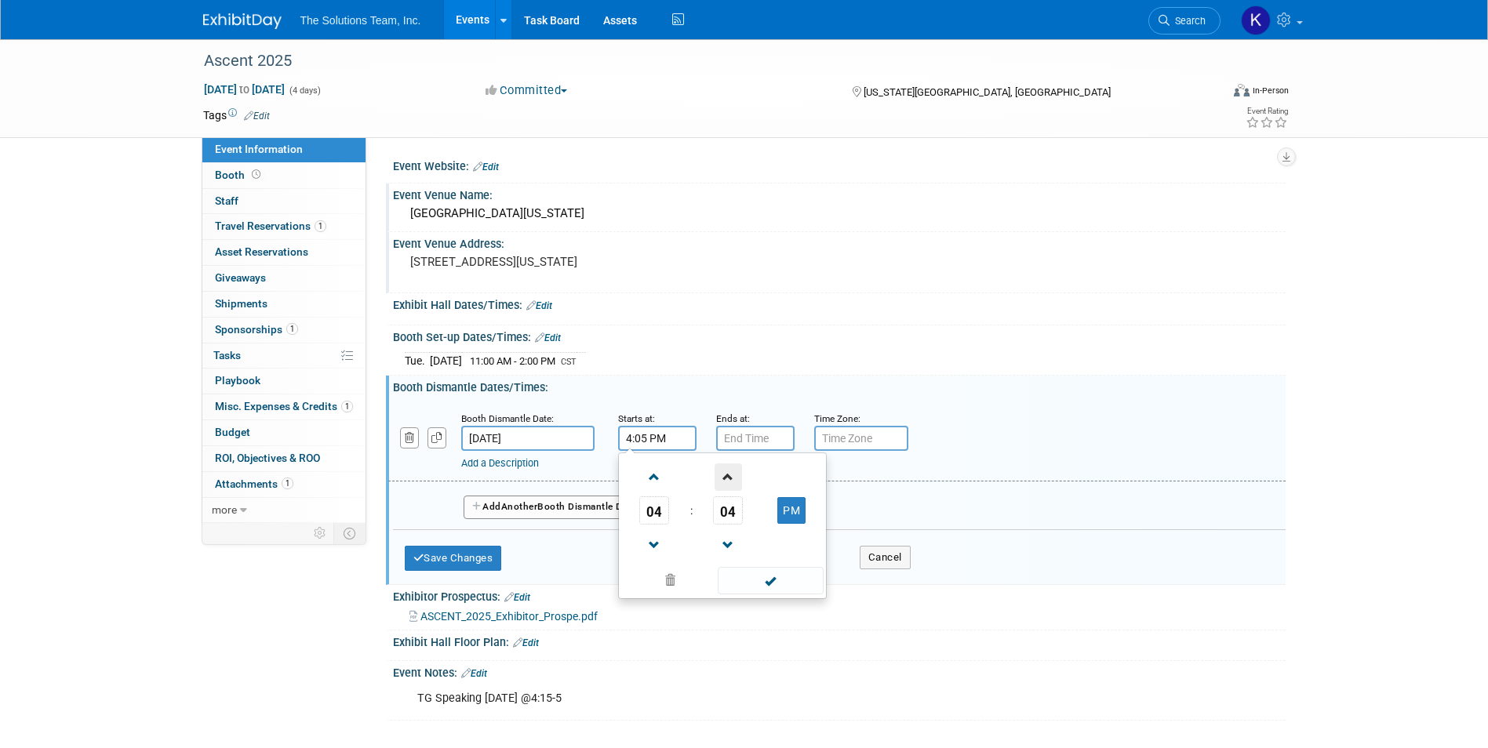
click at [734, 478] on span at bounding box center [728, 477] width 27 height 27
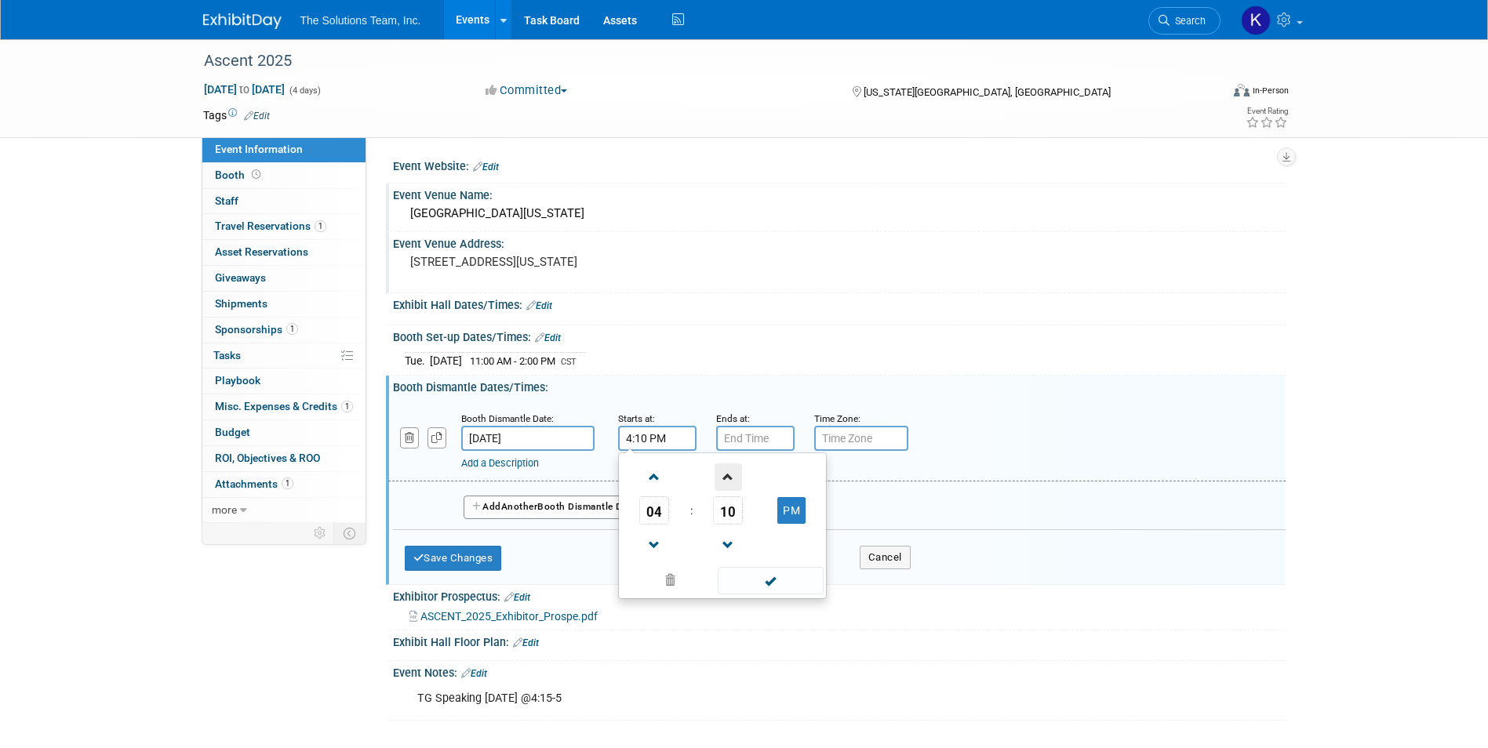
click at [734, 478] on span at bounding box center [728, 477] width 27 height 27
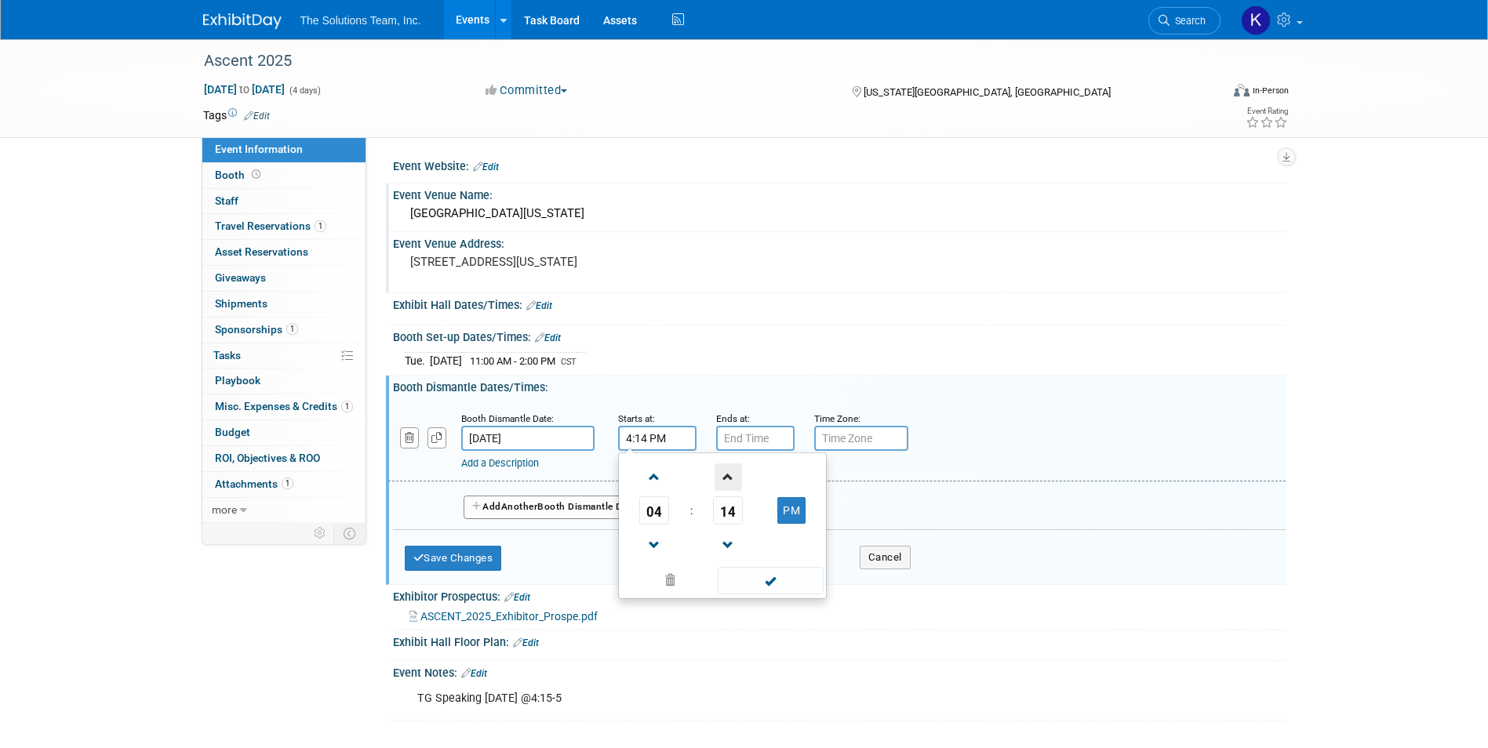
type input "4:15 PM"
click at [785, 583] on span at bounding box center [771, 580] width 106 height 27
click at [777, 436] on input "7:00 PM" at bounding box center [755, 438] width 78 height 25
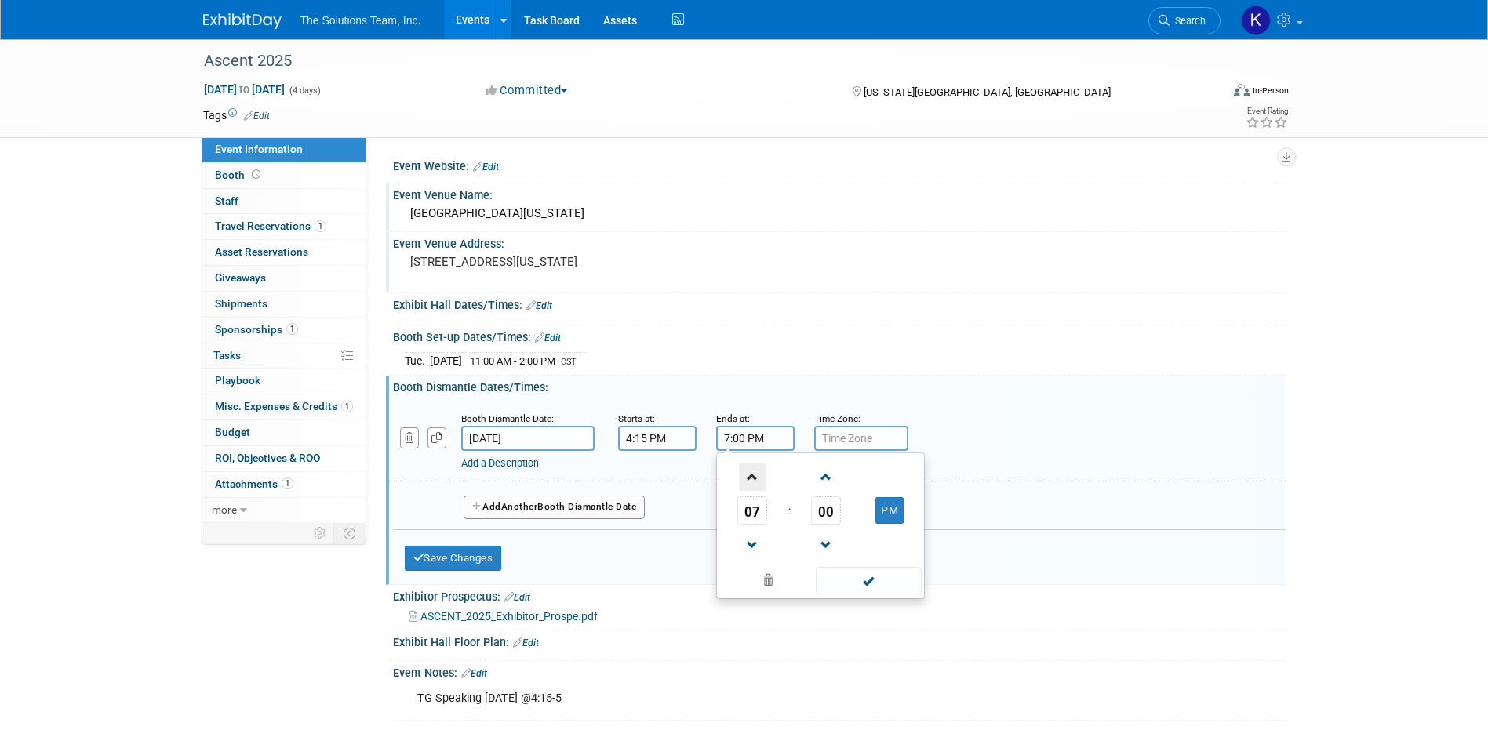
click at [765, 465] on span at bounding box center [752, 477] width 27 height 27
click at [761, 539] on span at bounding box center [752, 545] width 27 height 27
type input "6:00 PM"
click at [876, 580] on span at bounding box center [869, 580] width 106 height 27
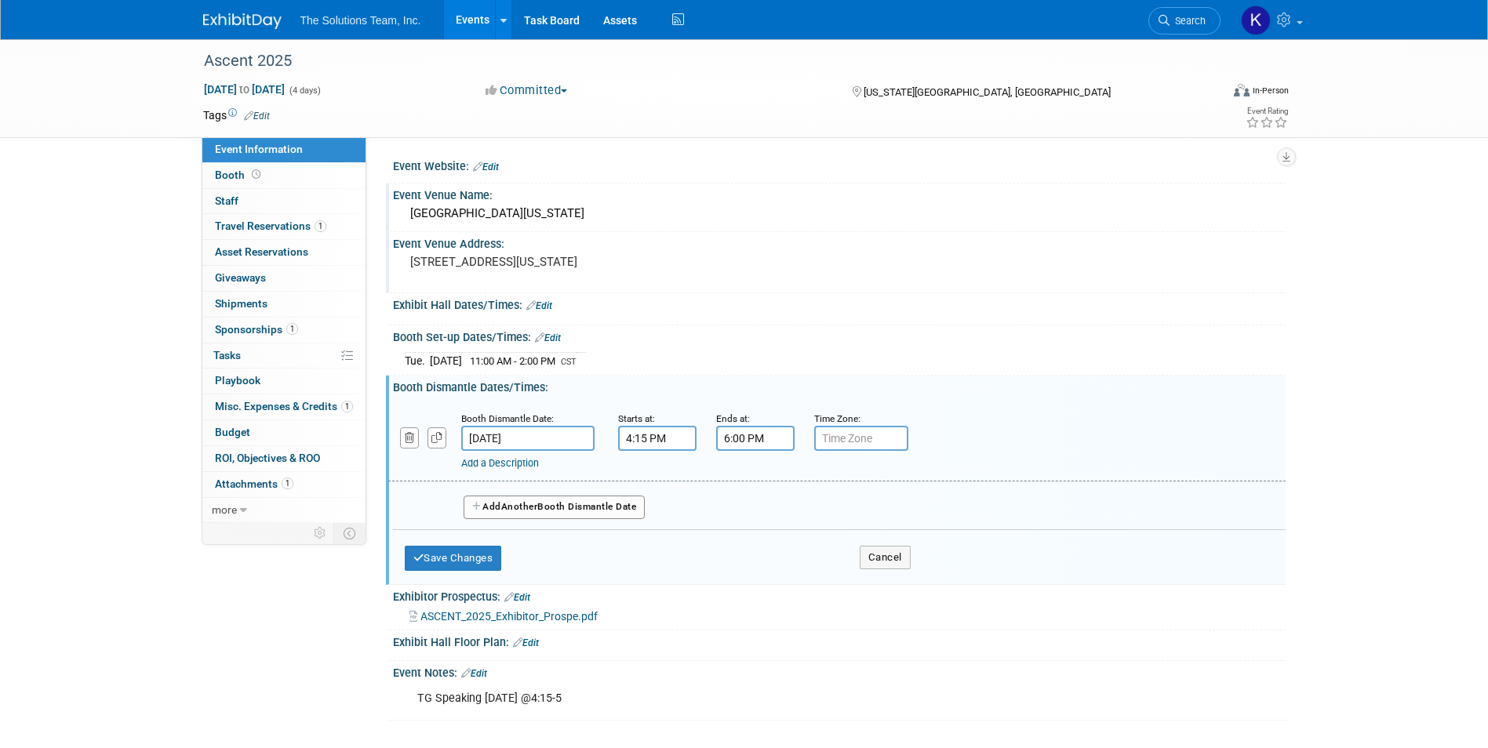
click at [878, 437] on input "text" at bounding box center [861, 438] width 94 height 25
type input "CST"
click at [431, 558] on button "Save Changes" at bounding box center [453, 558] width 97 height 25
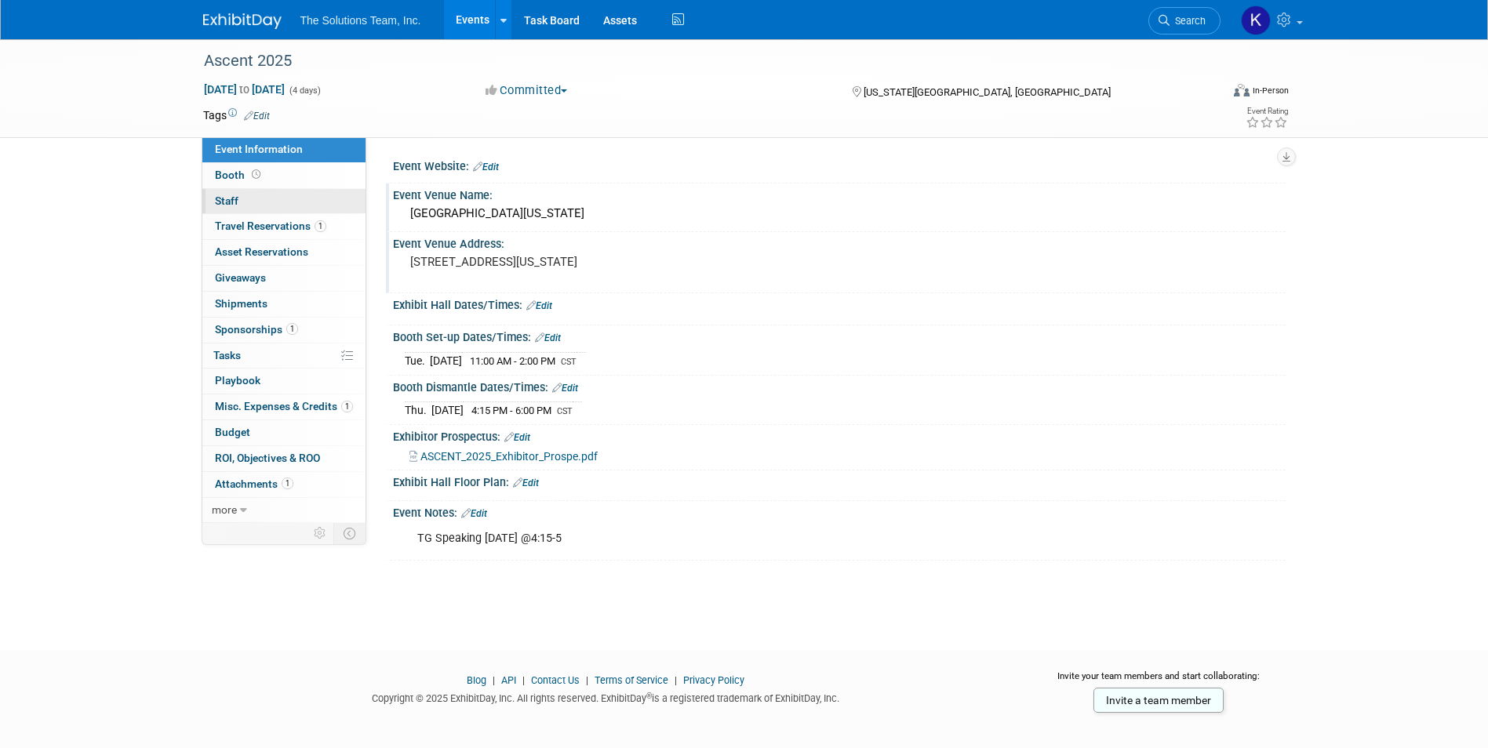
click at [256, 209] on link "0 Staff 0" at bounding box center [283, 201] width 163 height 25
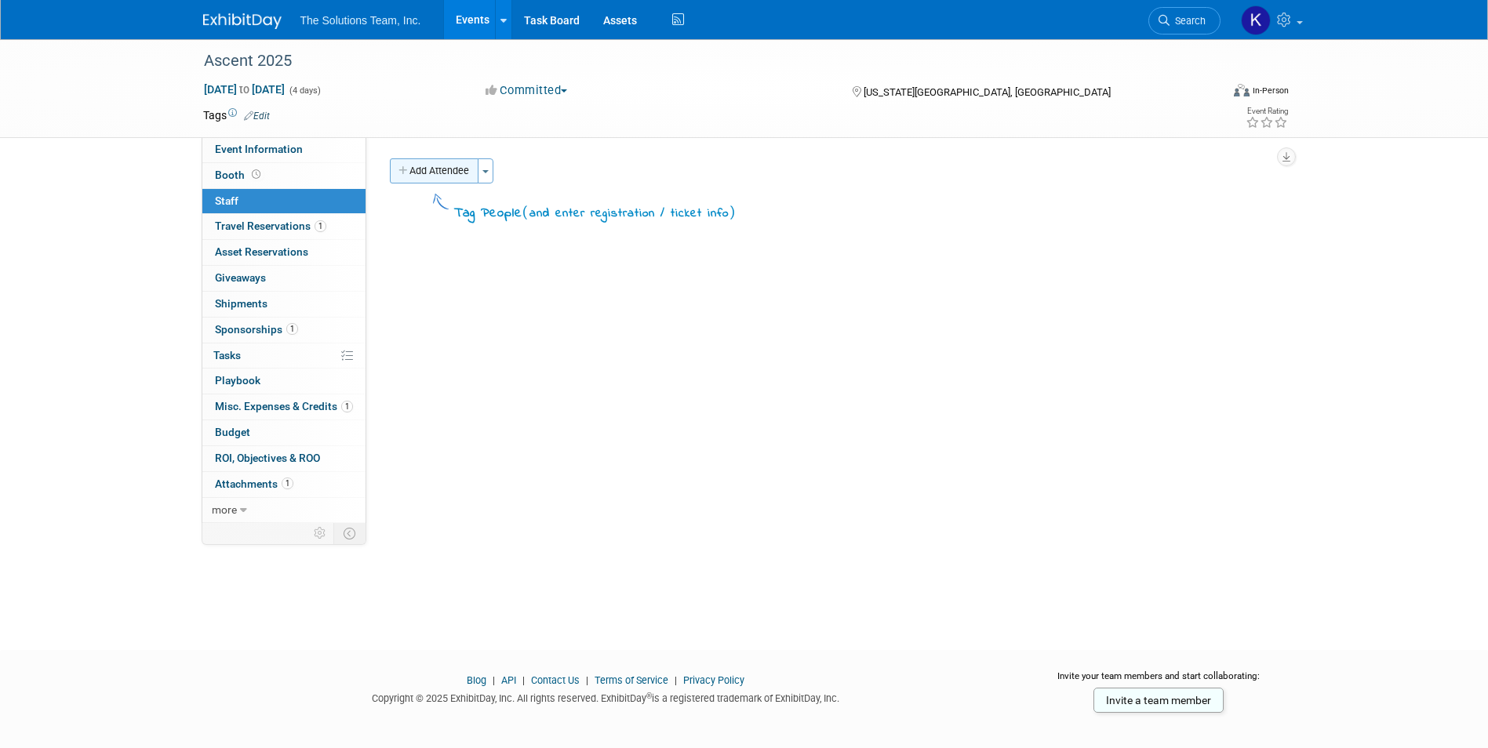
click at [404, 177] on button "Add Attendee" at bounding box center [434, 170] width 89 height 25
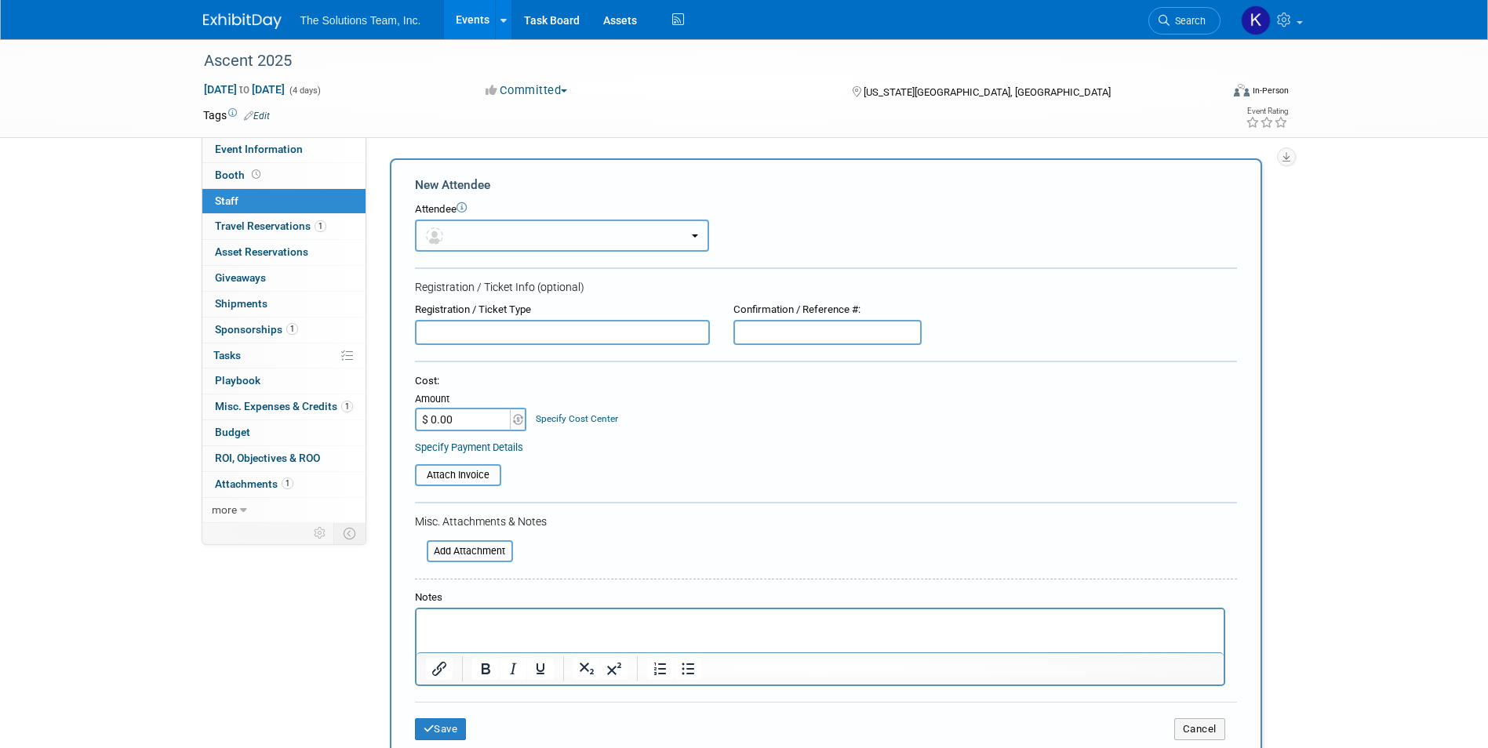
click at [542, 241] on button "button" at bounding box center [562, 236] width 294 height 32
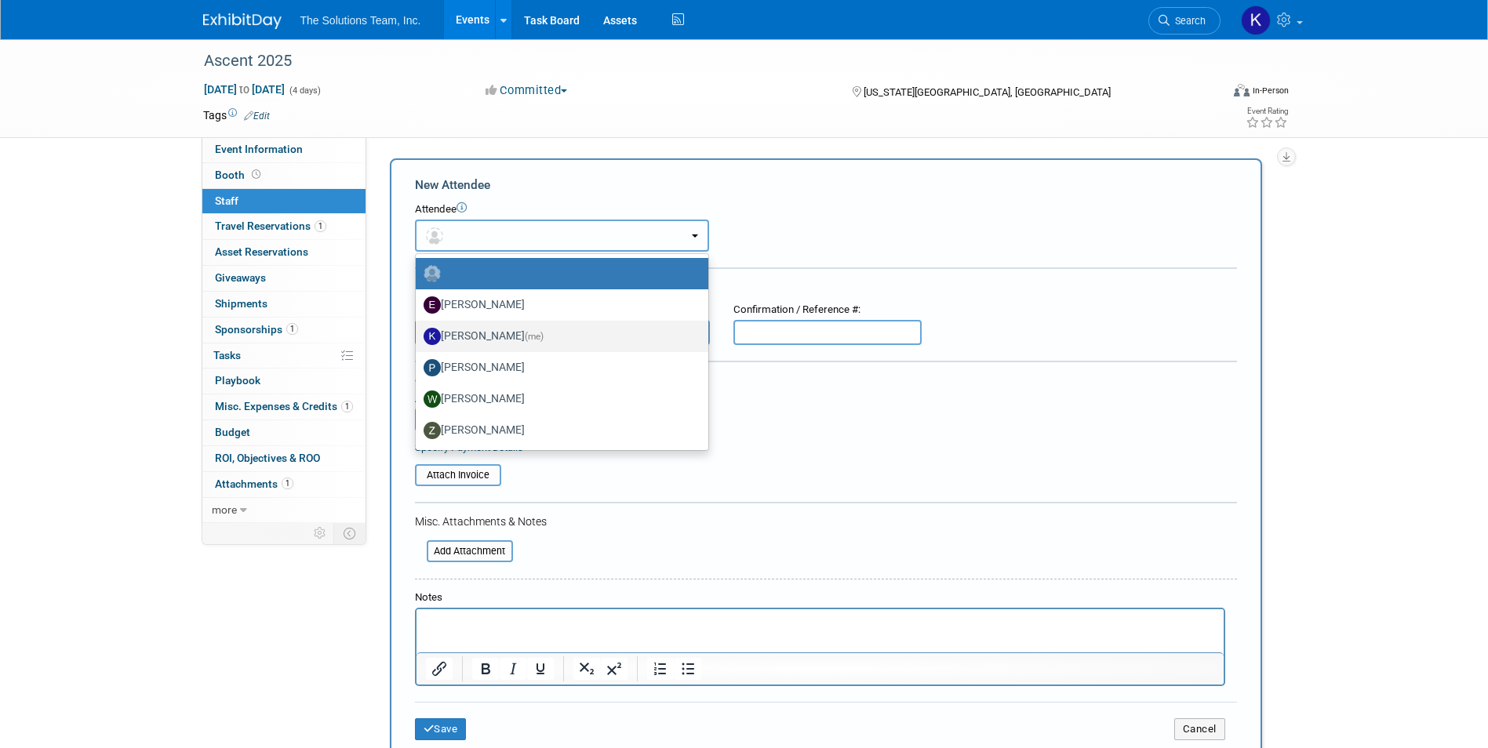
scroll to position [78, 0]
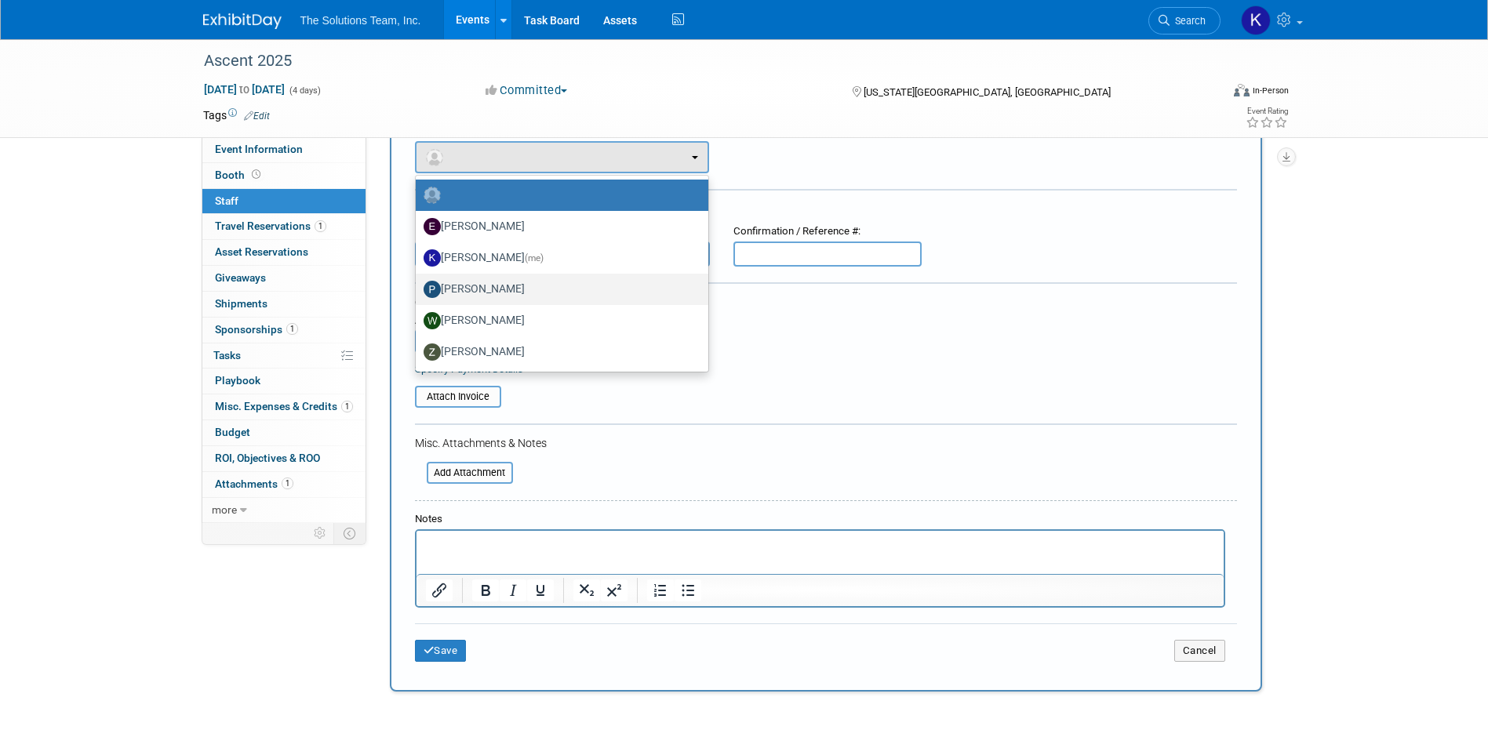
click at [543, 290] on label "[PERSON_NAME]" at bounding box center [558, 289] width 269 height 25
click at [418, 290] on input "[PERSON_NAME]" at bounding box center [413, 287] width 10 height 10
select select "2e7b1b1a-8438-4c8e-a62e-2d49d8190370"
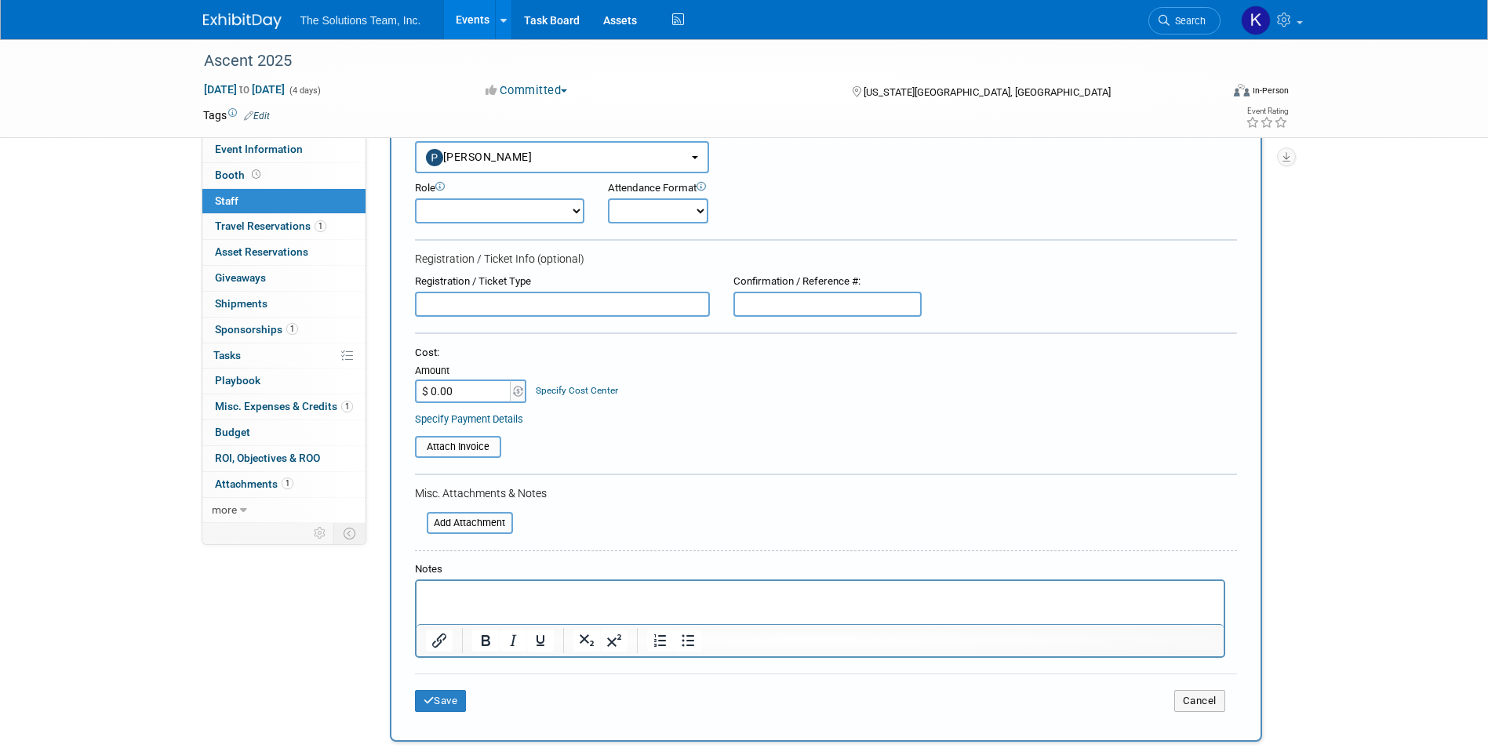
click at [533, 213] on select "Demonstrator Host Planner Presenter Sales Representative Set-up/Dismantle Crew …" at bounding box center [499, 210] width 169 height 25
select select "4"
click at [415, 198] on select "Demonstrator Host Planner Presenter Sales Representative Set-up/Dismantle Crew …" at bounding box center [499, 210] width 169 height 25
click at [459, 712] on button "Save" at bounding box center [441, 701] width 52 height 22
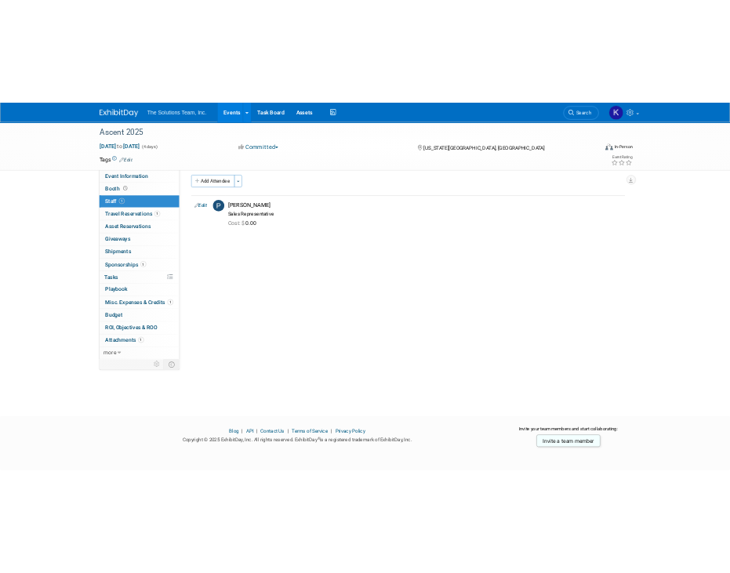
scroll to position [0, 0]
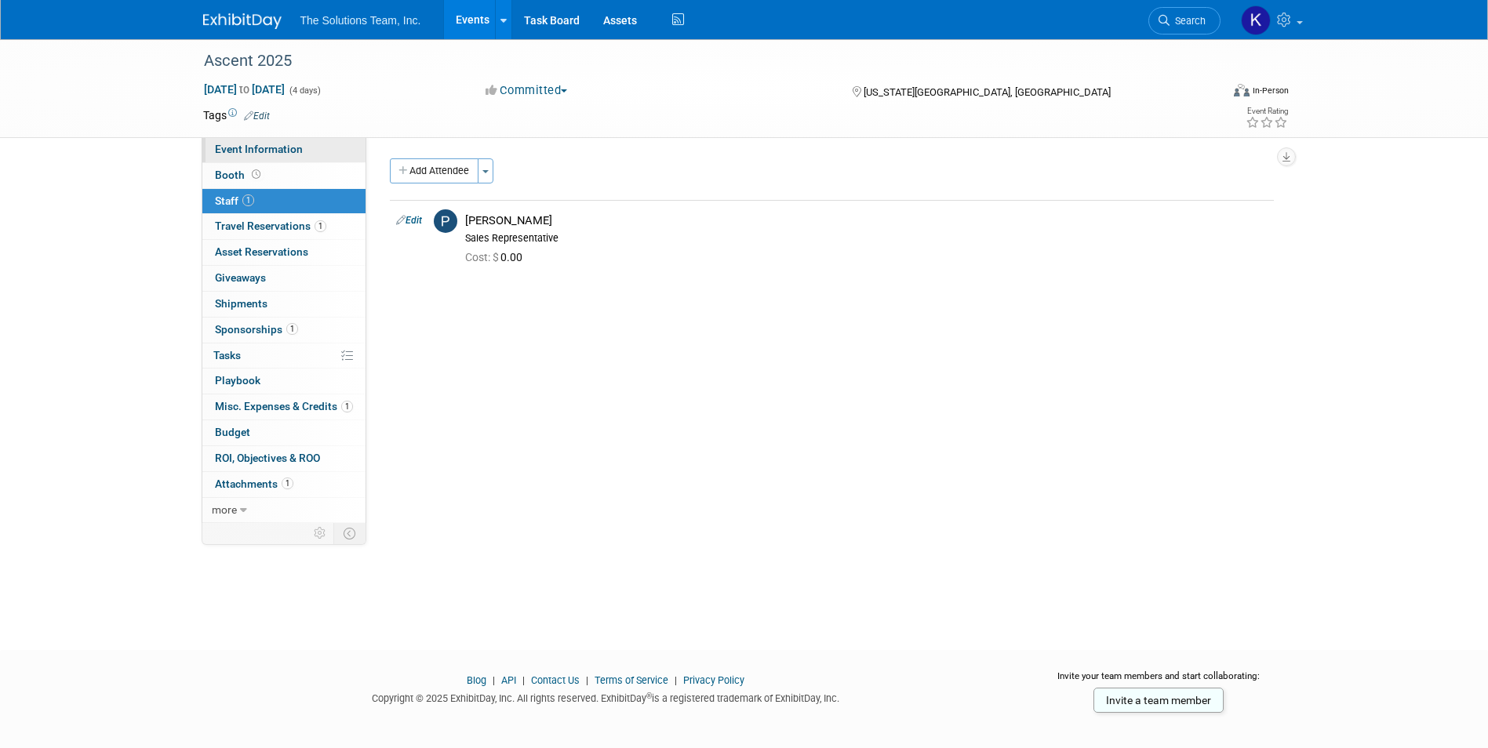
click at [322, 144] on link "Event Information" at bounding box center [283, 149] width 163 height 25
